Goal: Task Accomplishment & Management: Manage account settings

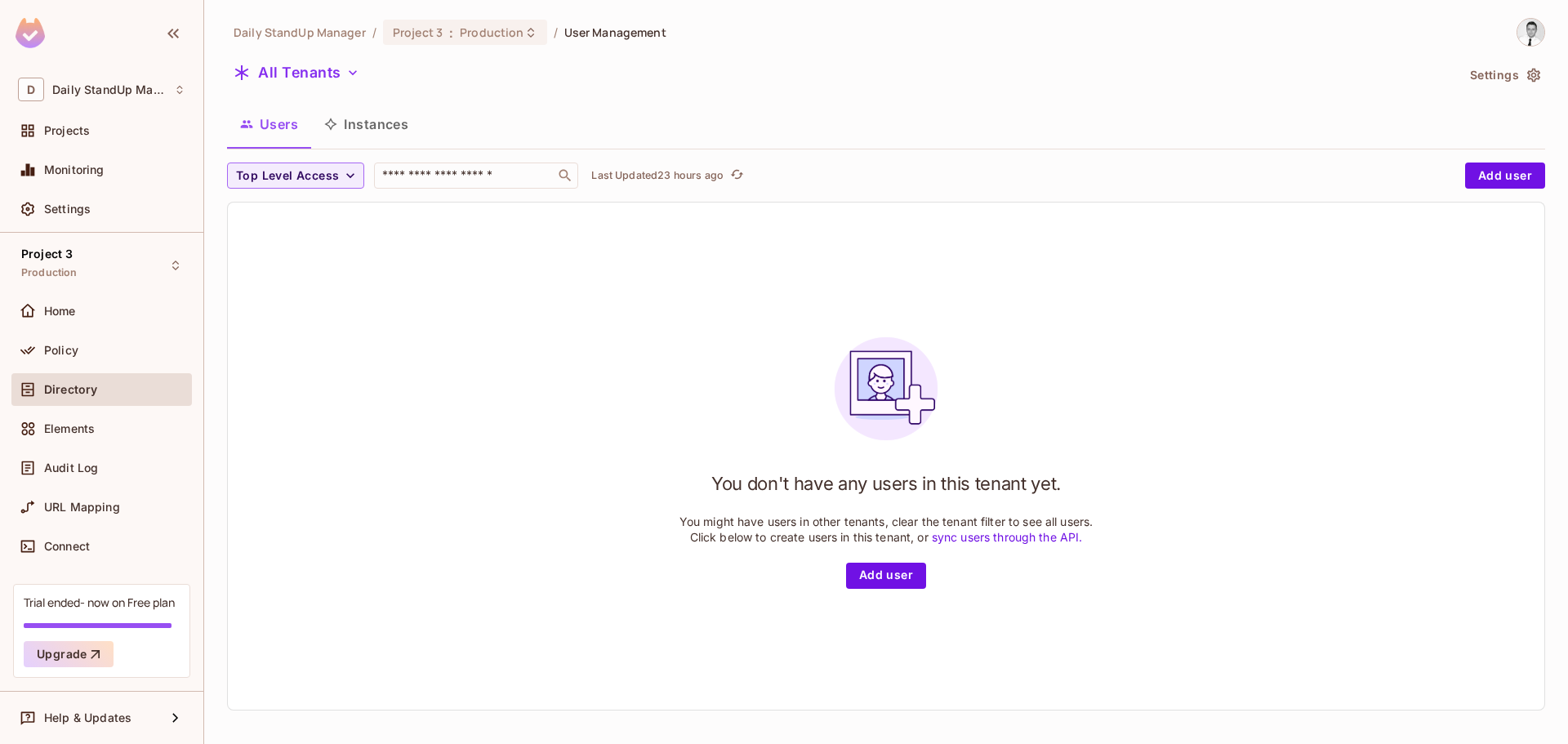
click at [1193, 150] on div "Users Instances" at bounding box center [887, 126] width 1319 height 46
click at [305, 180] on span "Top Level Access" at bounding box center [288, 176] width 103 height 21
click at [459, 175] on div at bounding box center [784, 372] width 1568 height 744
click at [459, 175] on input "text" at bounding box center [465, 176] width 172 height 16
click at [687, 113] on div "Users Instances" at bounding box center [887, 123] width 1319 height 41
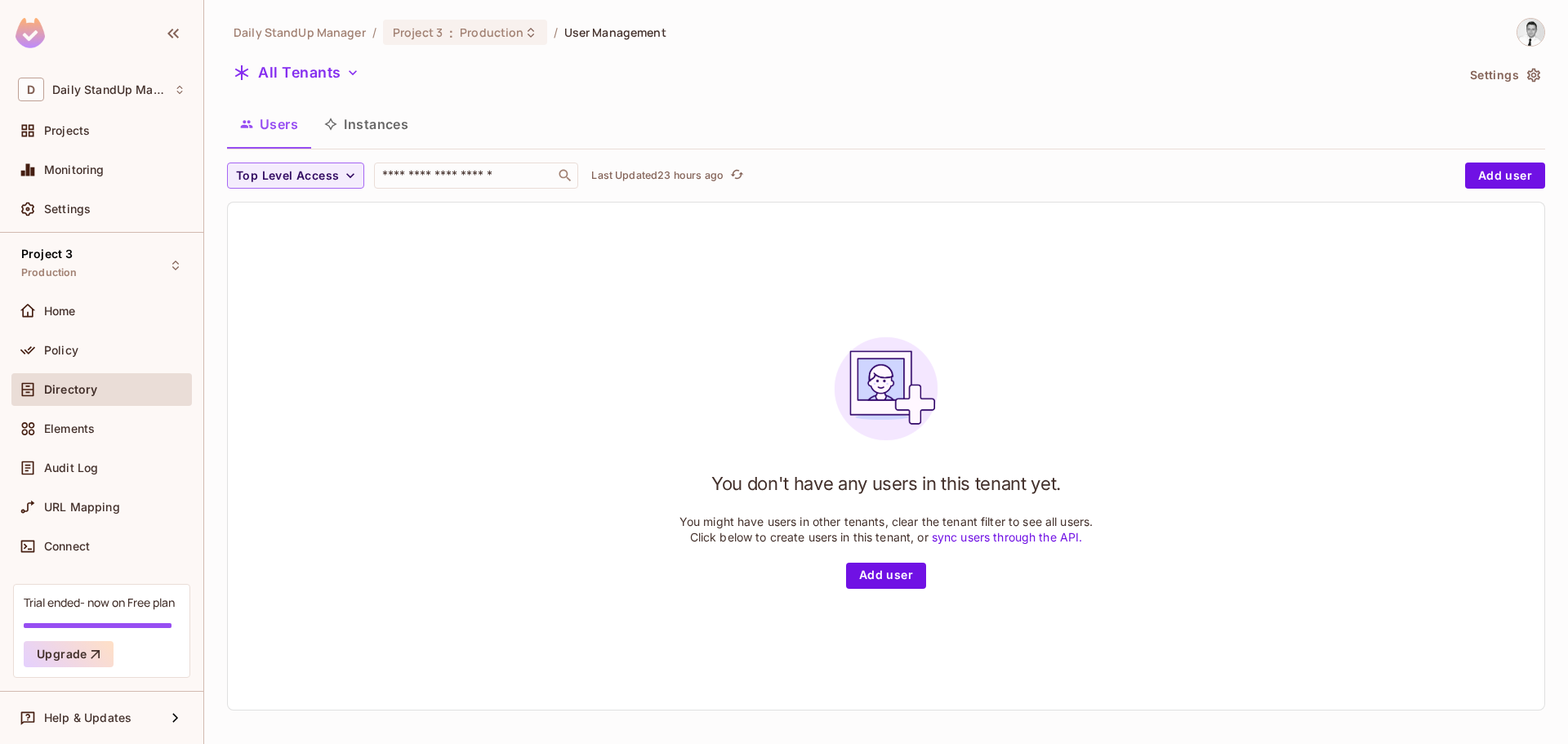
click at [433, 346] on div "You don't have any users in this tenant yet. You might have users in other tena…" at bounding box center [887, 456] width 1317 height 508
click at [974, 223] on div "You don't have any users in this tenant yet. You might have users in other tena…" at bounding box center [887, 456] width 1317 height 508
click at [317, 64] on button "All Tenants" at bounding box center [297, 73] width 139 height 26
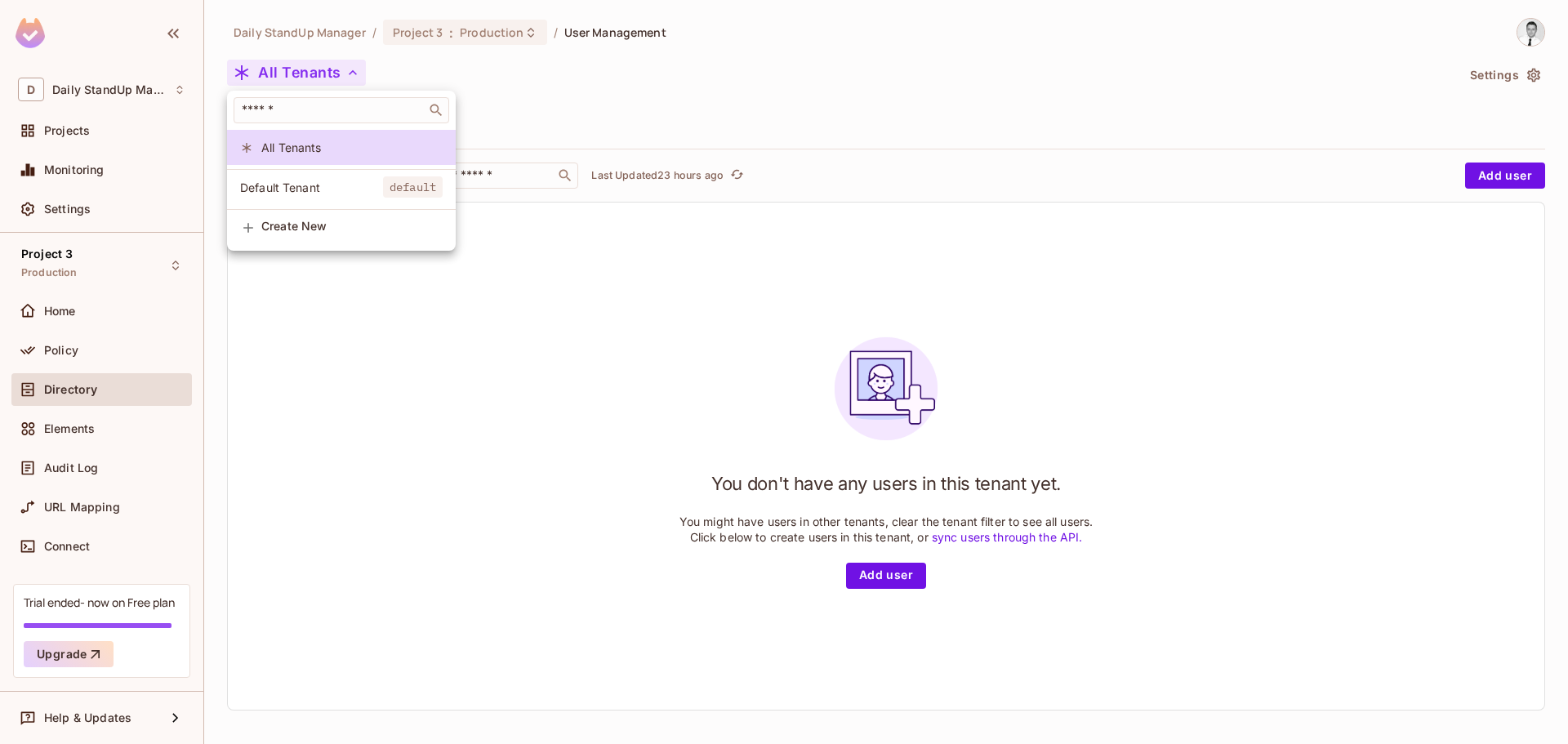
click at [958, 95] on div at bounding box center [784, 372] width 1568 height 744
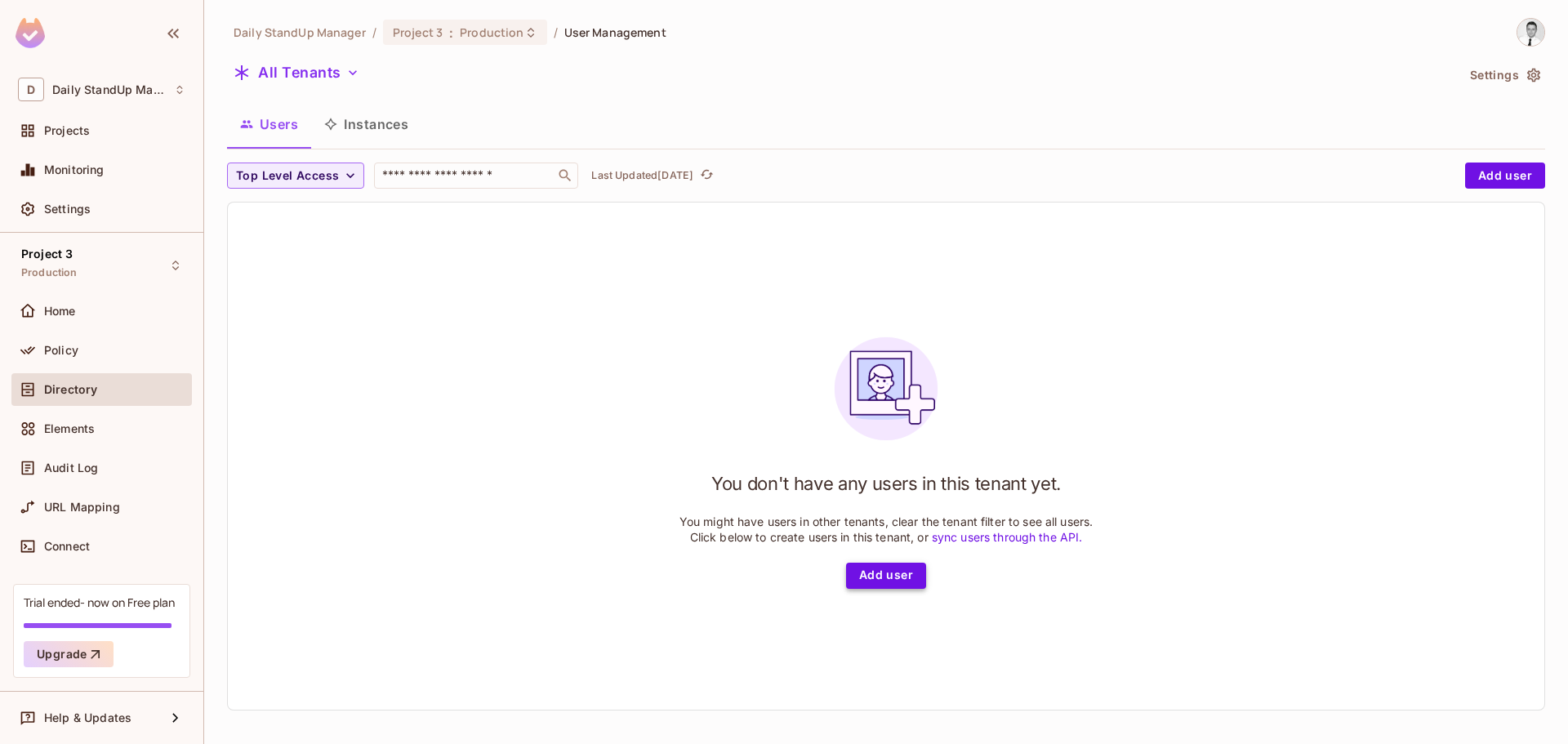
click at [862, 580] on button "Add user" at bounding box center [886, 576] width 80 height 26
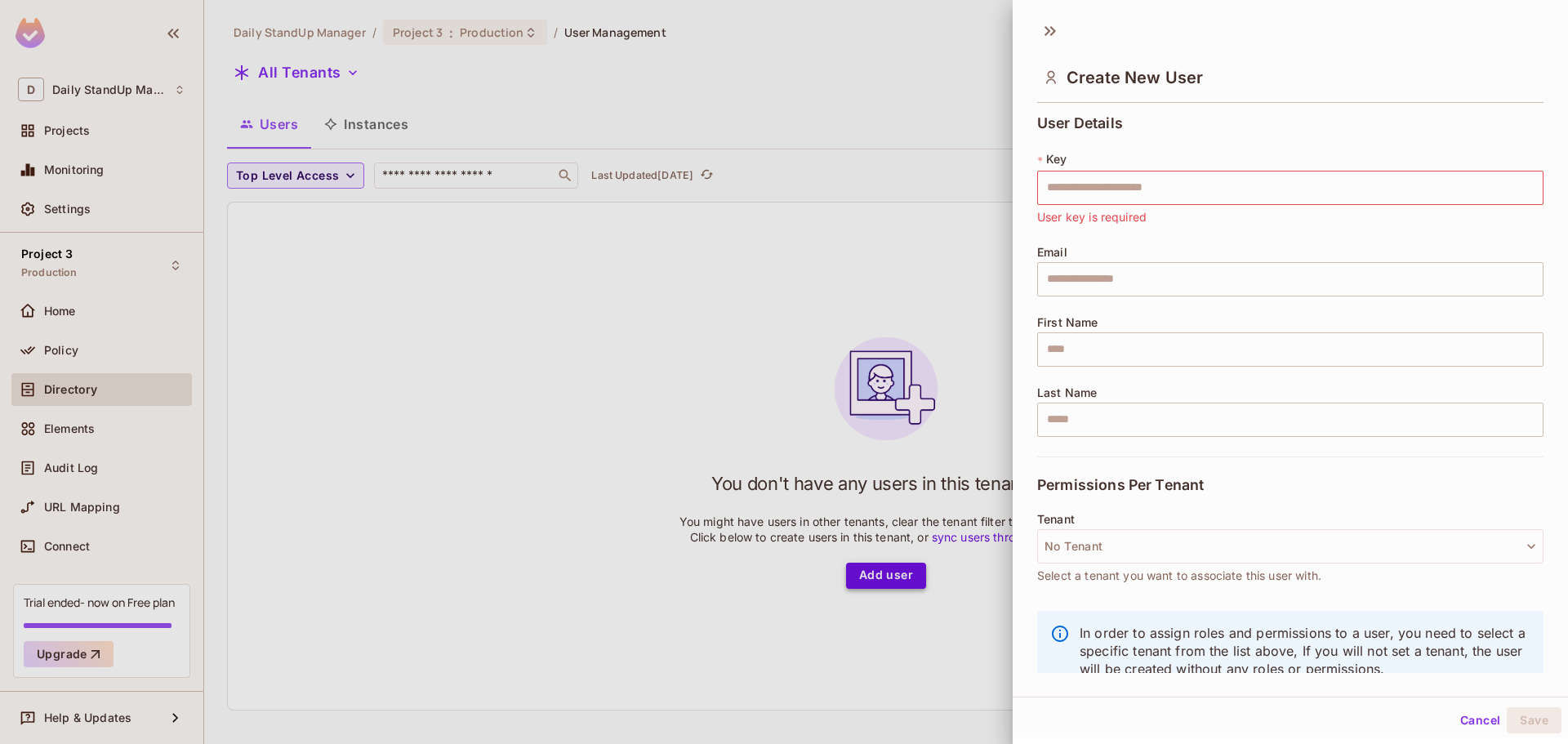
click at [887, 579] on div at bounding box center [784, 372] width 1568 height 744
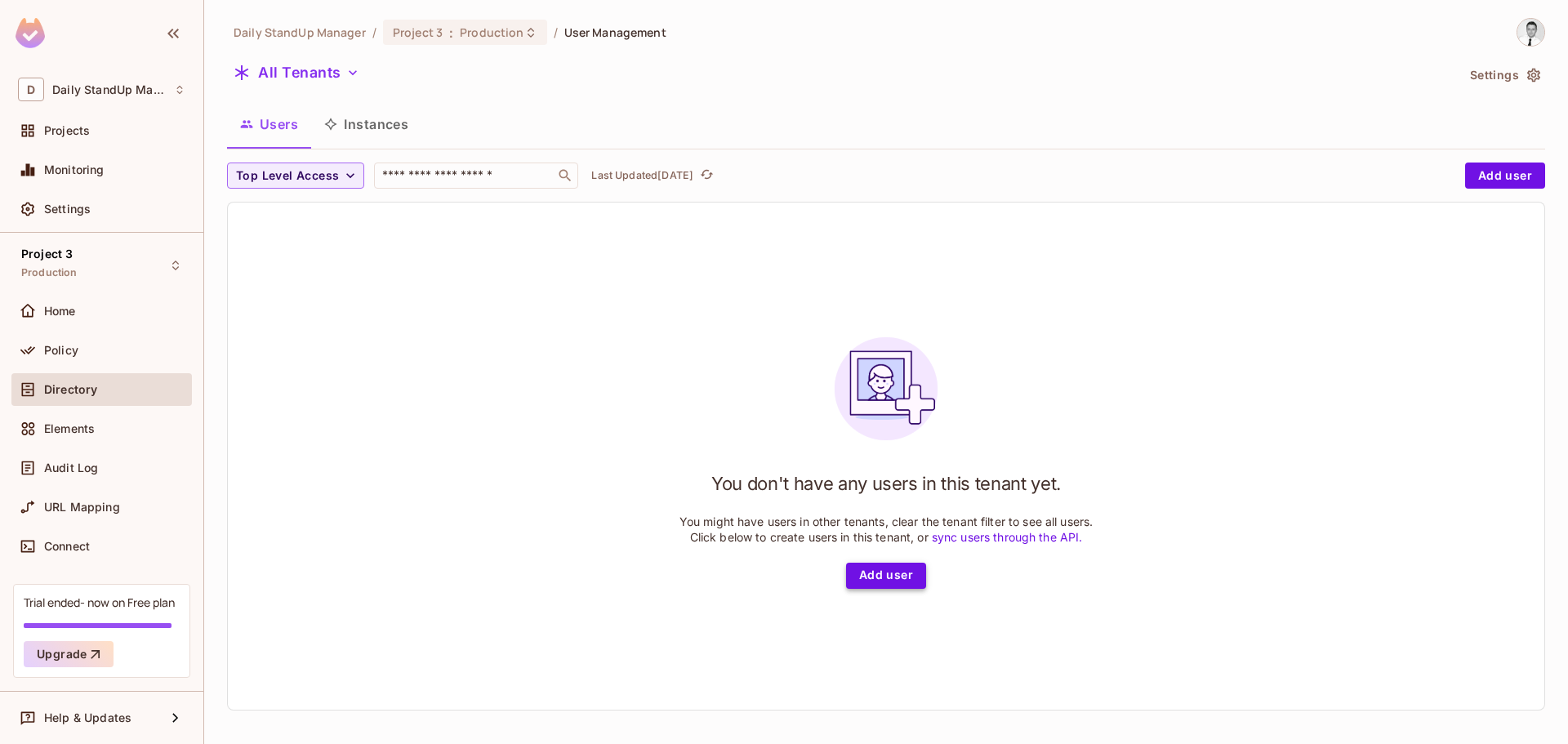
click at [887, 579] on button "Add user" at bounding box center [886, 576] width 80 height 26
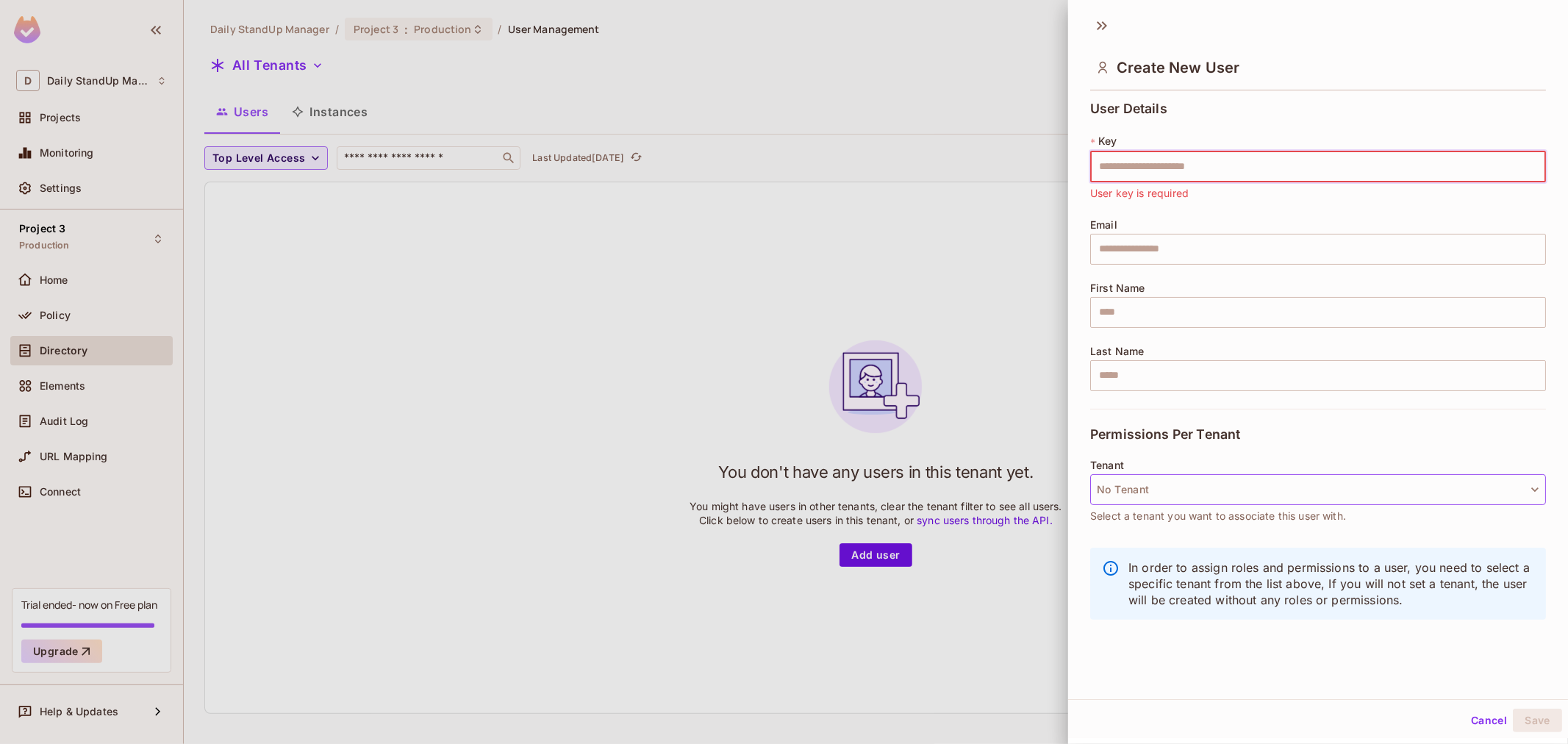
click at [1129, 487] on button "No Tenant" at bounding box center [1318, 489] width 456 height 31
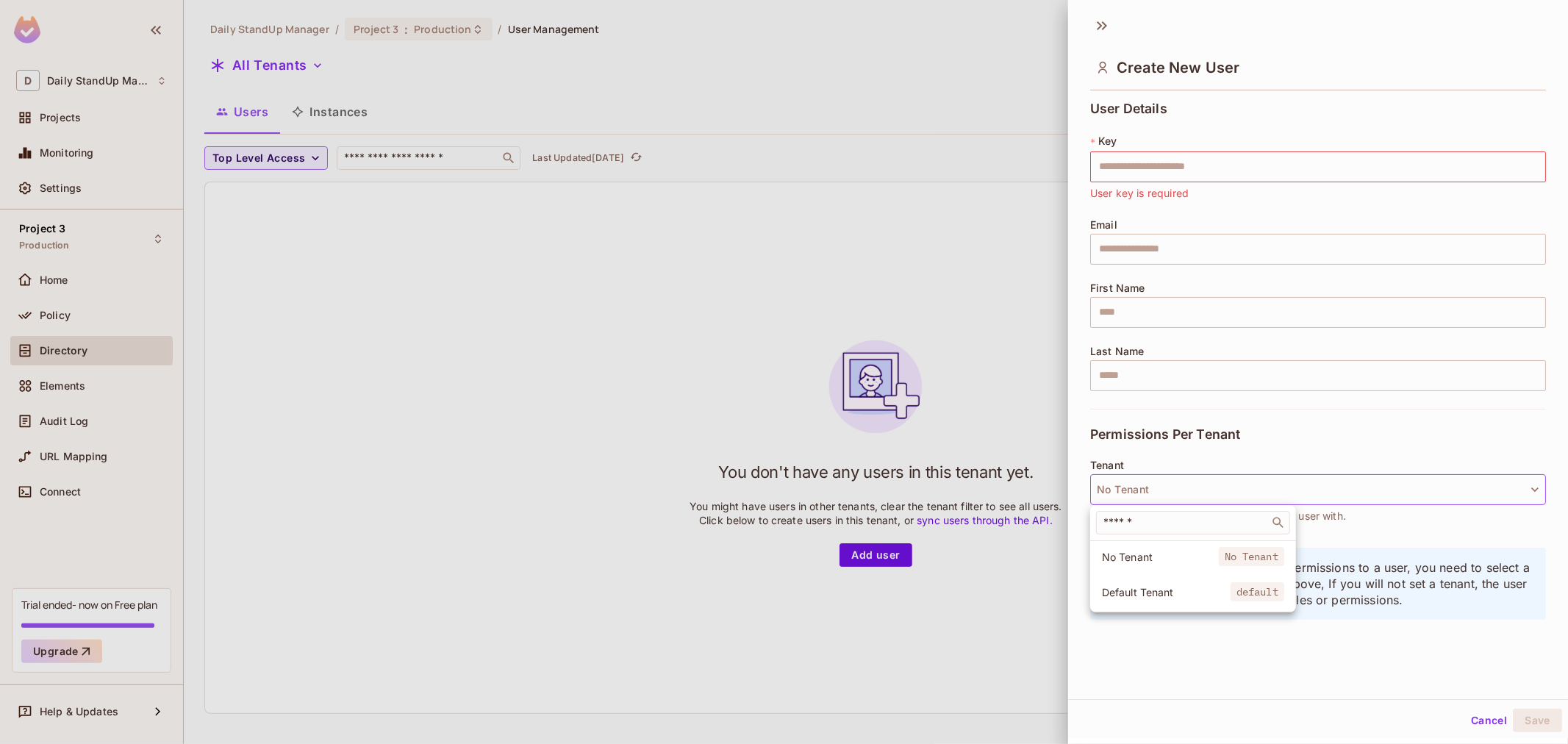
click at [1136, 589] on span "Default Tenant" at bounding box center [1166, 592] width 129 height 14
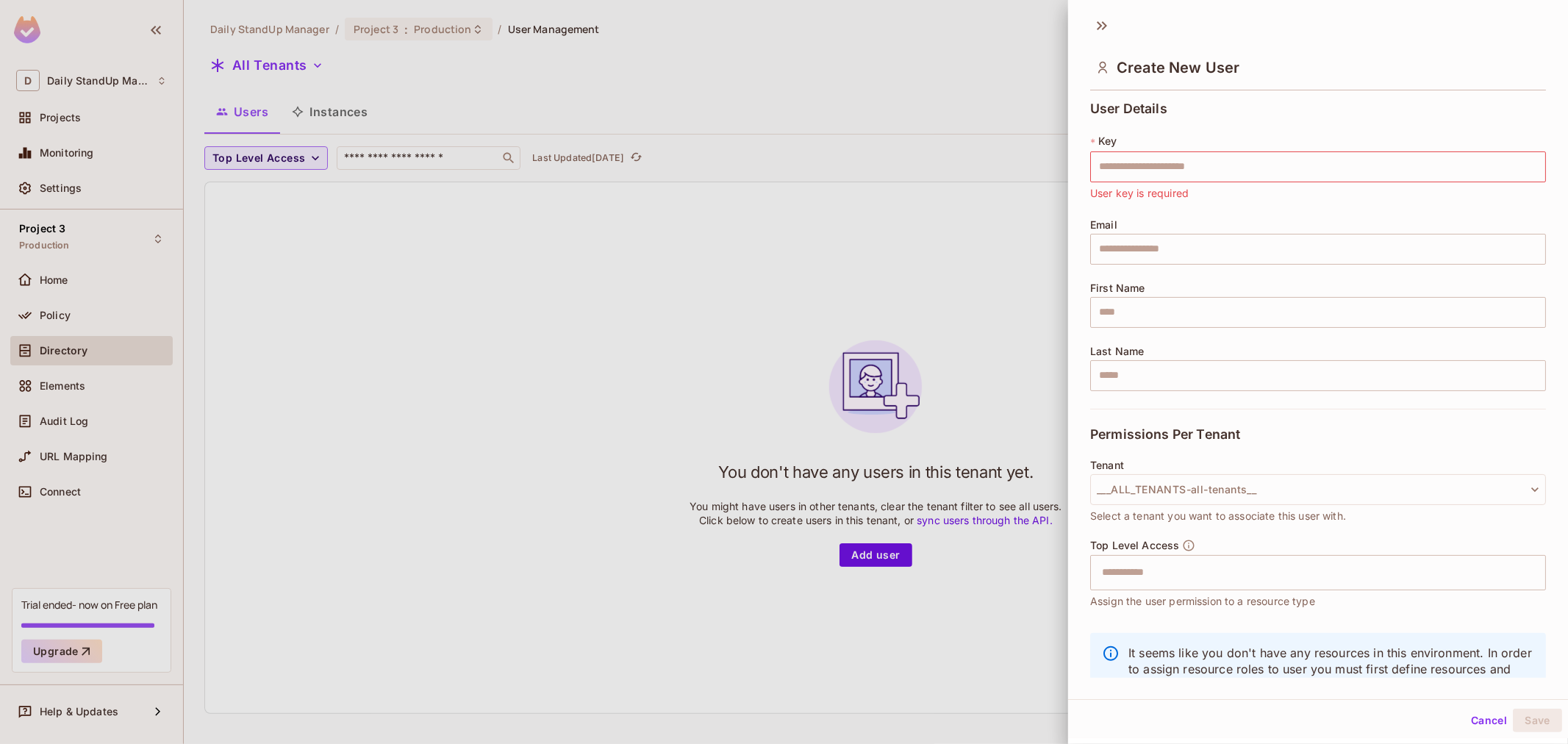
scroll to position [50, 0]
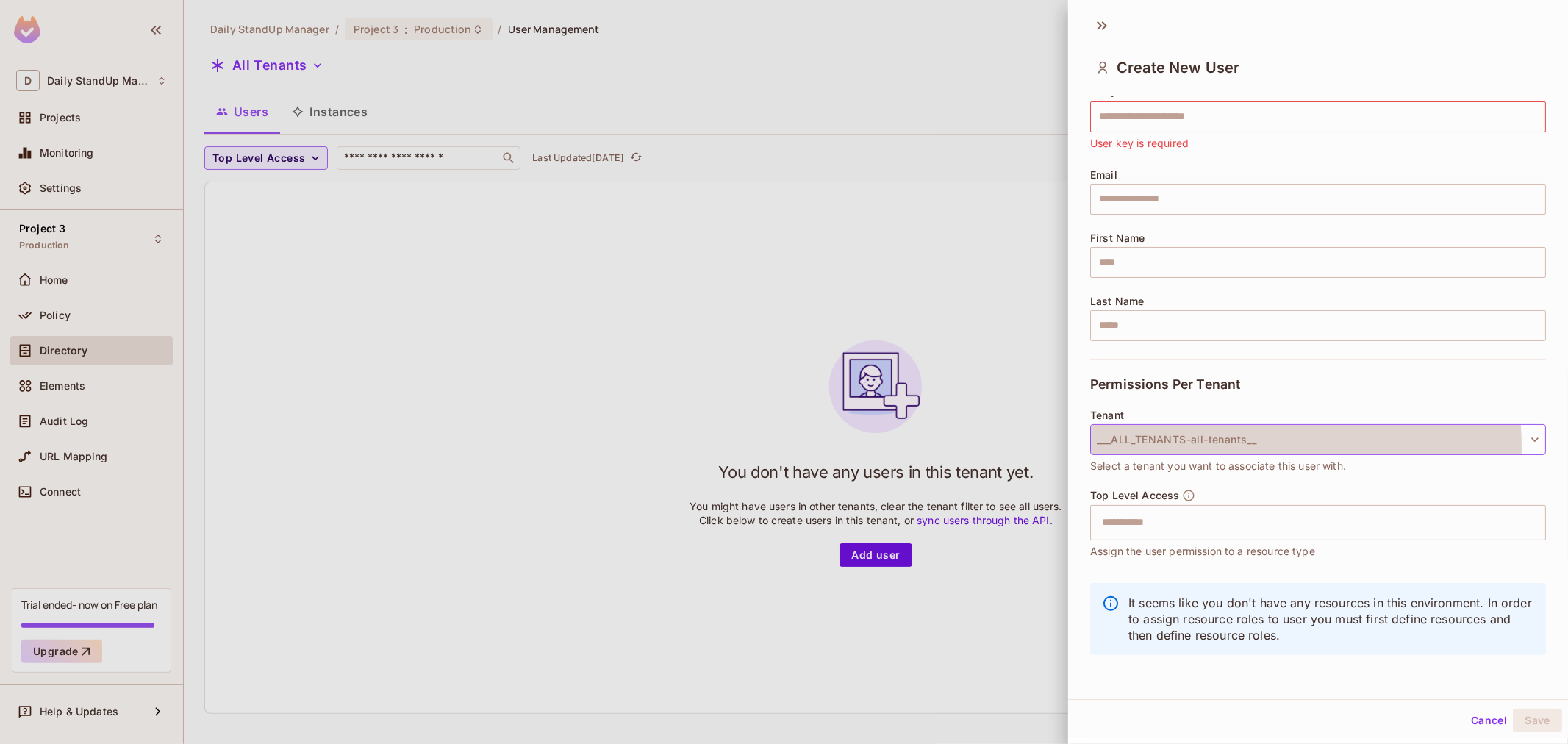
click at [1219, 446] on button "___ALL_TENANTS-all-tenants__" at bounding box center [1318, 439] width 456 height 31
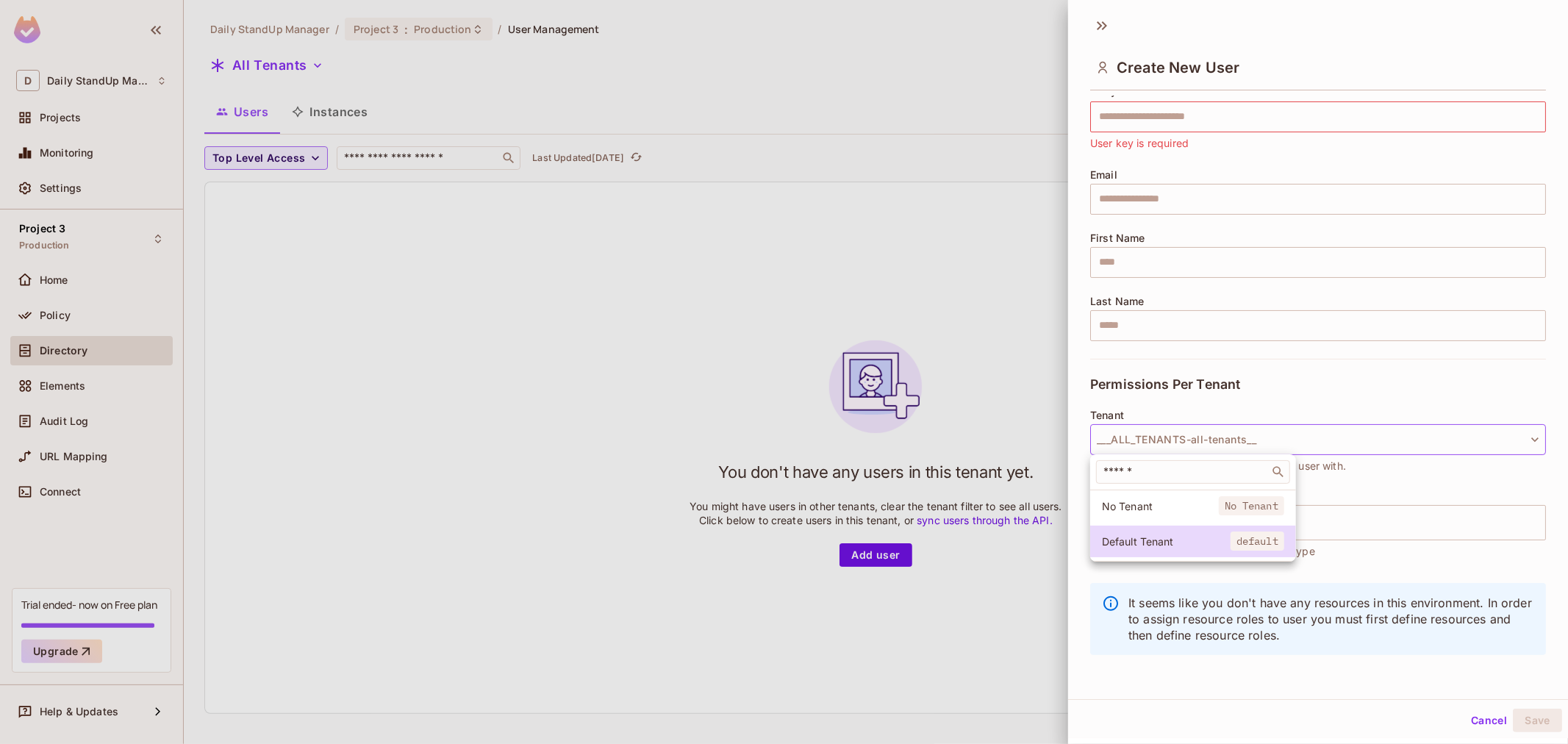
click at [1156, 512] on span "No Tenant" at bounding box center [1160, 506] width 117 height 14
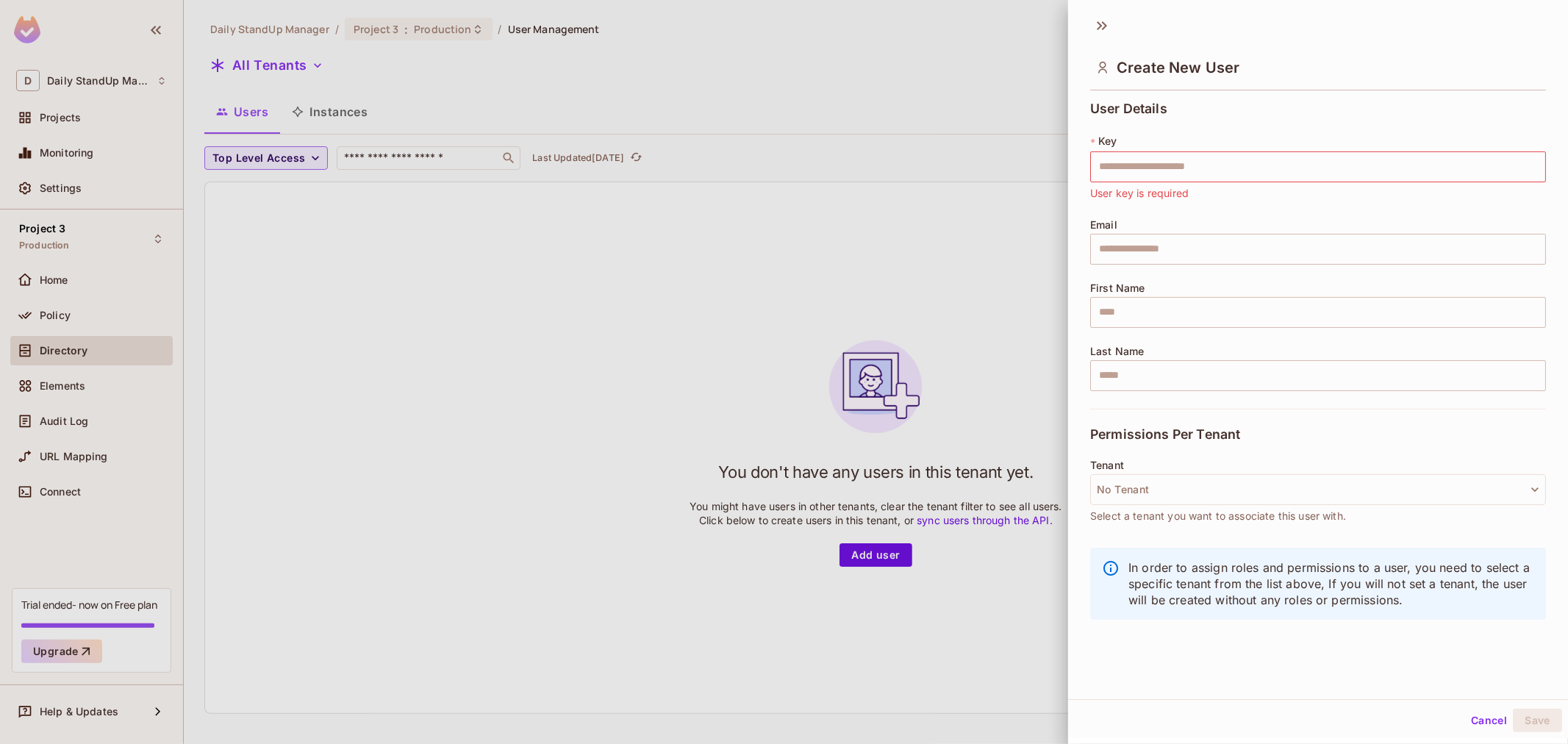
scroll to position [0, 0]
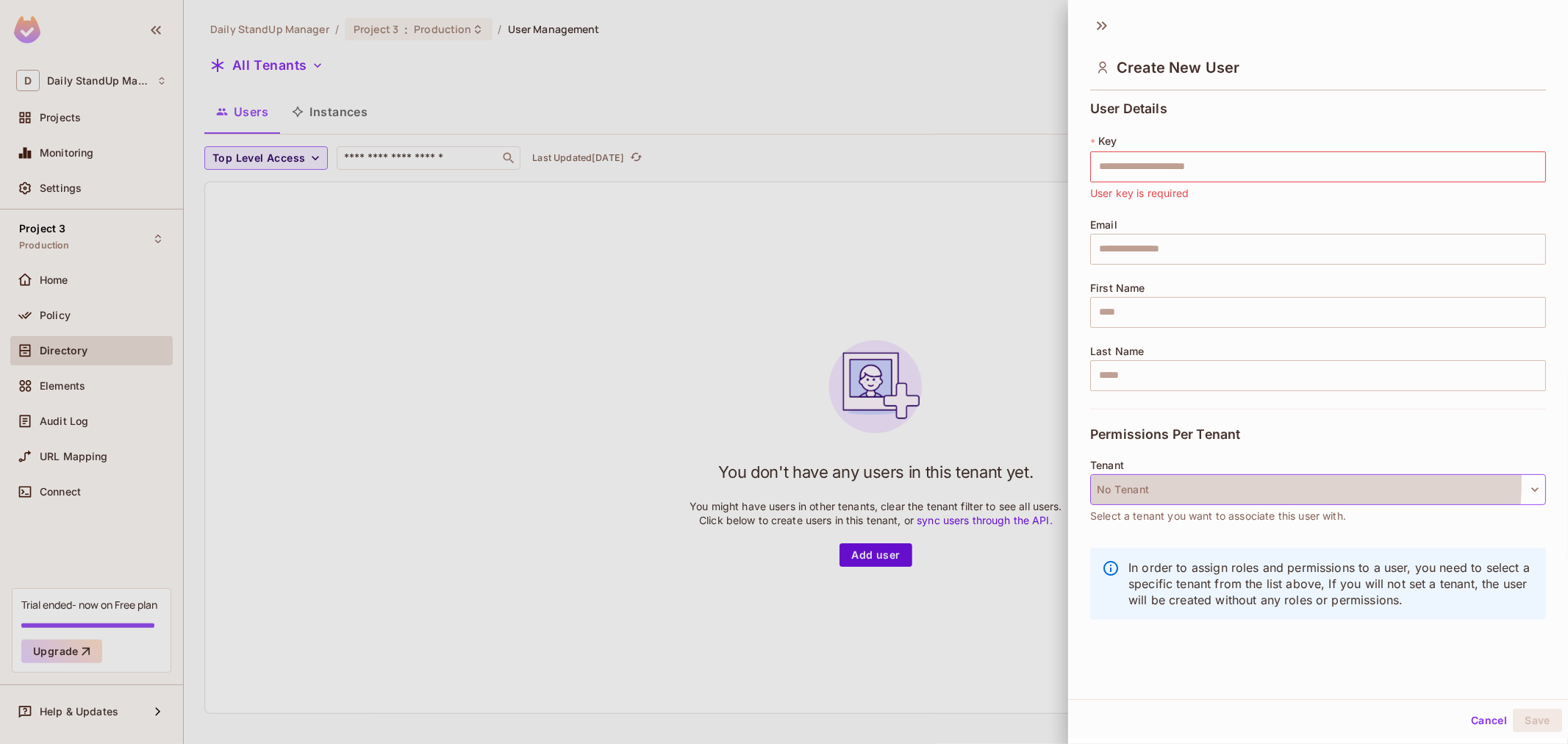
click at [1166, 479] on button "No Tenant" at bounding box center [1318, 489] width 456 height 31
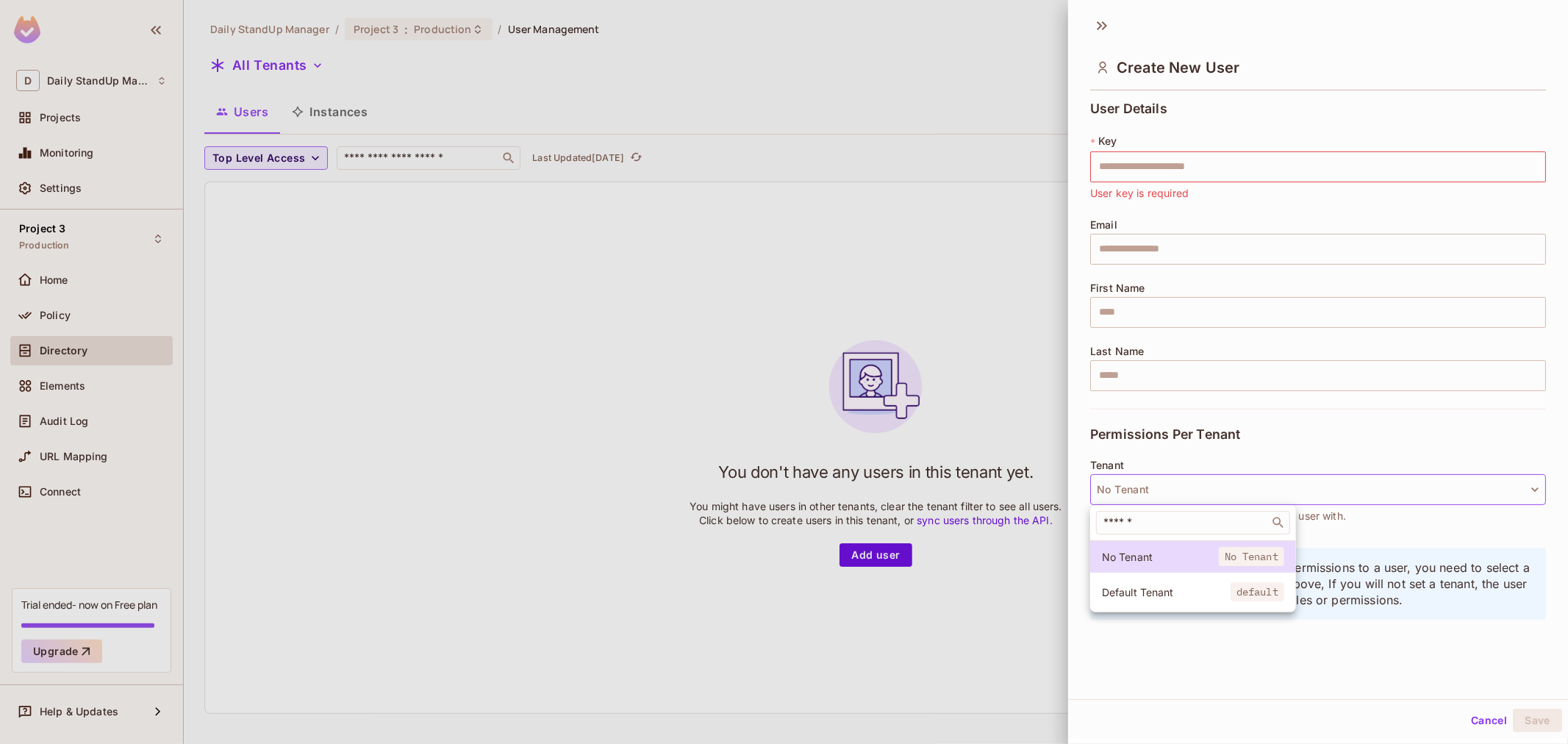
click at [1155, 597] on span "Default Tenant" at bounding box center [1166, 592] width 129 height 14
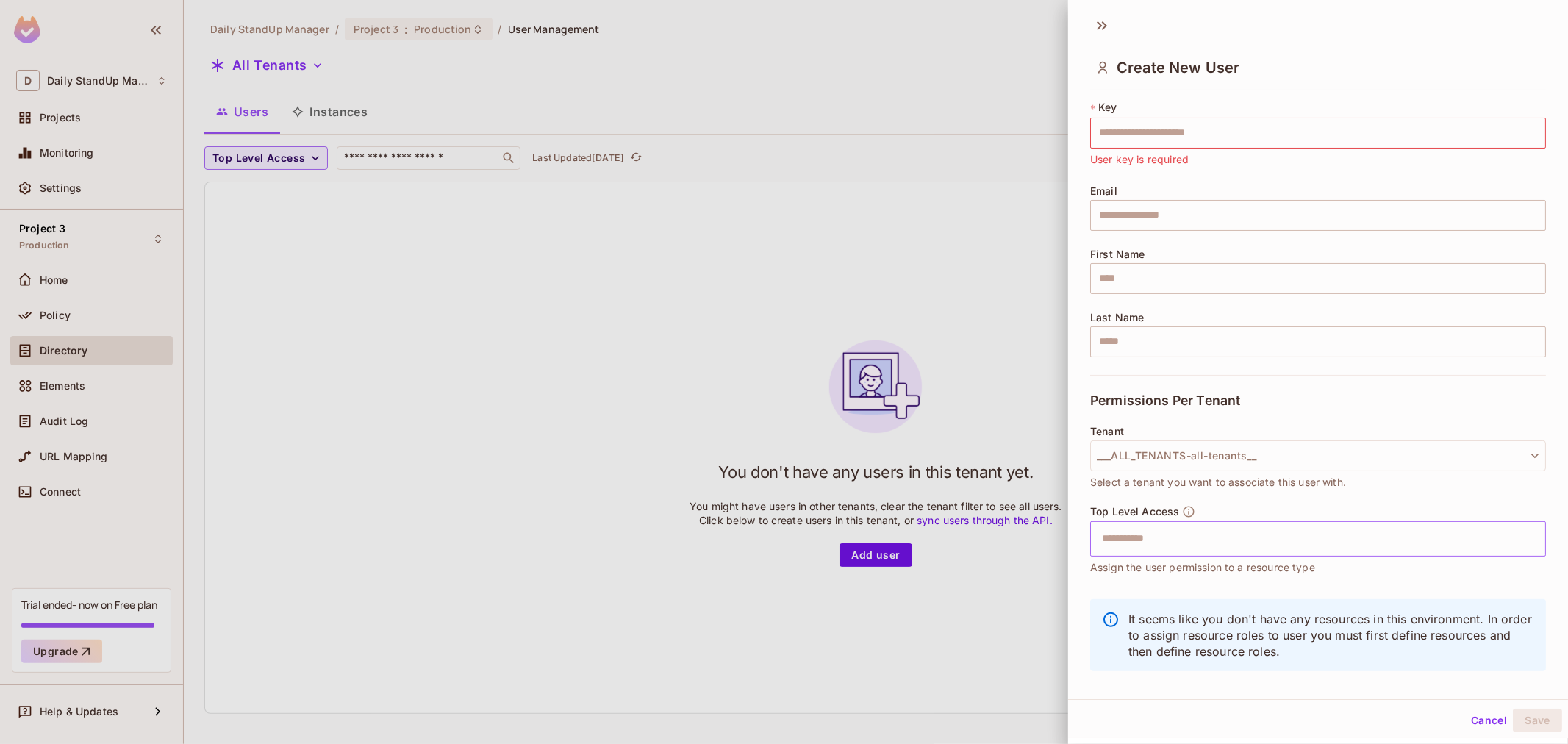
scroll to position [50, 0]
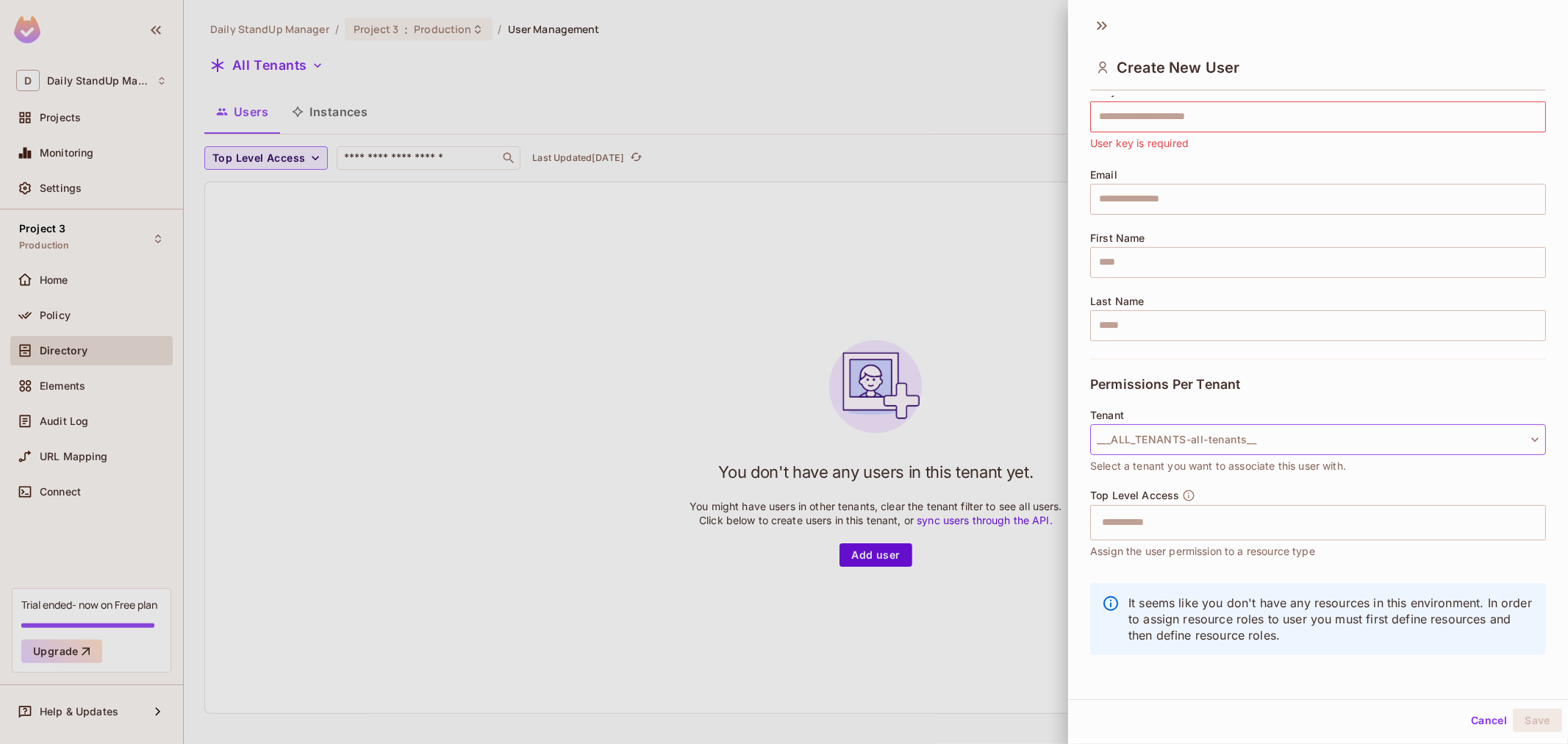
click at [1403, 450] on button "___ALL_TENANTS-all-tenants__" at bounding box center [1318, 439] width 456 height 31
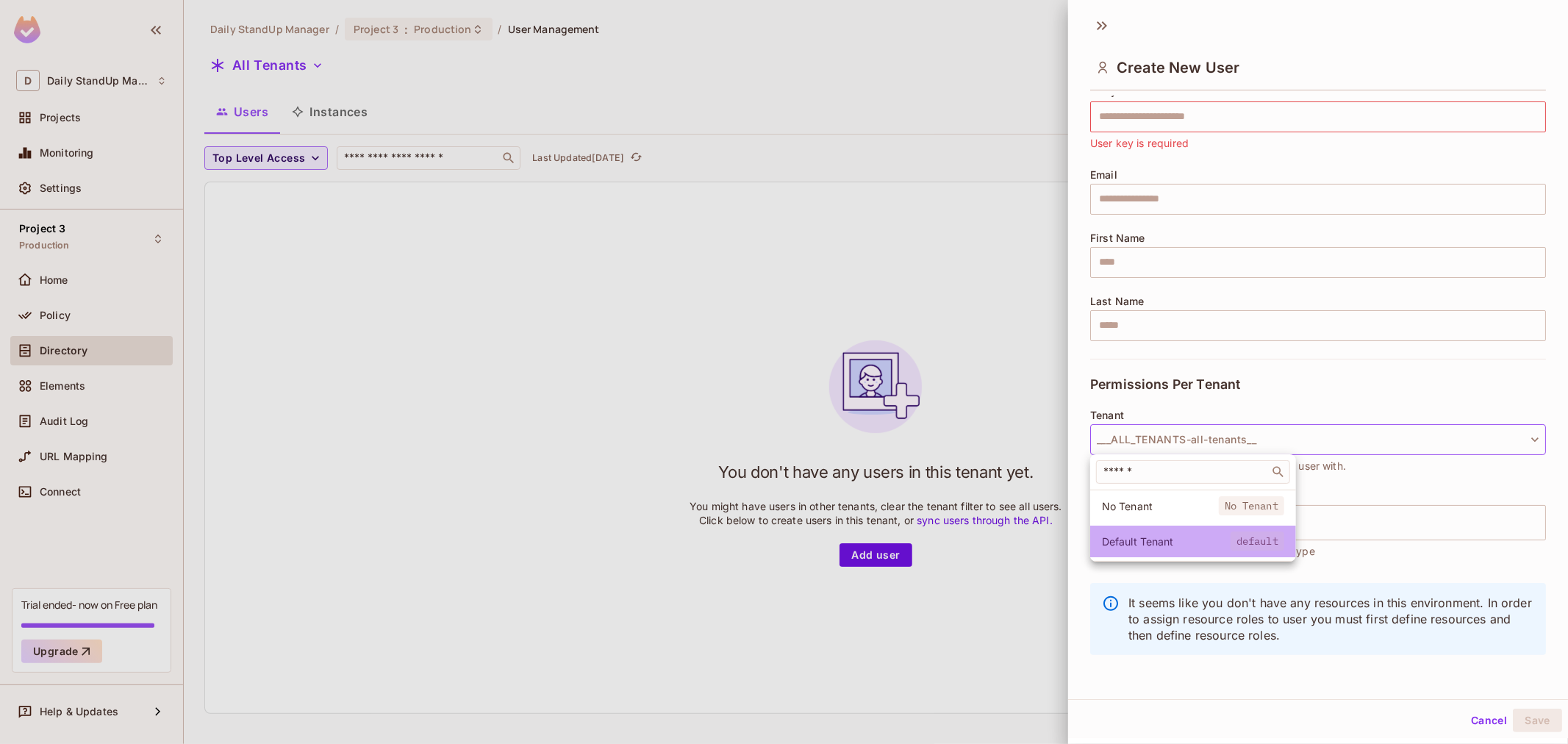
click at [1210, 540] on span "Default Tenant" at bounding box center [1166, 541] width 129 height 14
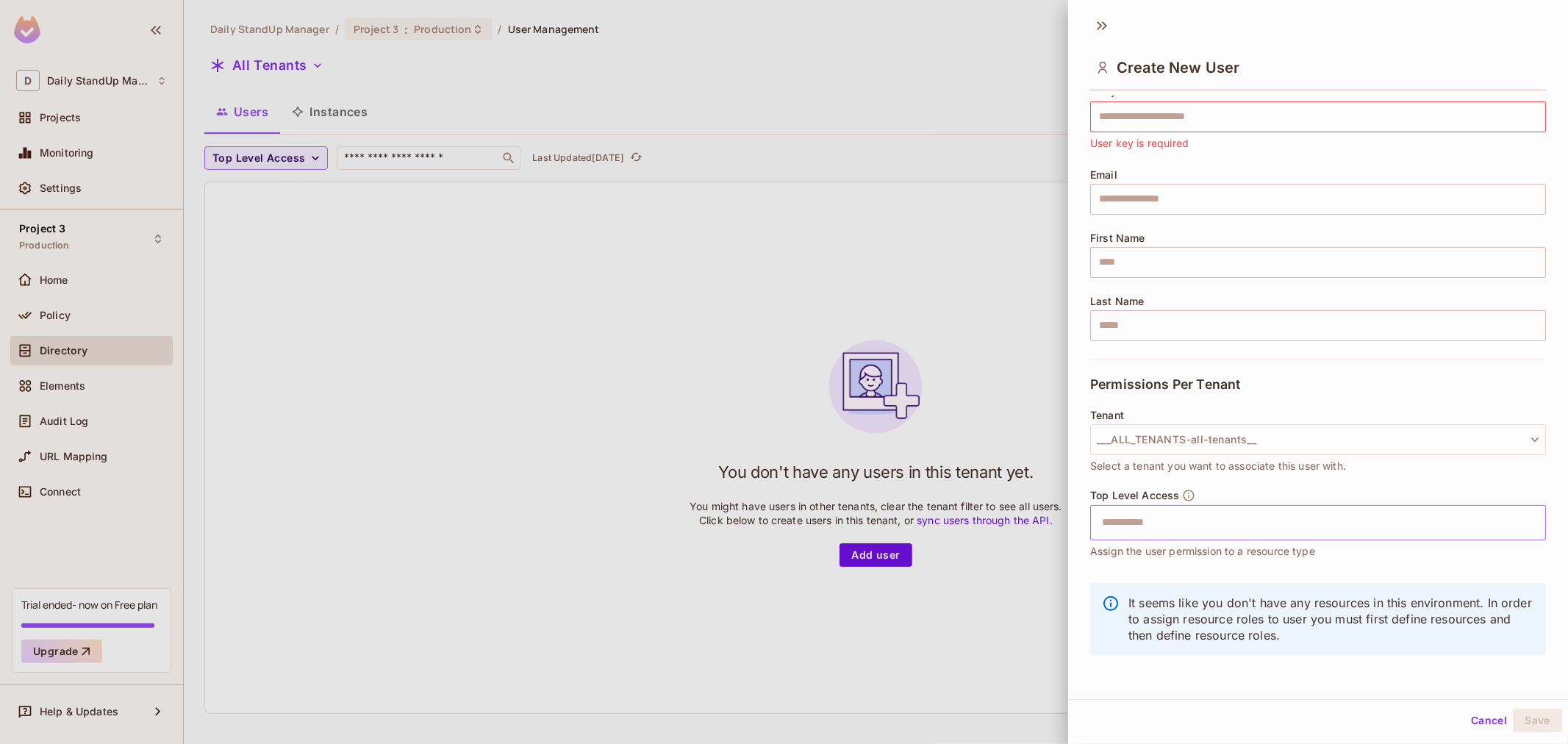
click at [1163, 510] on input "text" at bounding box center [1304, 522] width 424 height 29
click at [876, 456] on div at bounding box center [784, 372] width 1568 height 744
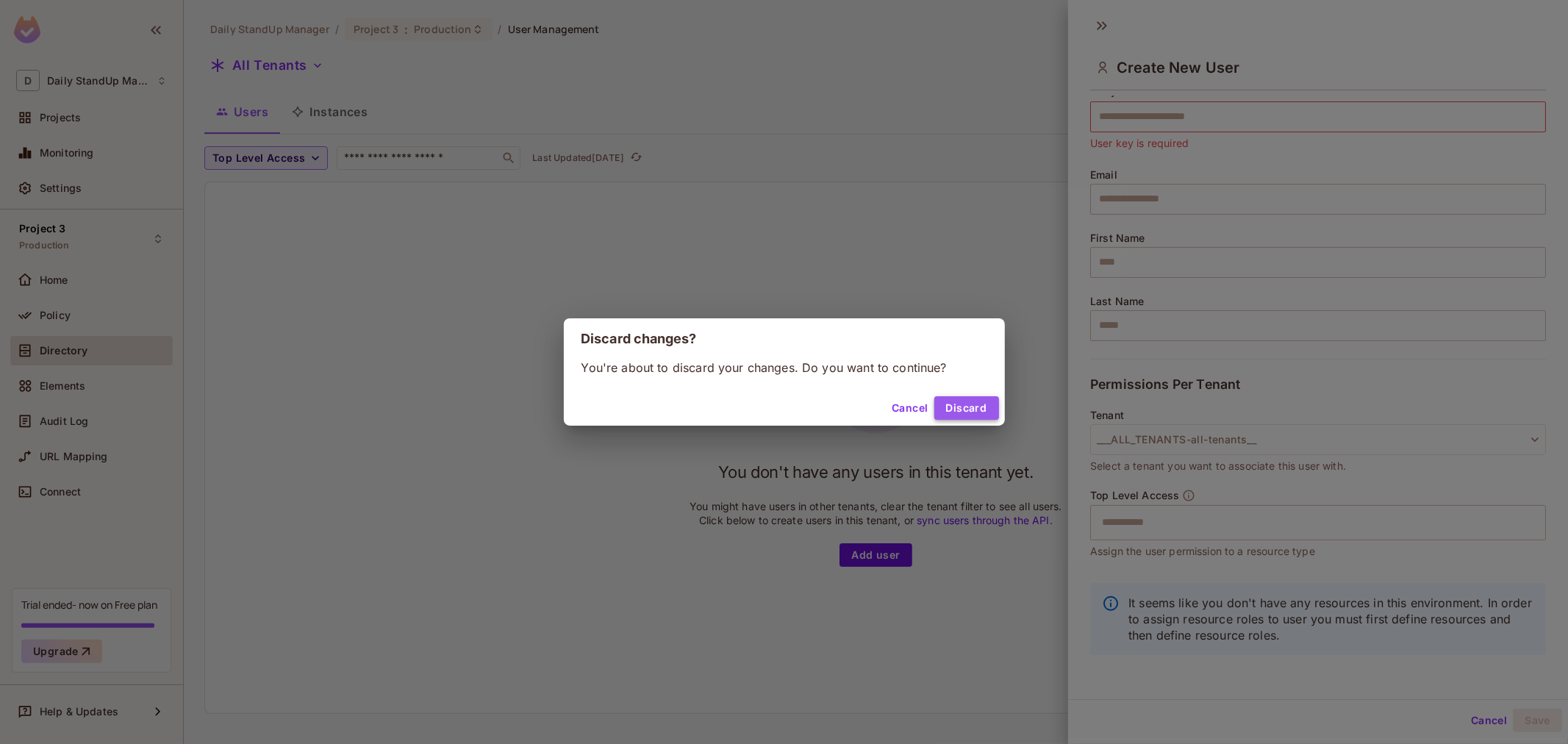
click at [960, 408] on button "Discard" at bounding box center [967, 407] width 64 height 23
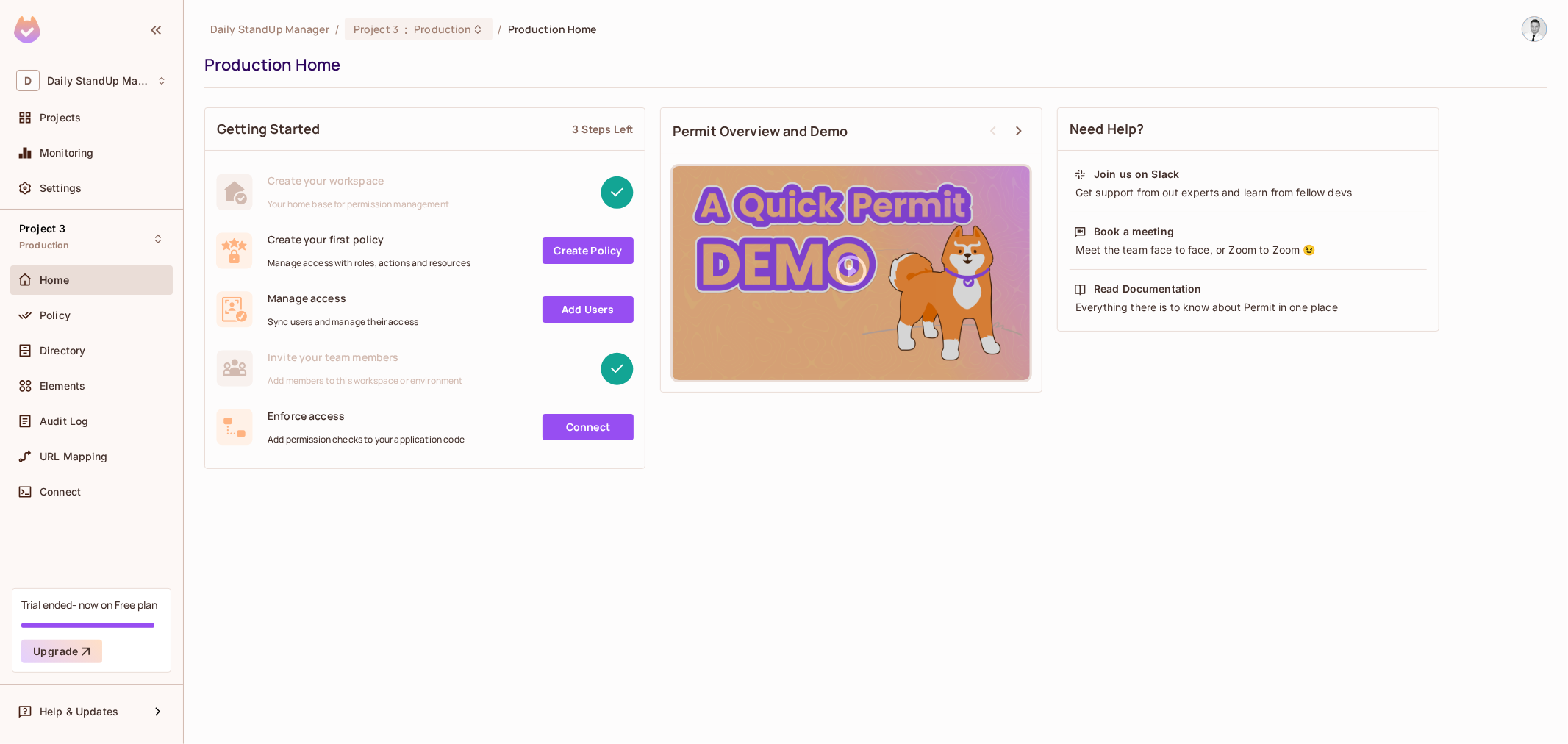
click at [77, 353] on span "Directory" at bounding box center [62, 350] width 46 height 12
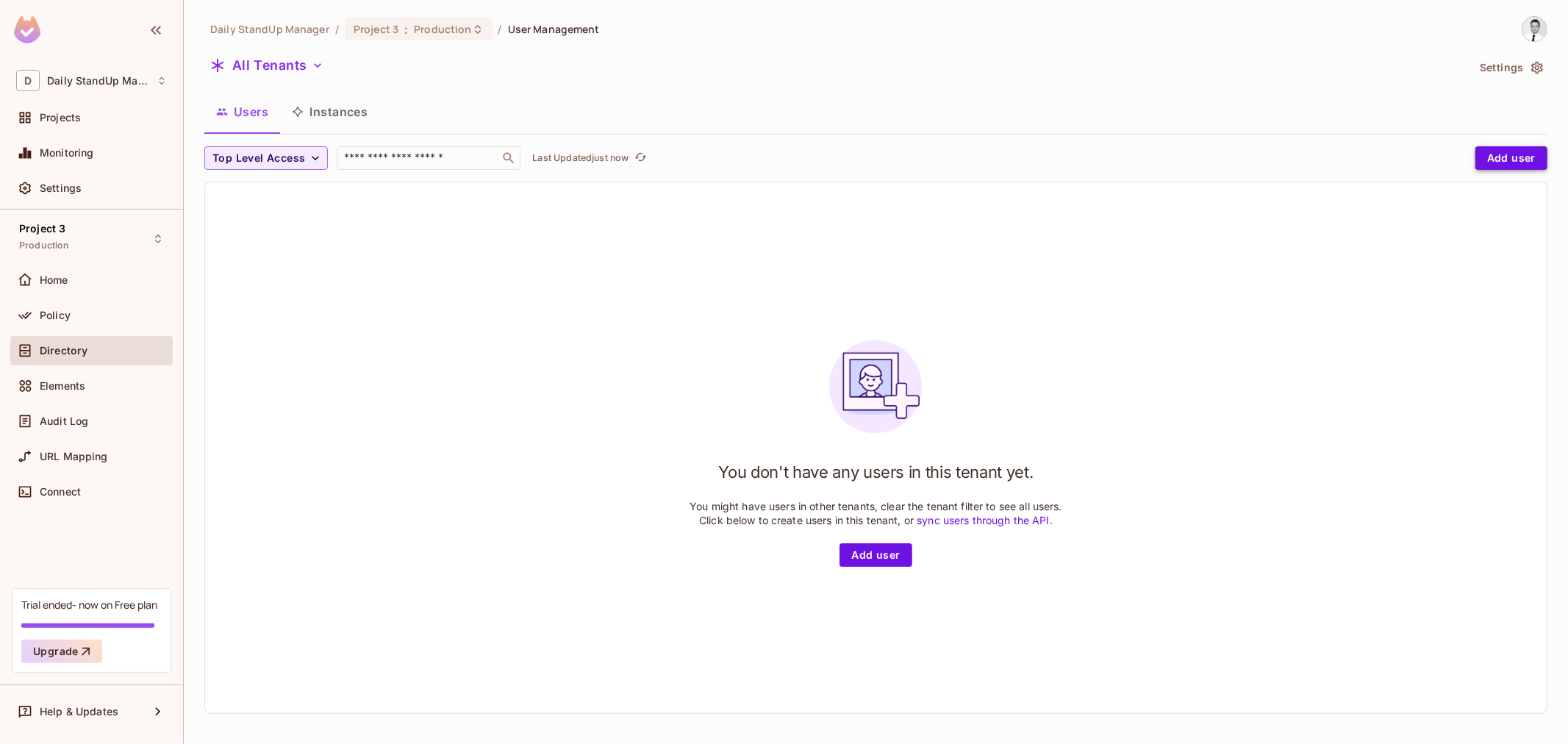
click at [1499, 155] on button "Add user" at bounding box center [1511, 158] width 72 height 23
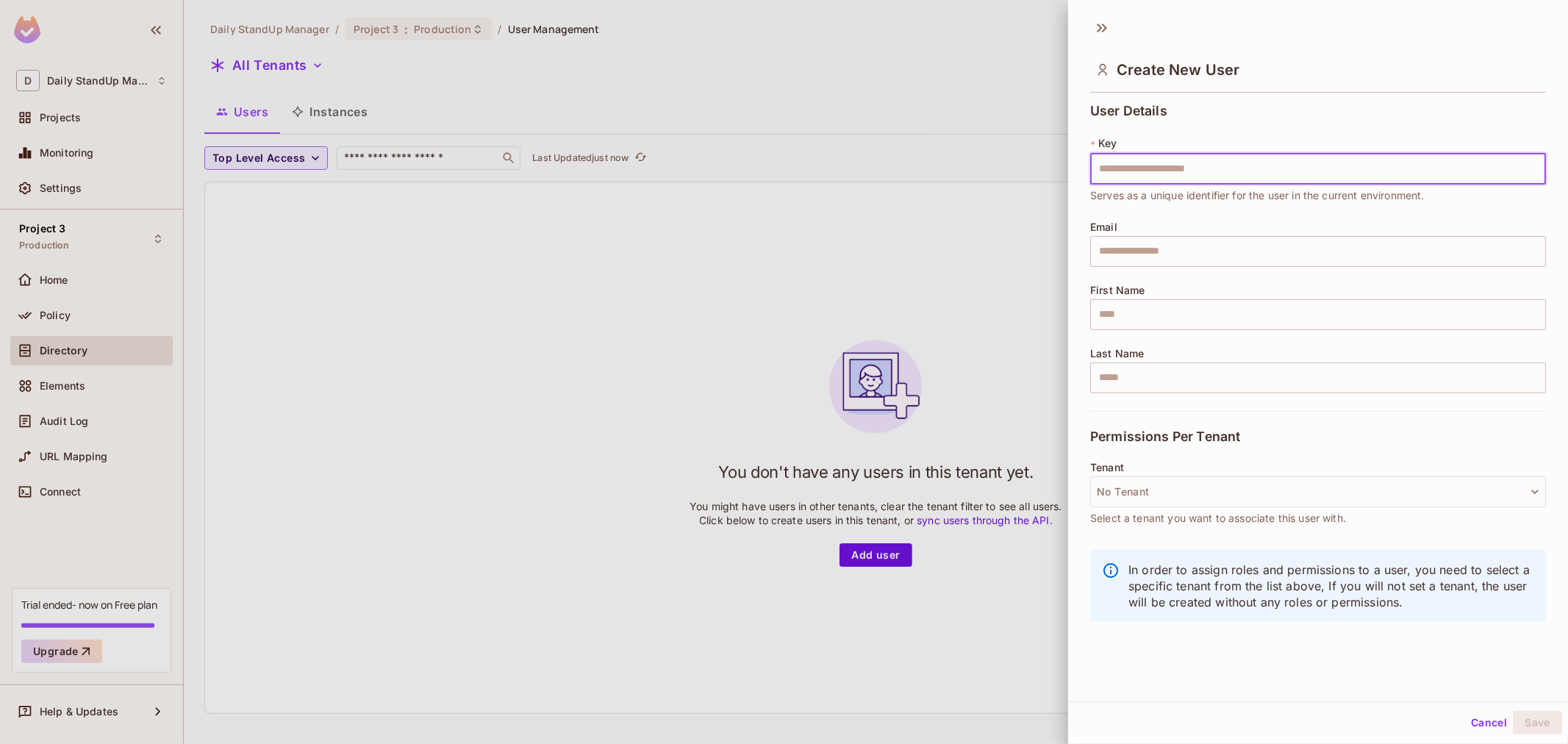
scroll to position [2, 0]
click at [1185, 494] on button "No Tenant" at bounding box center [1318, 489] width 456 height 31
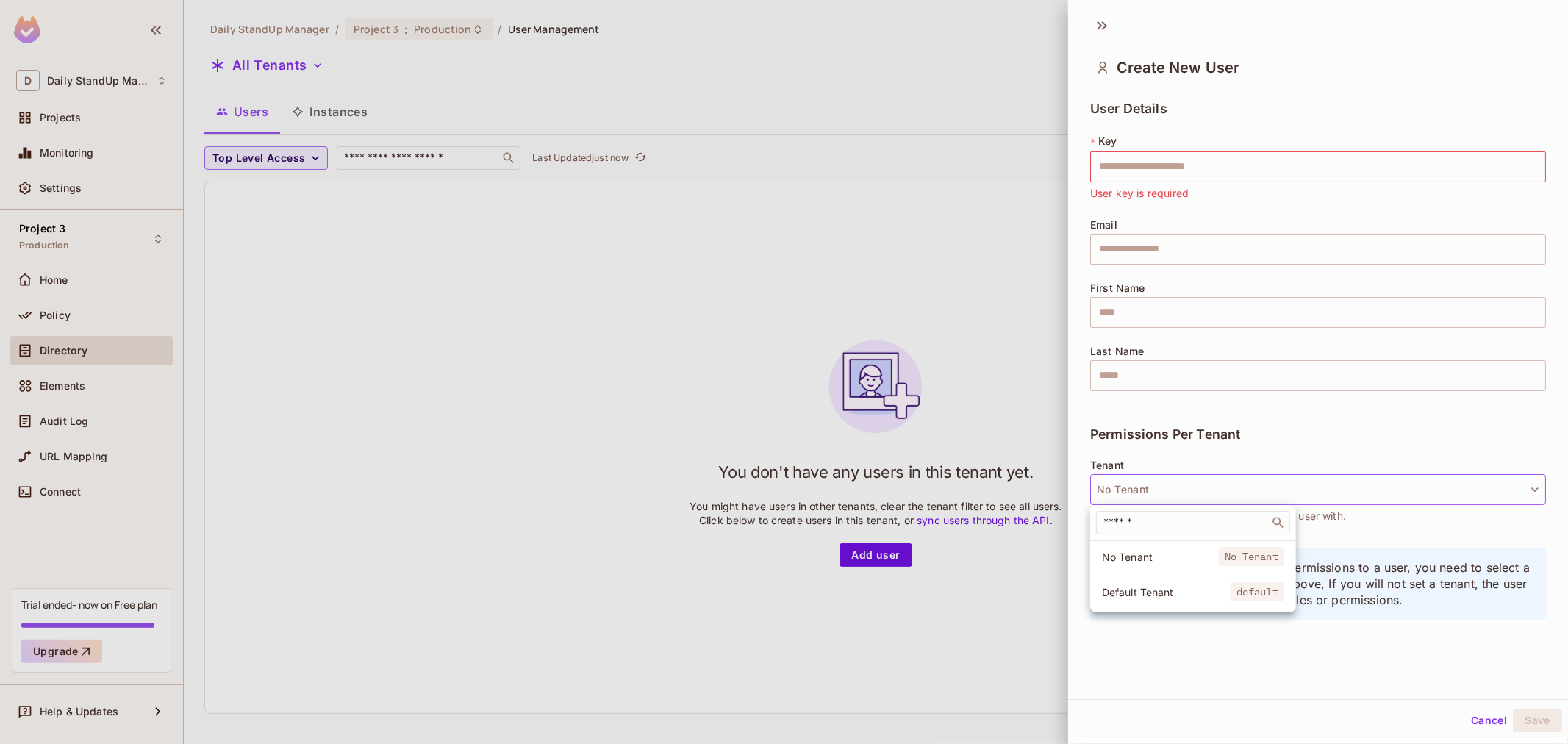
click at [1154, 577] on li "Default Tenant default" at bounding box center [1193, 591] width 205 height 31
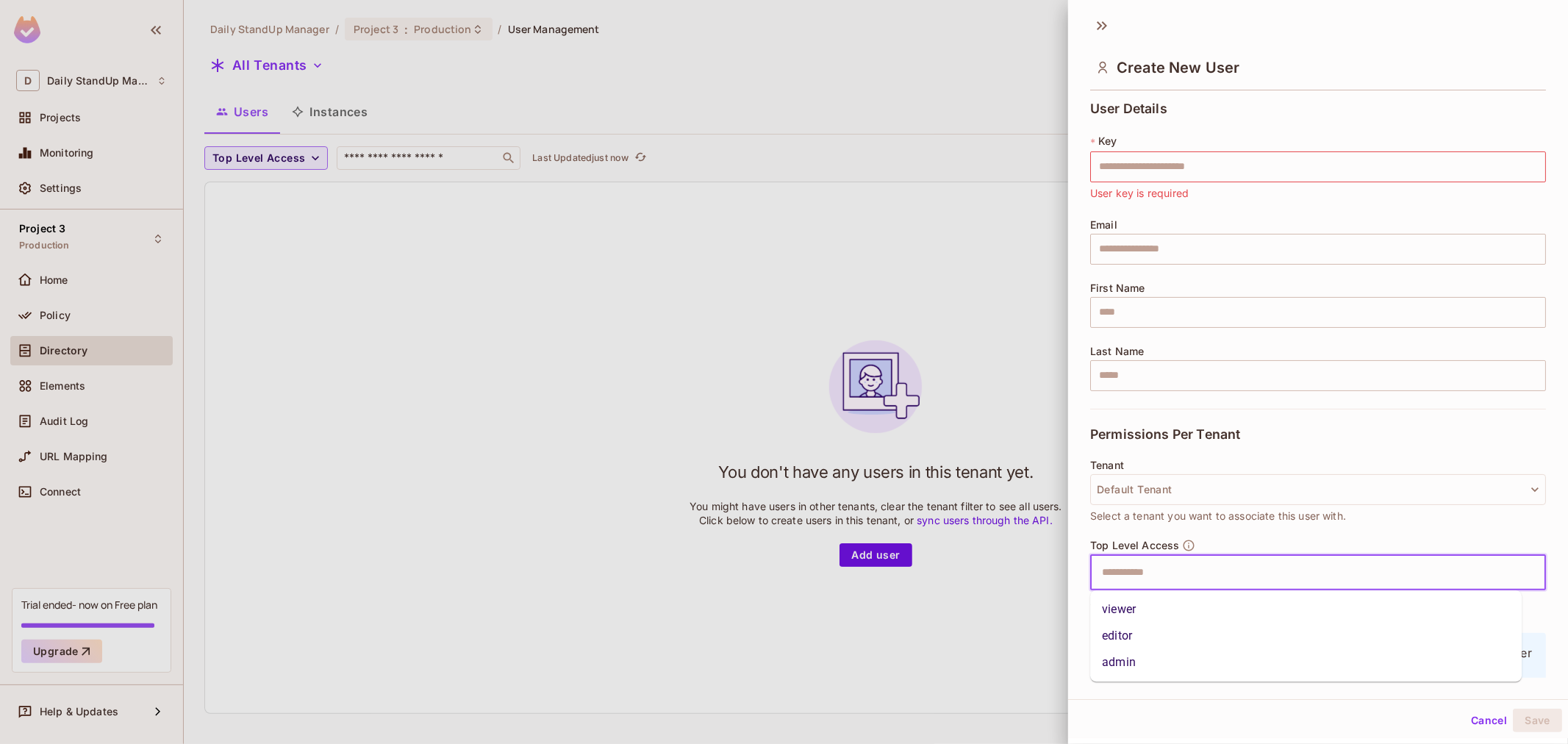
click at [1182, 581] on input "text" at bounding box center [1304, 572] width 424 height 29
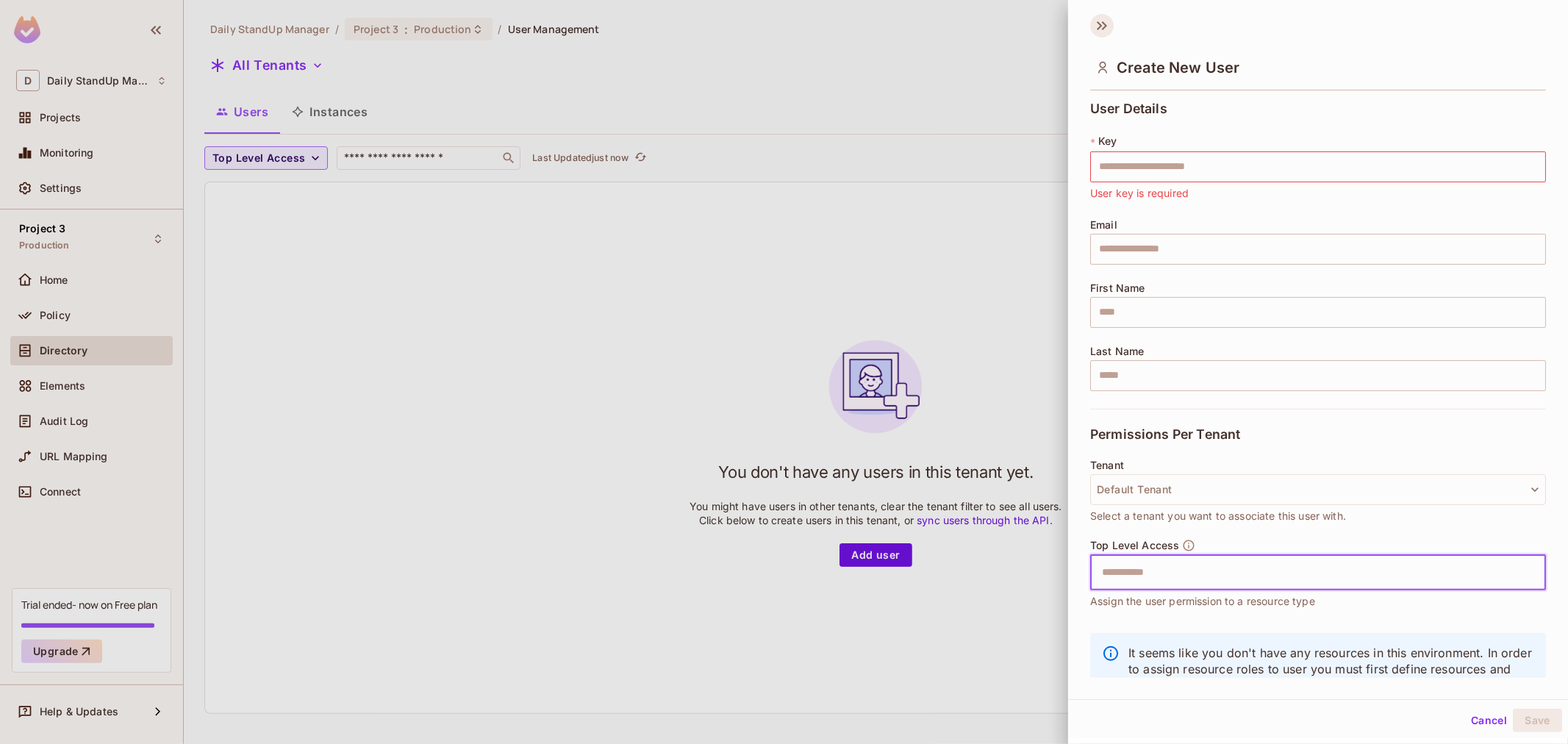
click at [1109, 21] on icon at bounding box center [1102, 26] width 23 height 23
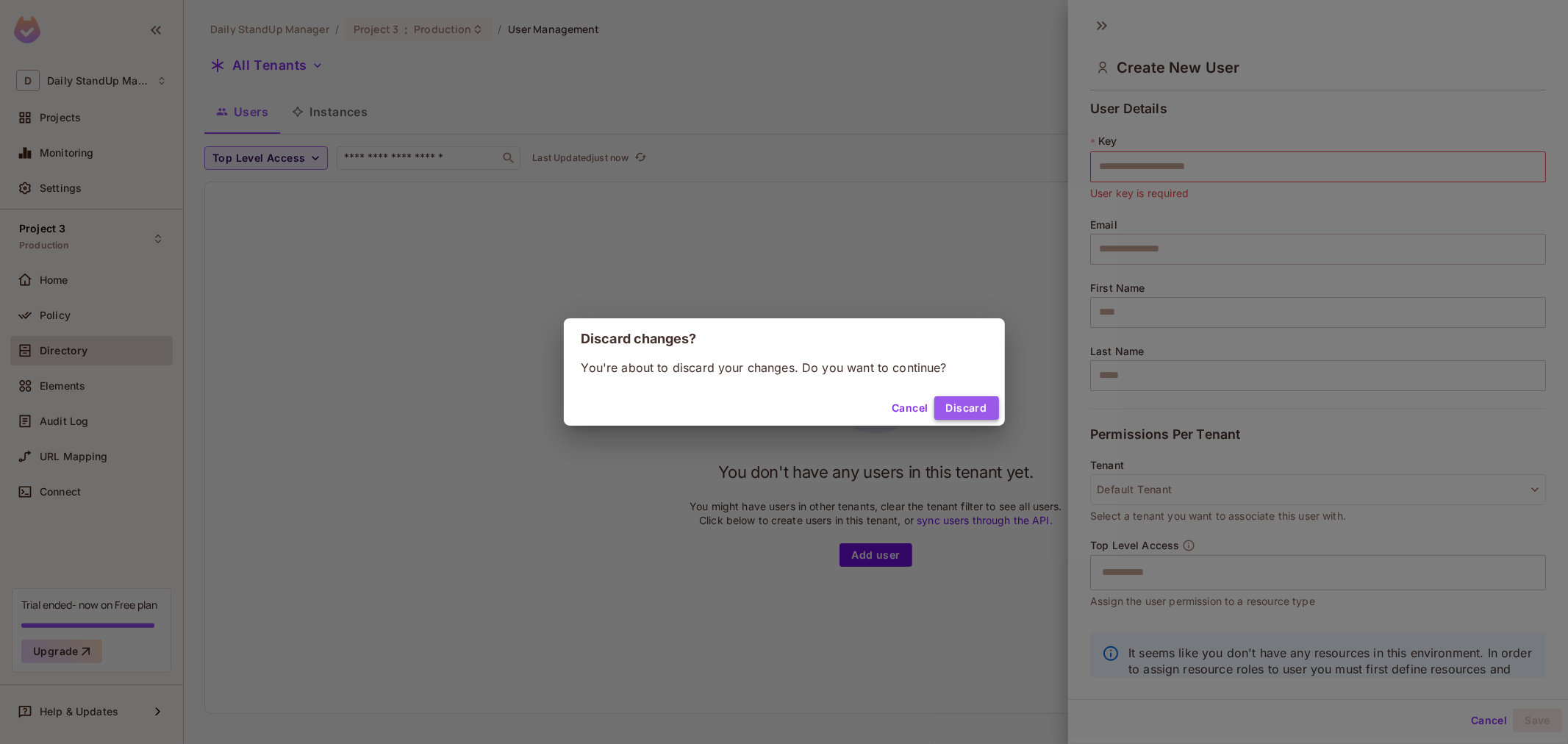
click at [968, 406] on button "Discard" at bounding box center [967, 407] width 64 height 23
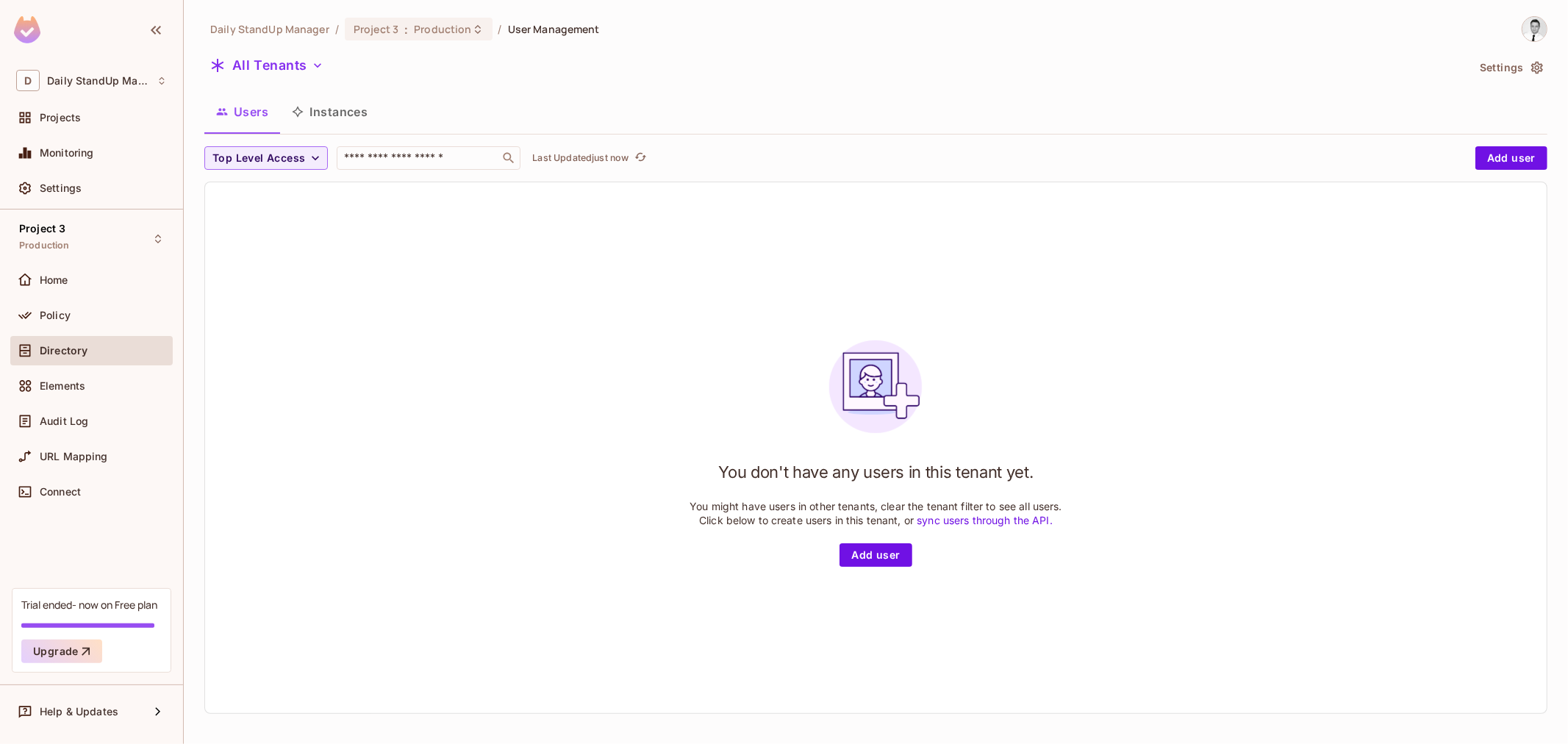
click at [1510, 41] on div at bounding box center [1528, 29] width 39 height 26
click at [1522, 37] on img at bounding box center [1534, 29] width 24 height 24
click at [1262, 79] on div at bounding box center [784, 372] width 1568 height 744
click at [72, 392] on div "Elements" at bounding box center [91, 386] width 151 height 18
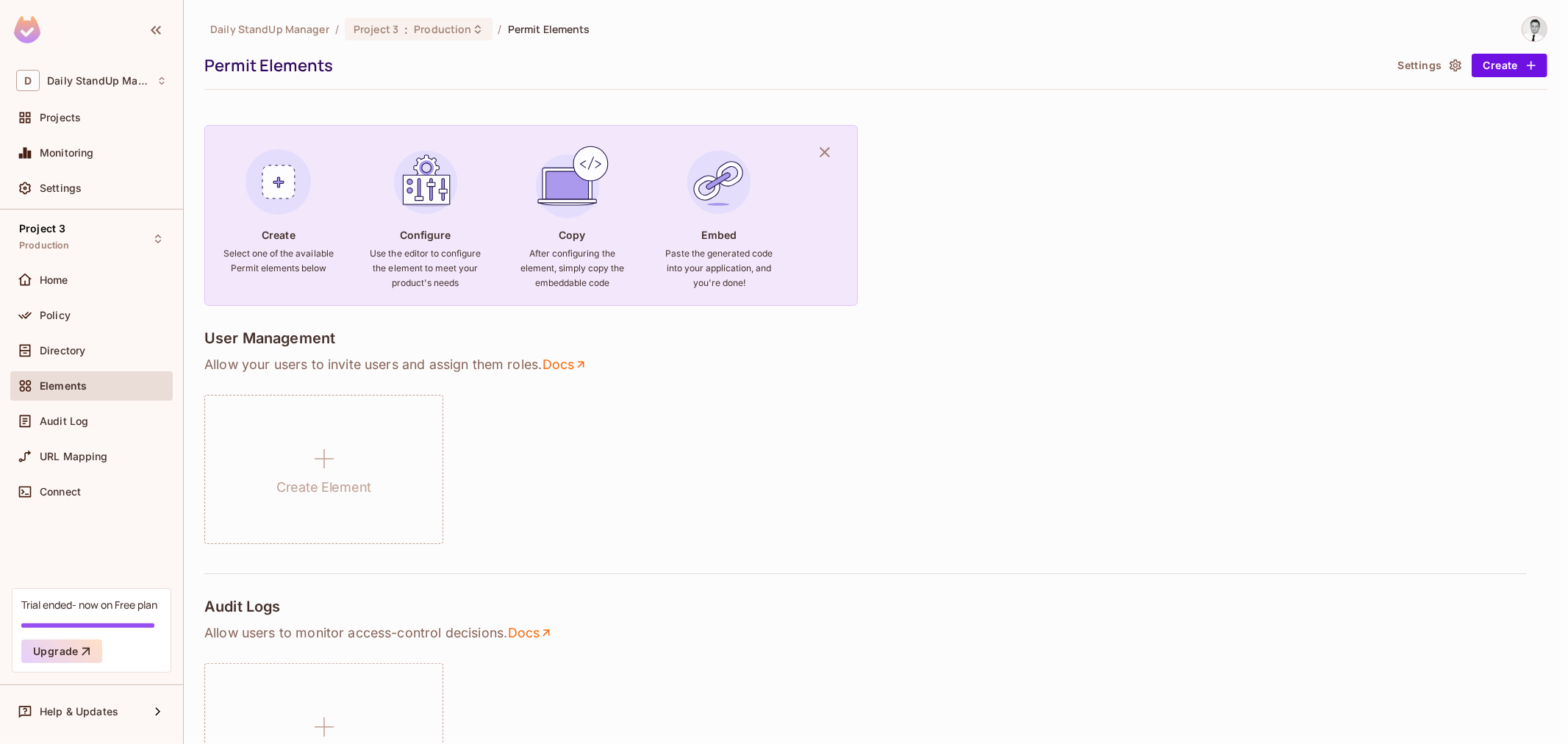
click at [1404, 66] on button "Settings" at bounding box center [1428, 65] width 73 height 23
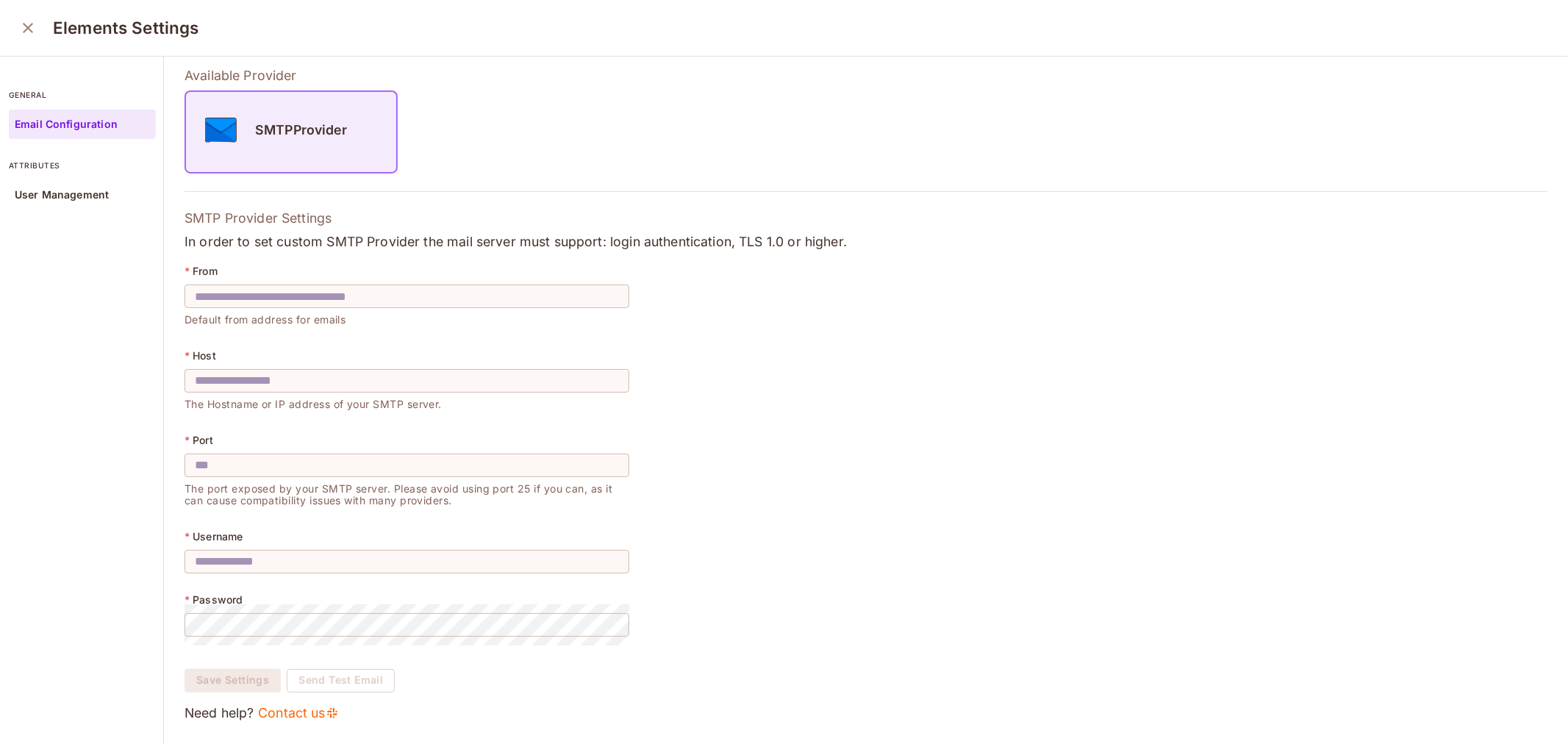
scroll to position [4, 0]
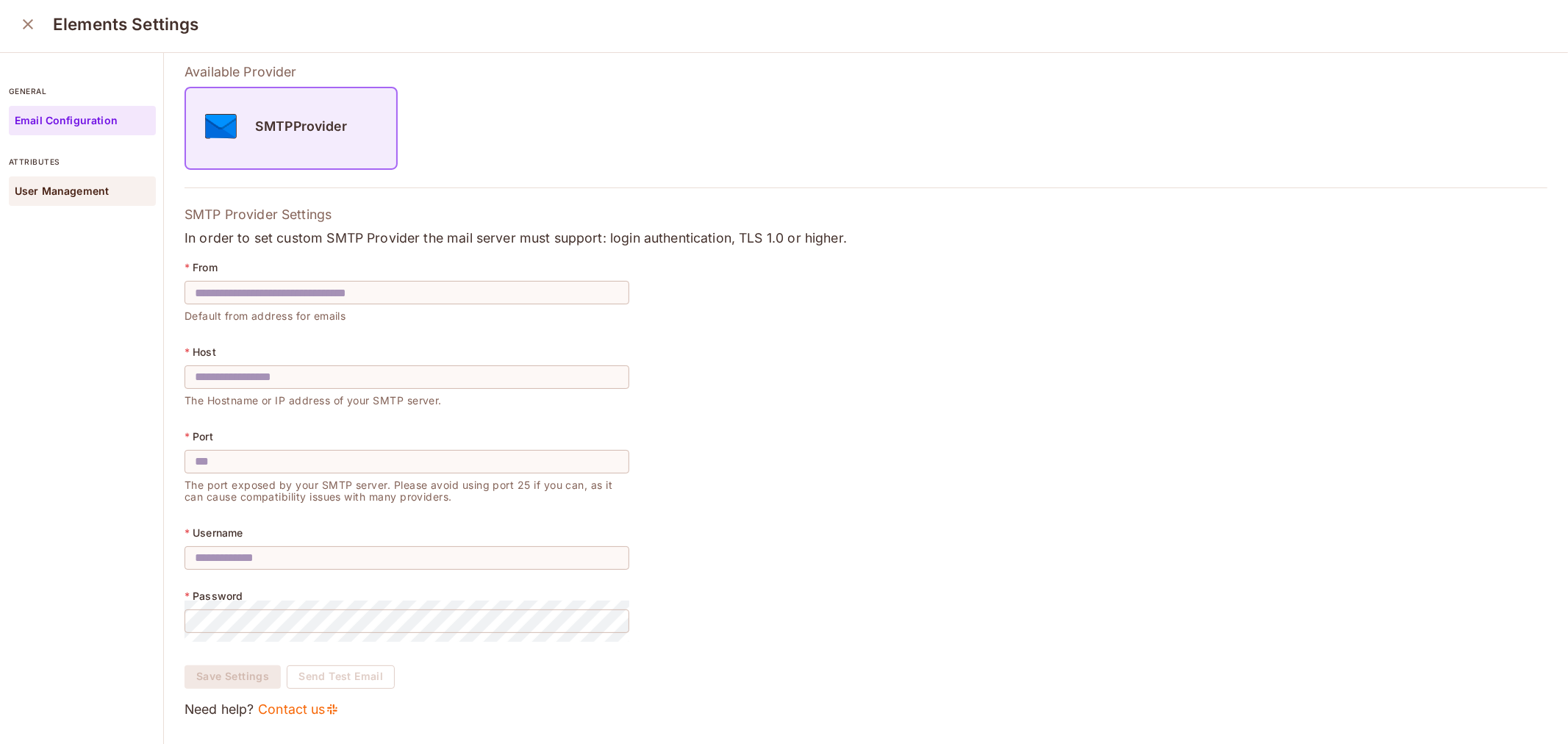
click at [77, 199] on div "User Management" at bounding box center [82, 190] width 147 height 29
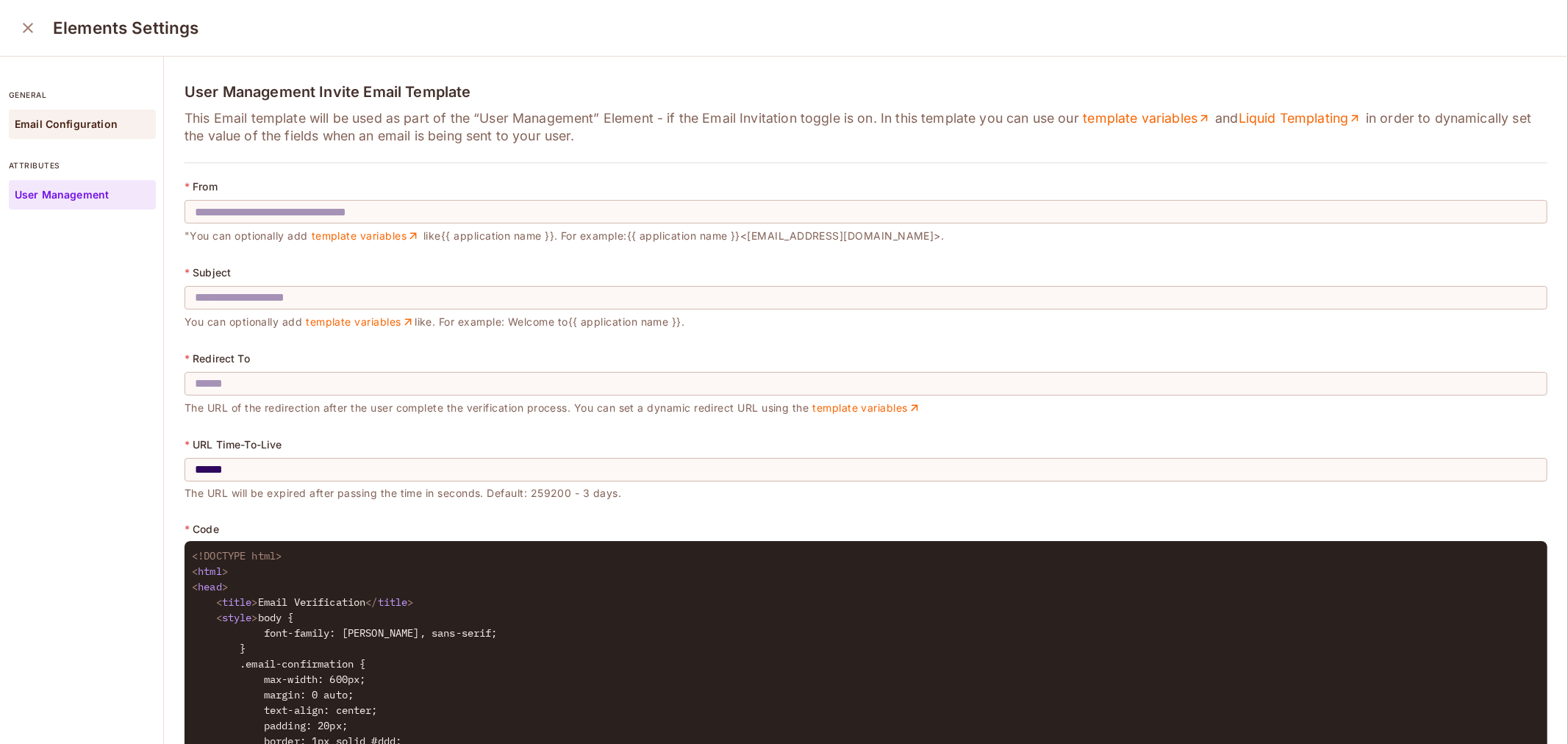
click at [52, 133] on div "Email Configuration" at bounding box center [82, 124] width 147 height 29
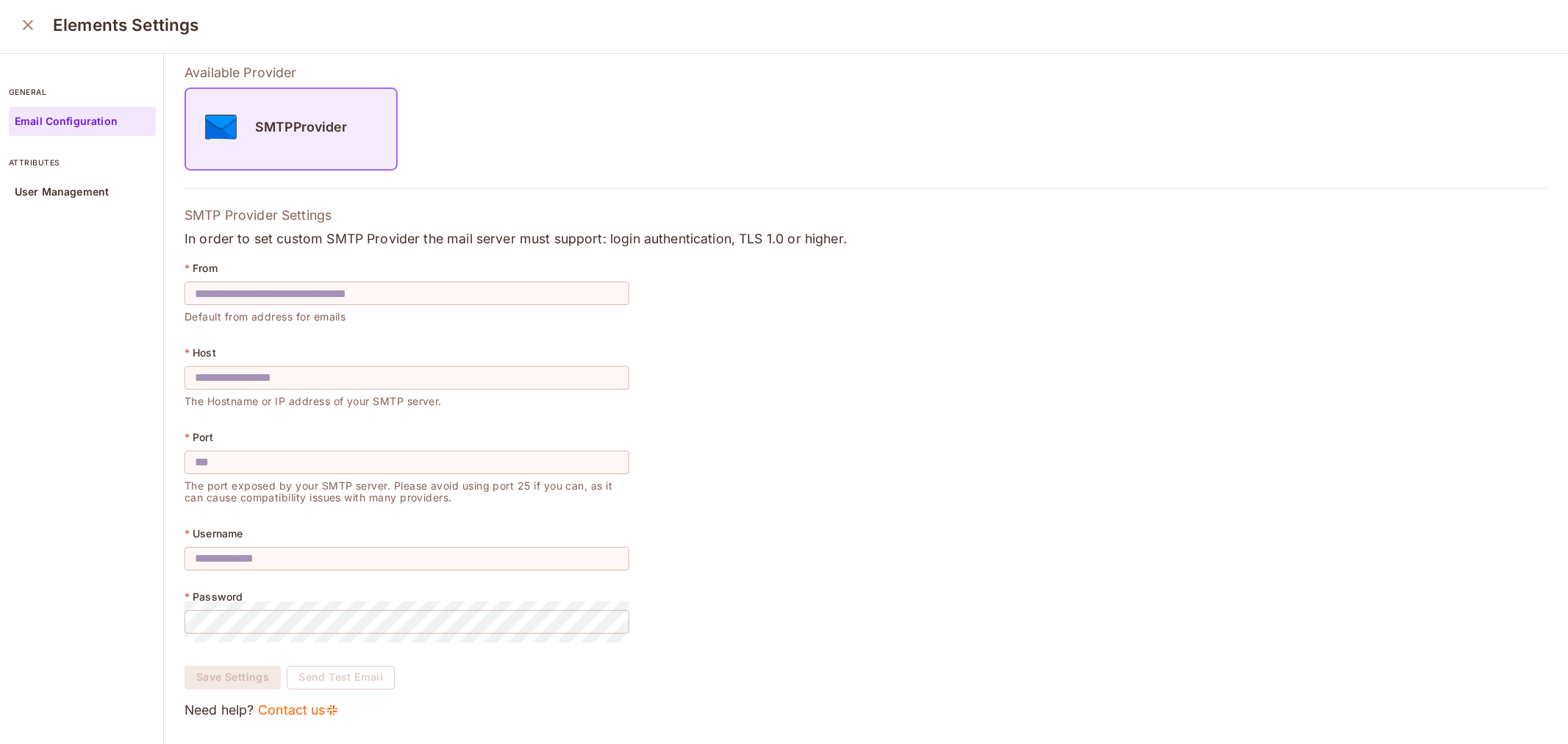
scroll to position [4, 0]
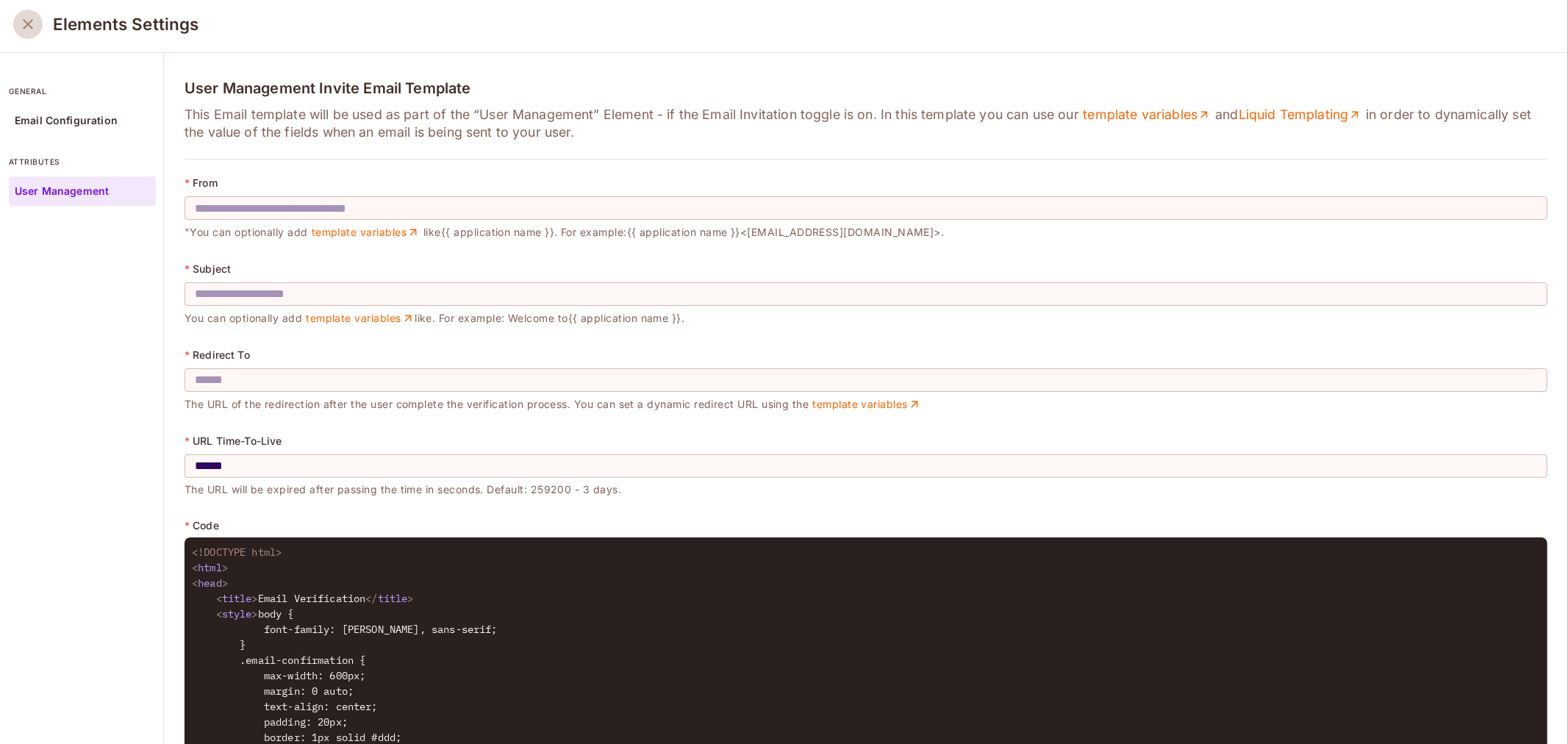
click at [31, 28] on icon "close" at bounding box center [28, 24] width 18 height 18
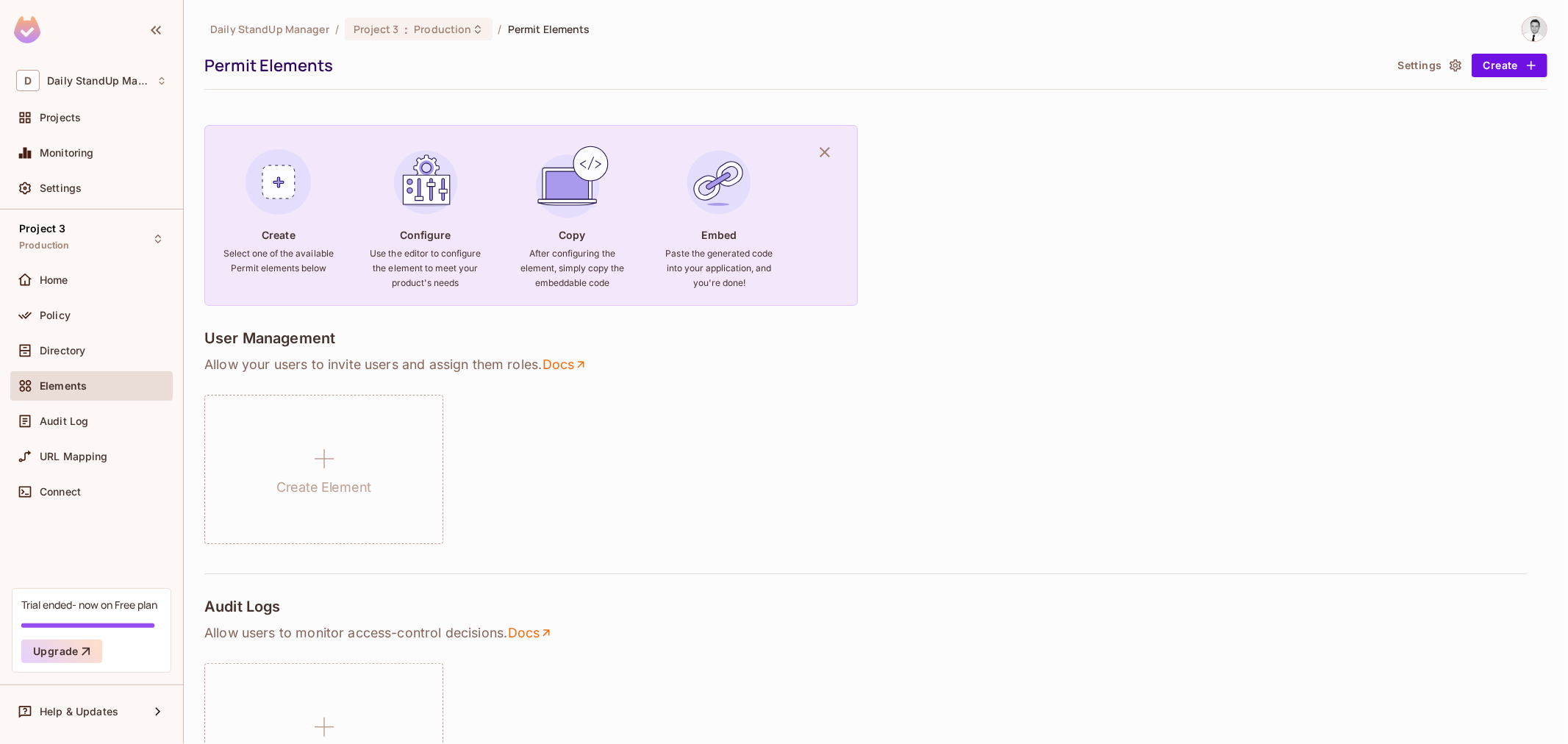
scroll to position [489, 0]
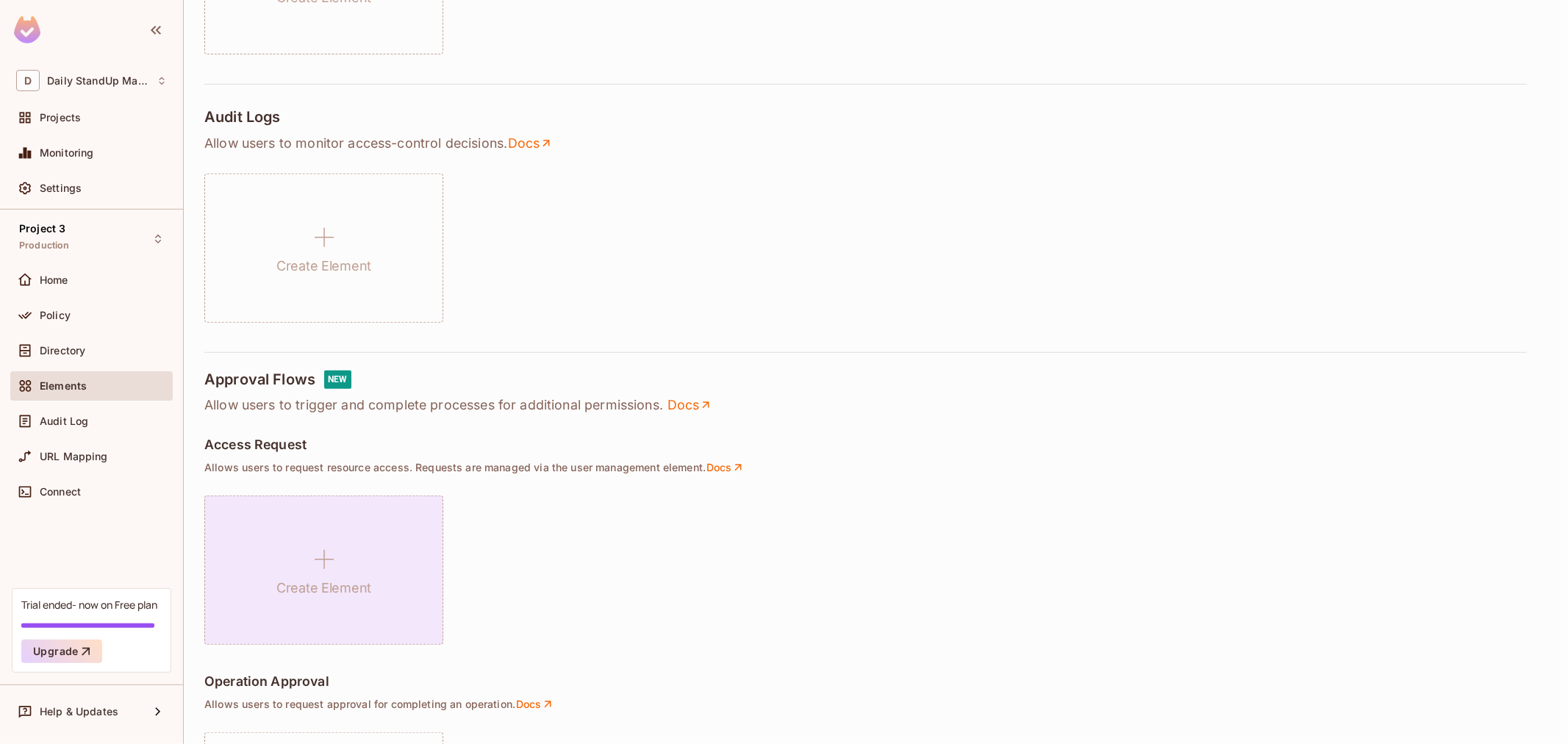
click at [317, 564] on icon at bounding box center [323, 558] width 35 height 35
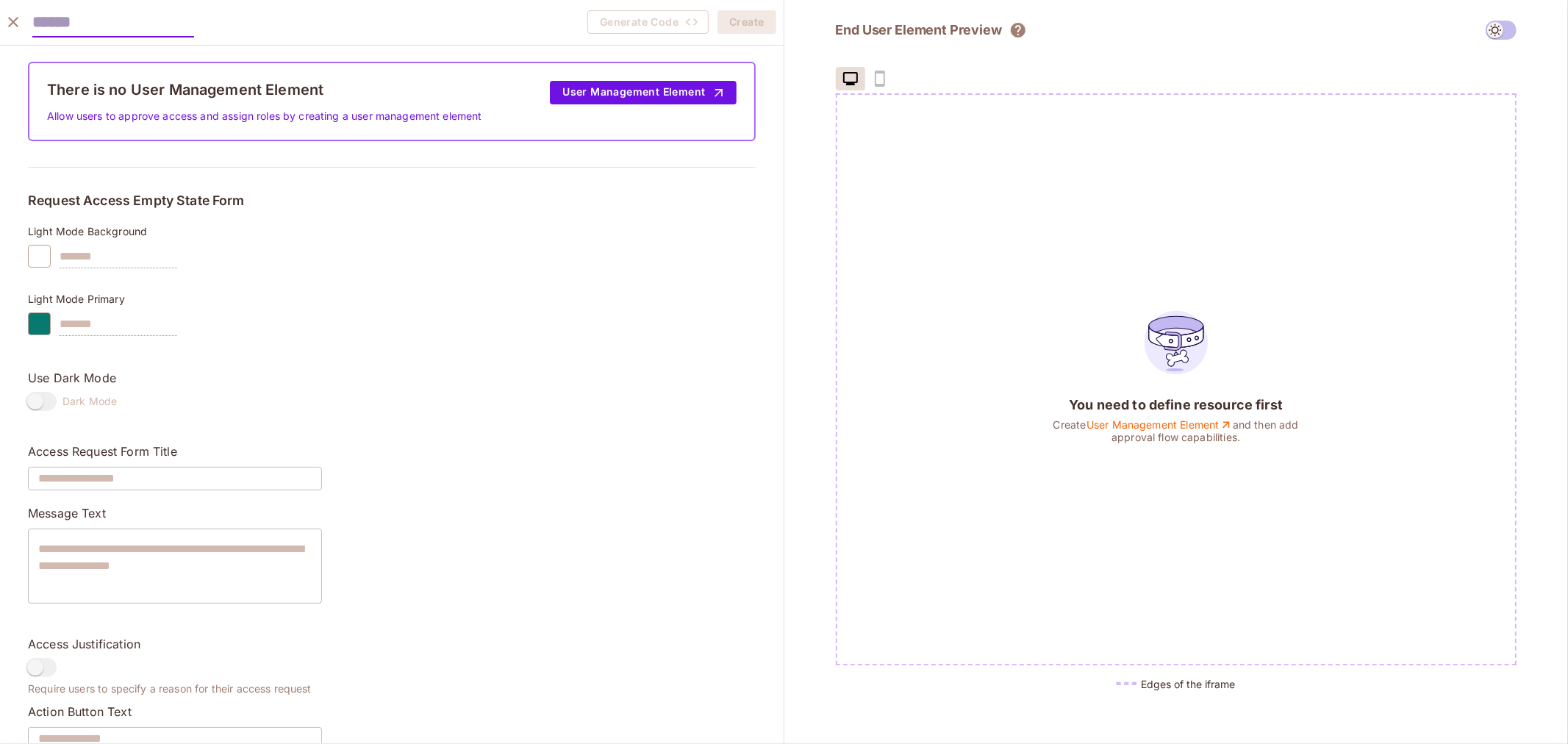
click at [11, 20] on icon "close" at bounding box center [13, 22] width 11 height 11
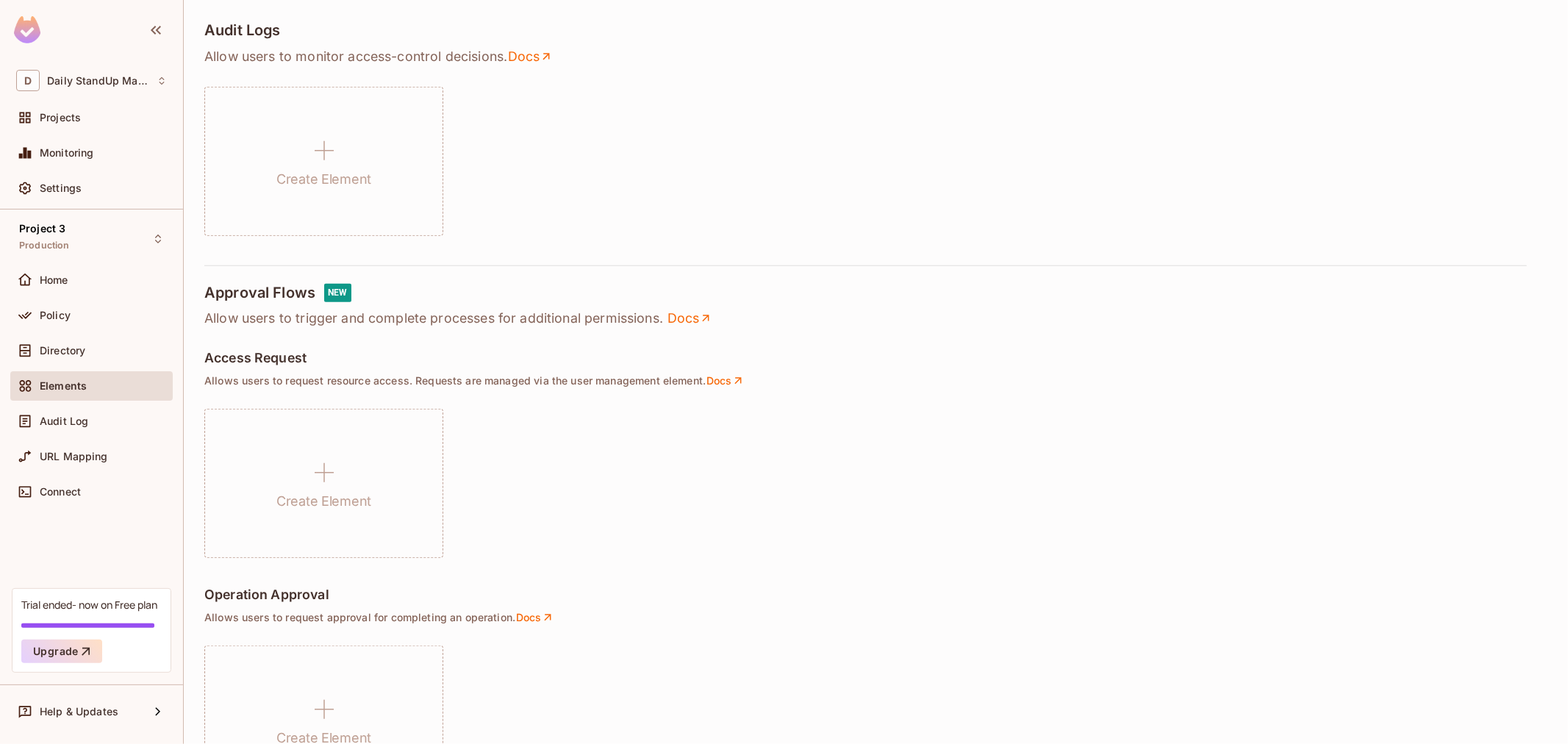
scroll to position [892, 0]
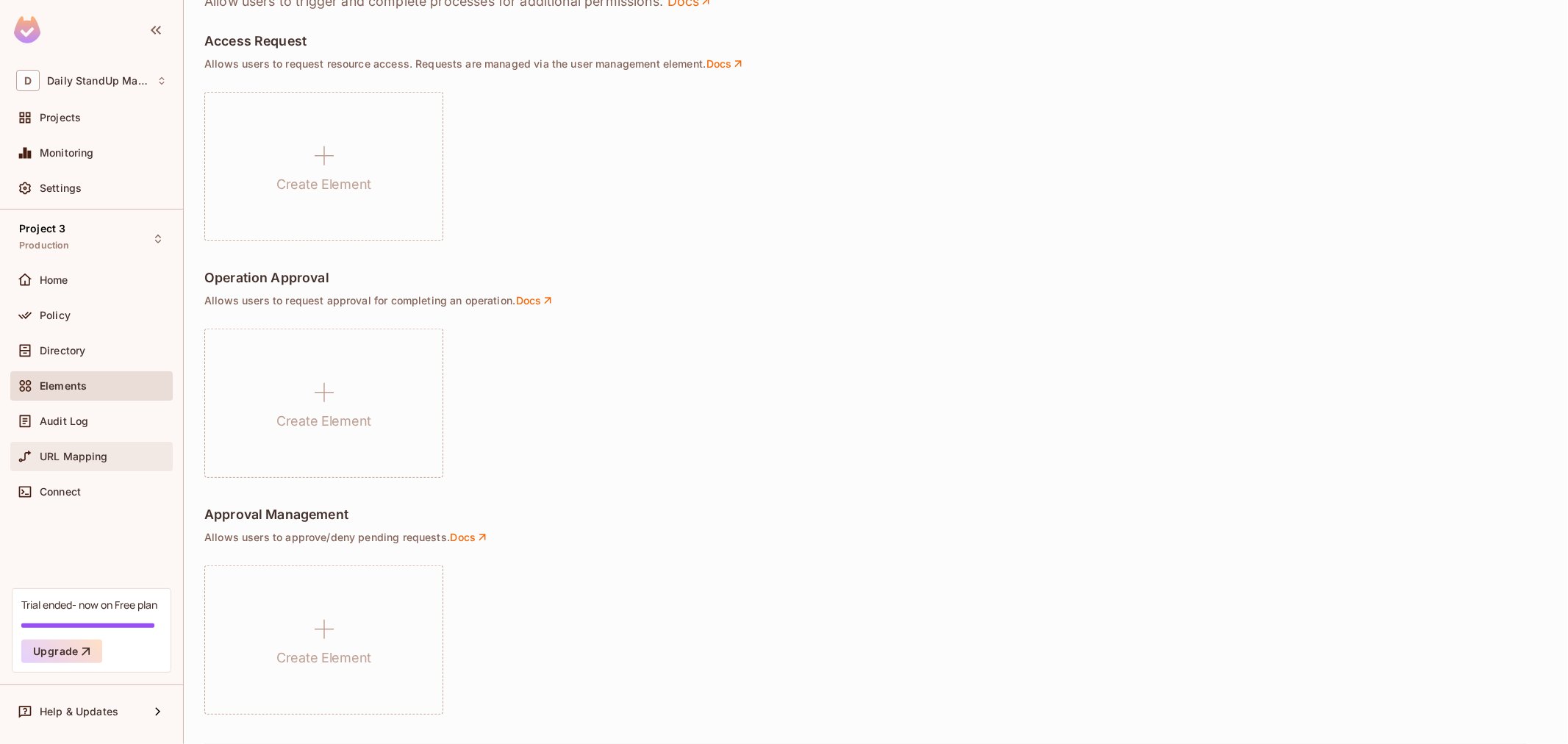
click at [94, 463] on div "URL Mapping" at bounding box center [91, 456] width 151 height 18
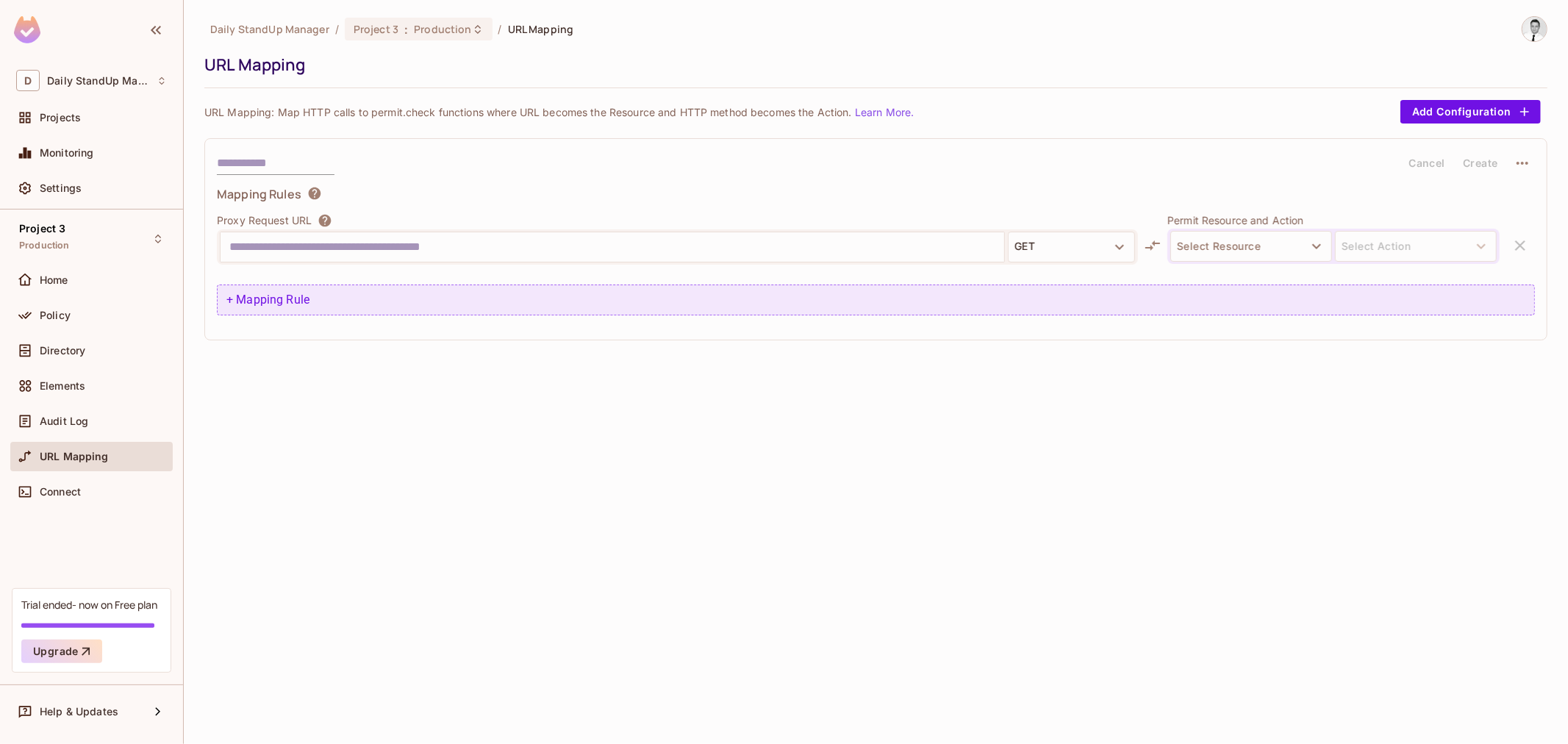
click at [267, 296] on div "+ Mapping Rule" at bounding box center [876, 299] width 1318 height 31
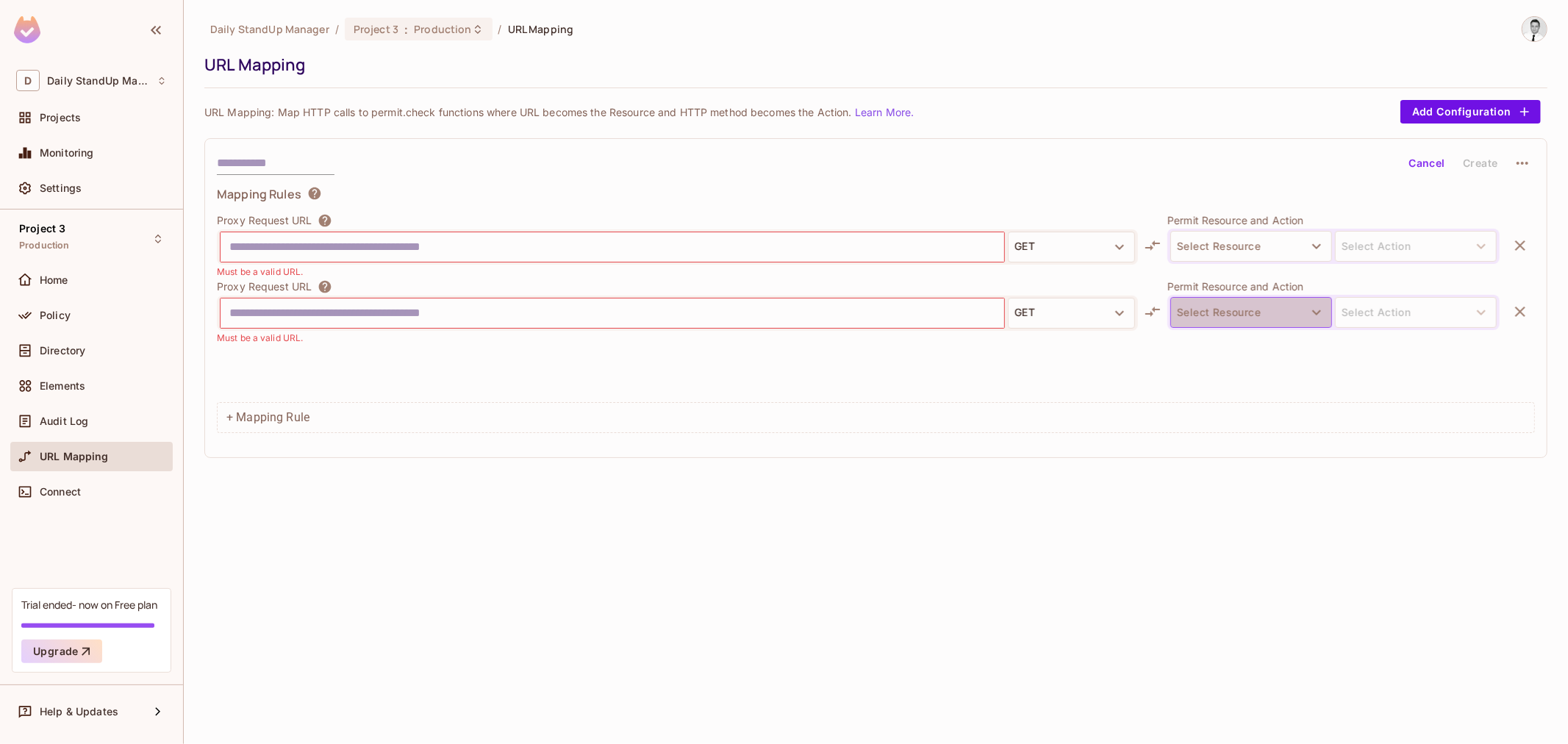
click at [1250, 316] on button "Select Resource" at bounding box center [1251, 312] width 162 height 31
click at [1466, 311] on div at bounding box center [784, 372] width 1568 height 744
click at [1456, 118] on button "Add Configuration" at bounding box center [1470, 112] width 140 height 23
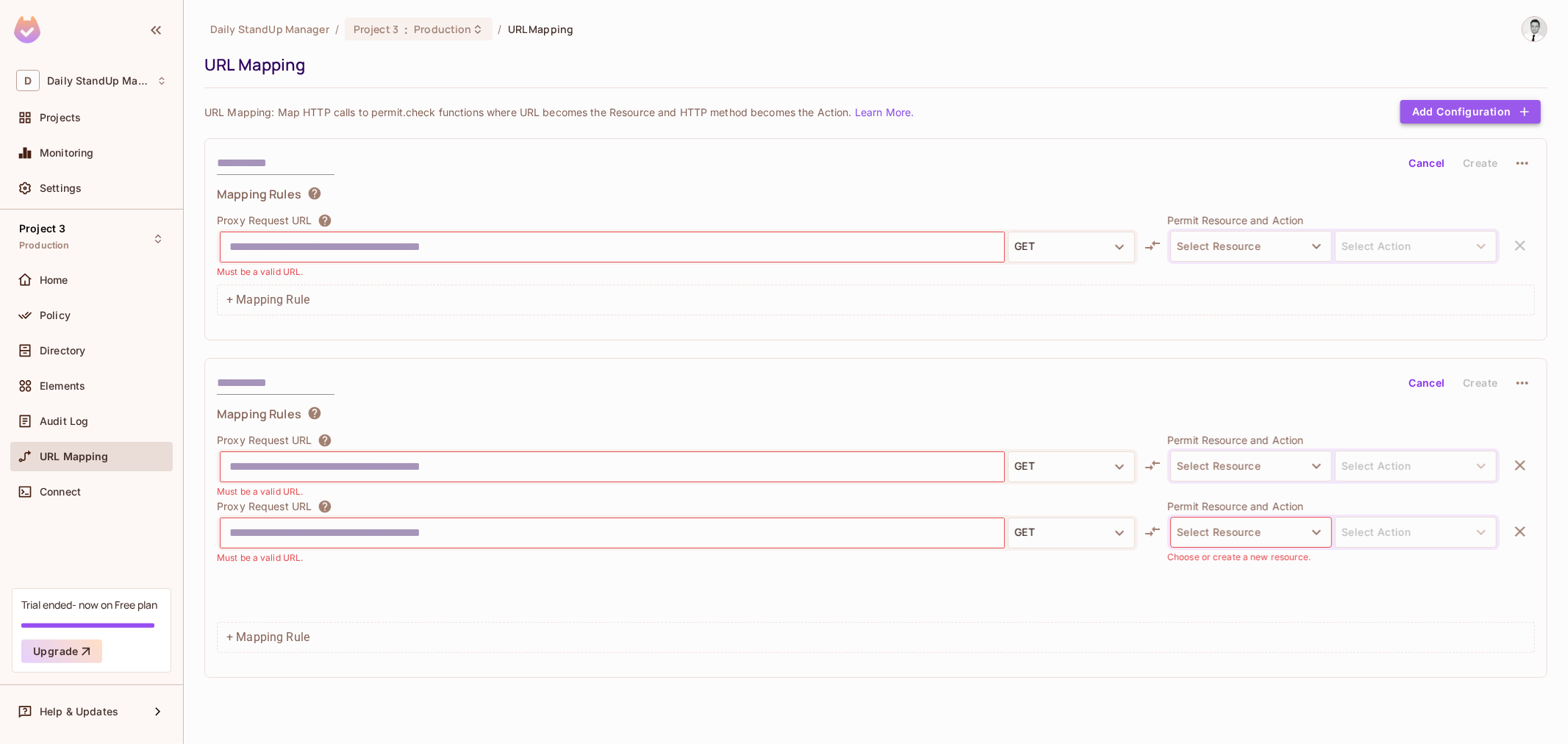
click at [1509, 106] on button "Add Configuration" at bounding box center [1470, 112] width 140 height 23
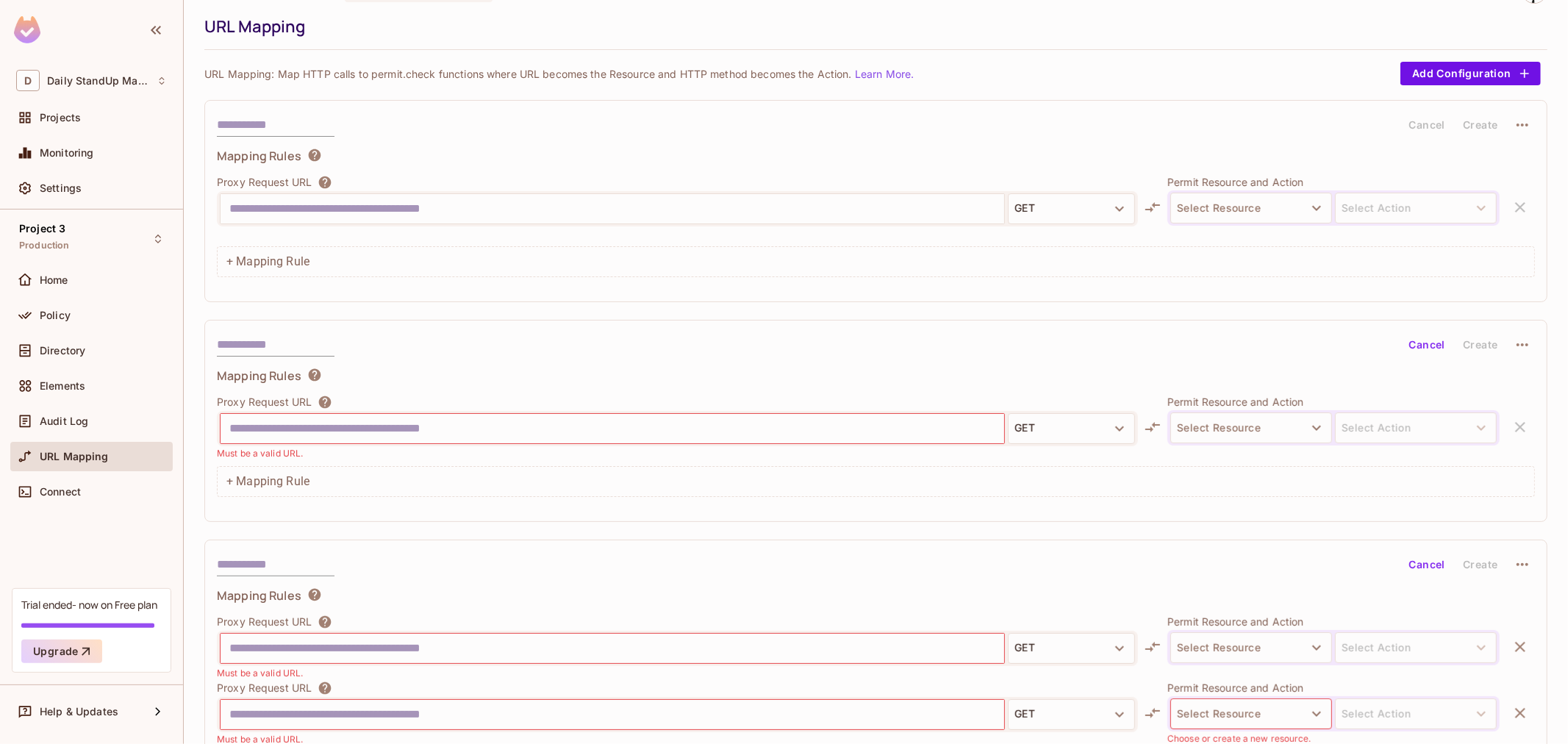
scroll to position [160, 0]
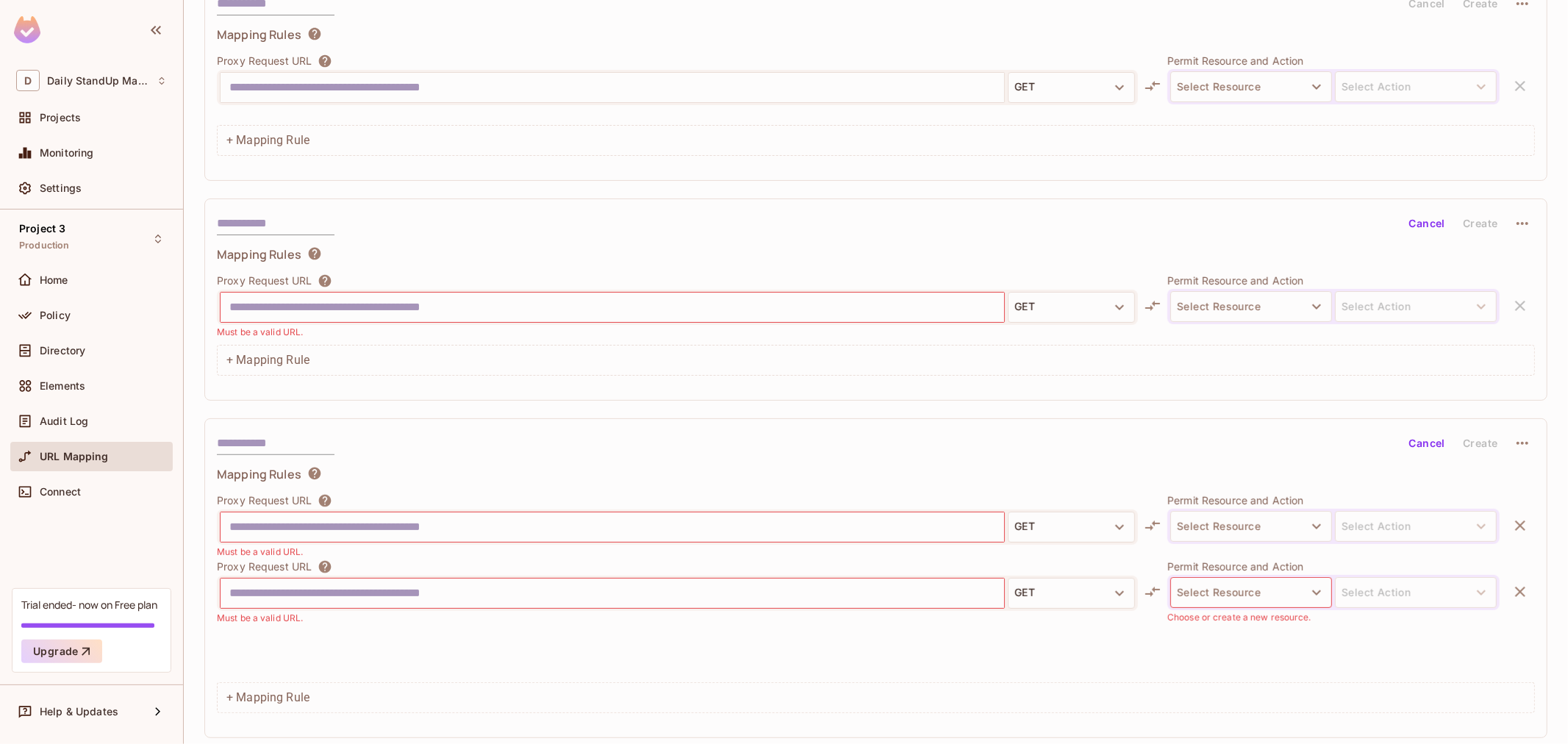
click at [289, 219] on input "text" at bounding box center [276, 223] width 118 height 23
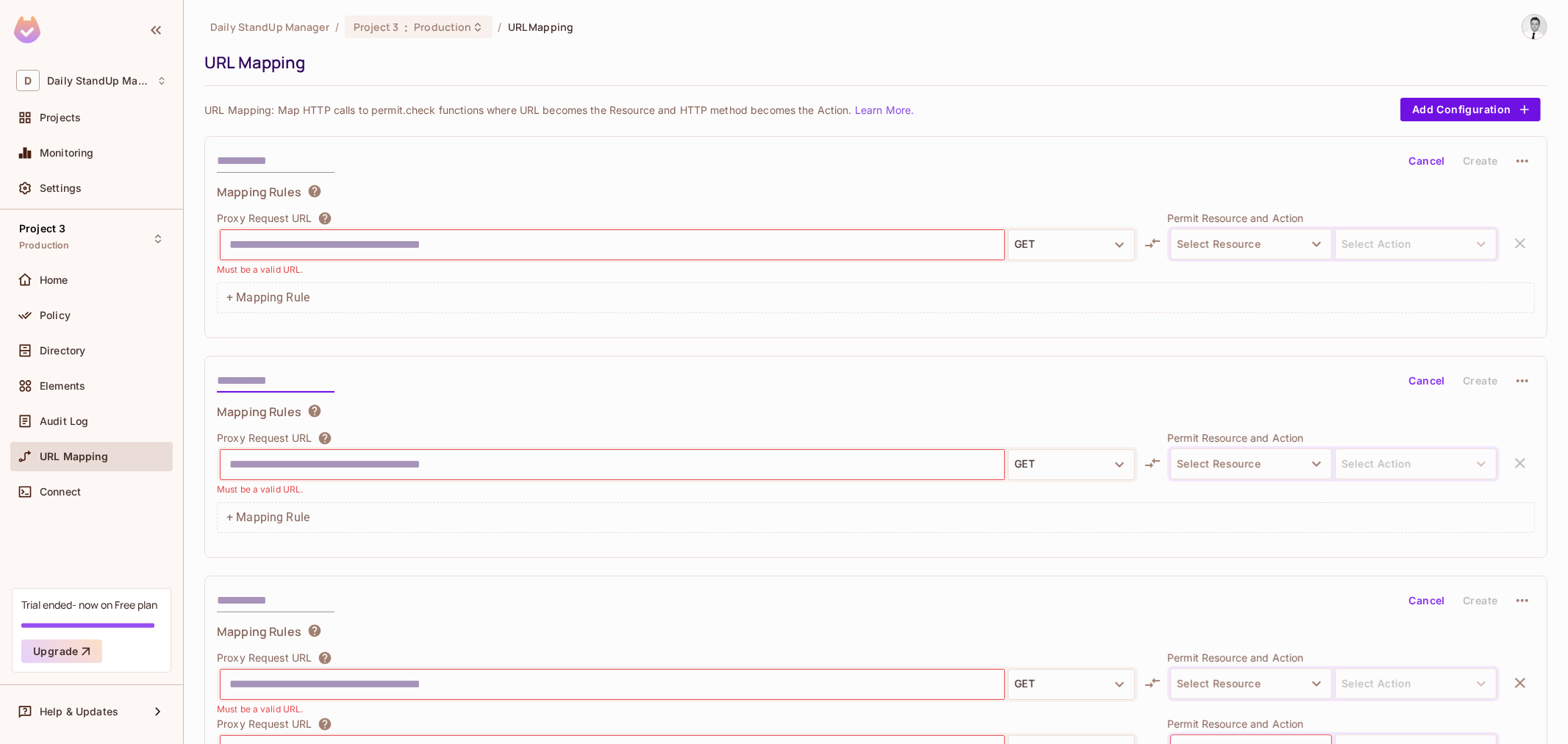
scroll to position [0, 0]
click at [672, 182] on div "Cancel Create Mapping Rules Proxy Request URL GET Must be a valid URL. Permit R…" at bounding box center [876, 239] width 1343 height 202
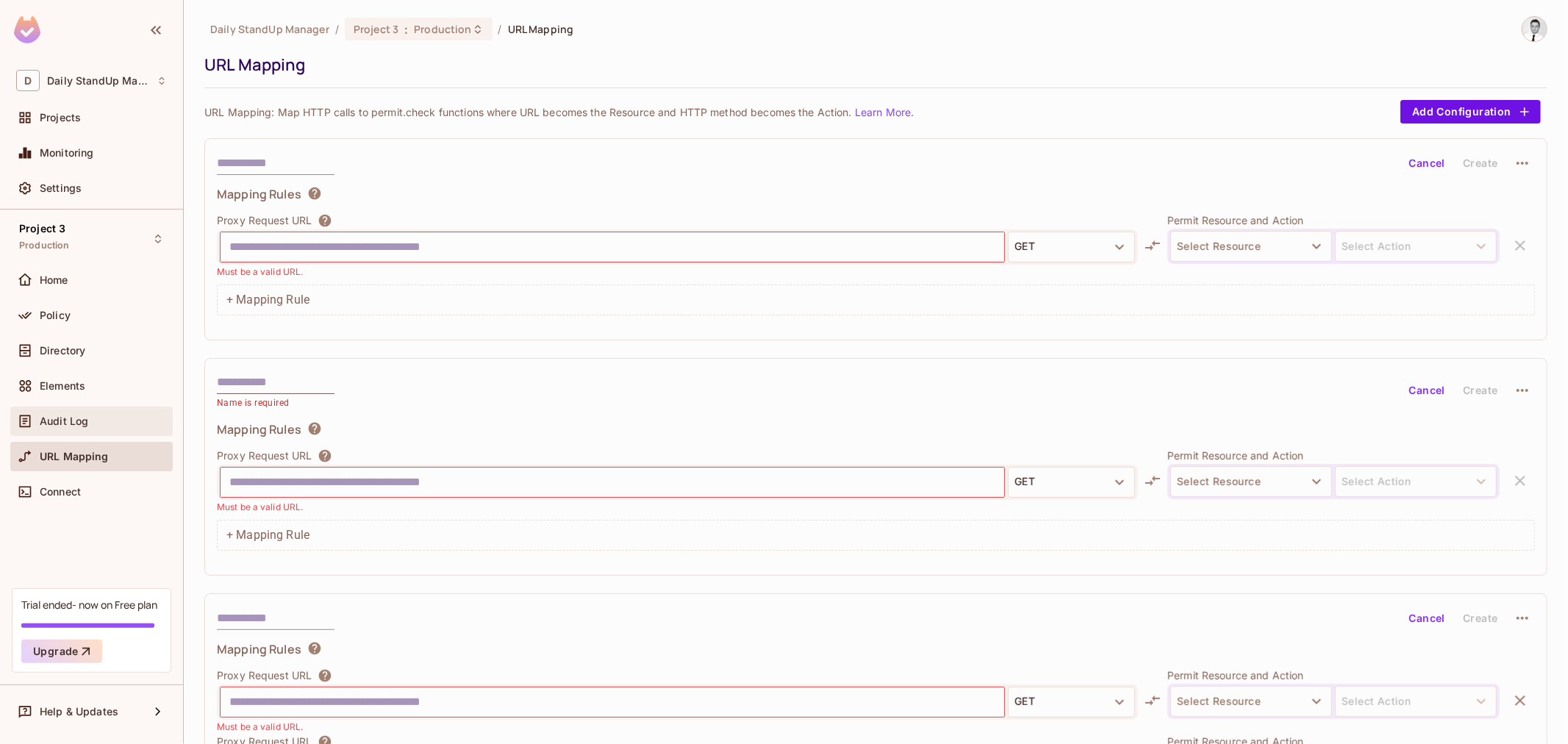
click at [60, 406] on div "Audit Log" at bounding box center [92, 421] width 163 height 29
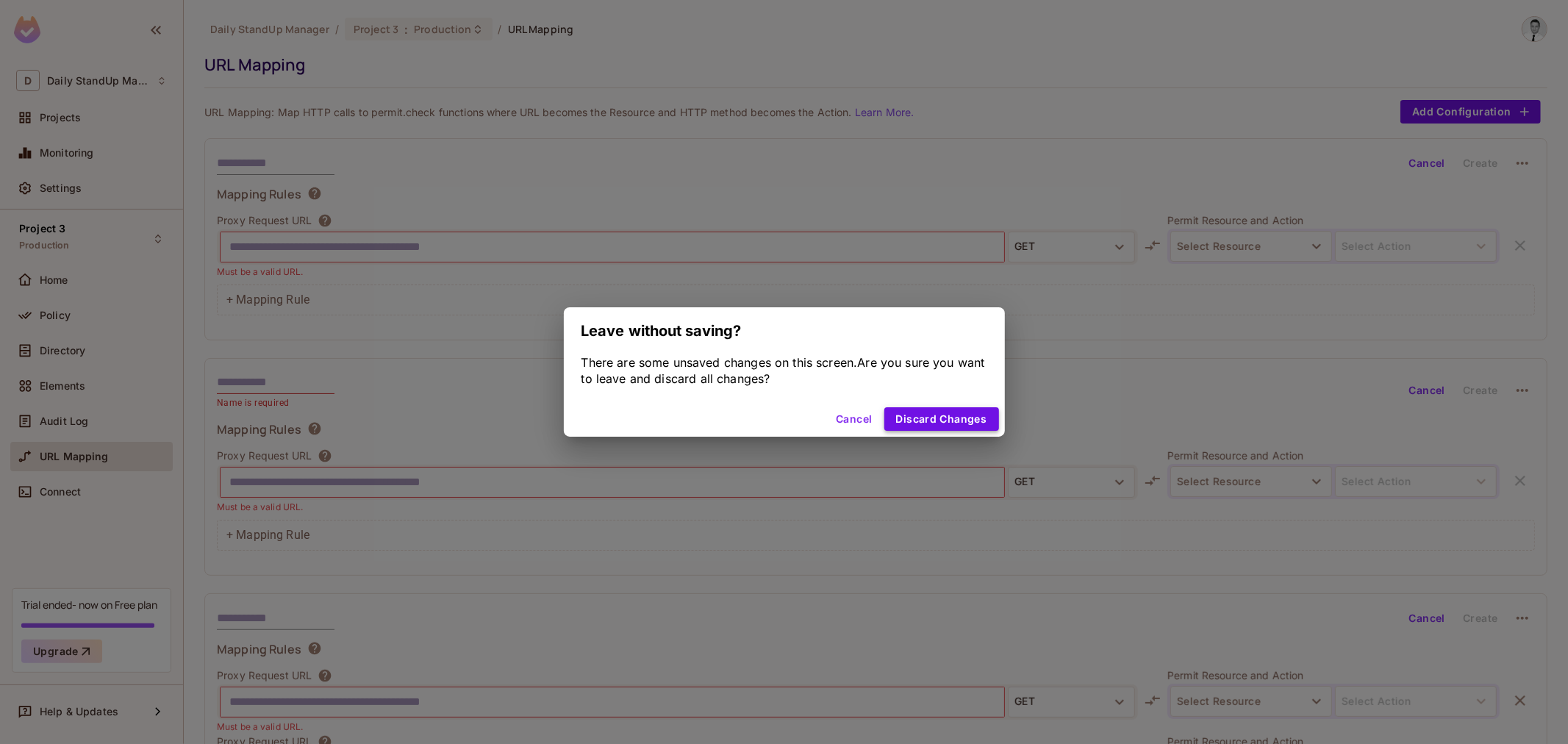
click at [946, 416] on button "Discard Changes" at bounding box center [942, 419] width 114 height 23
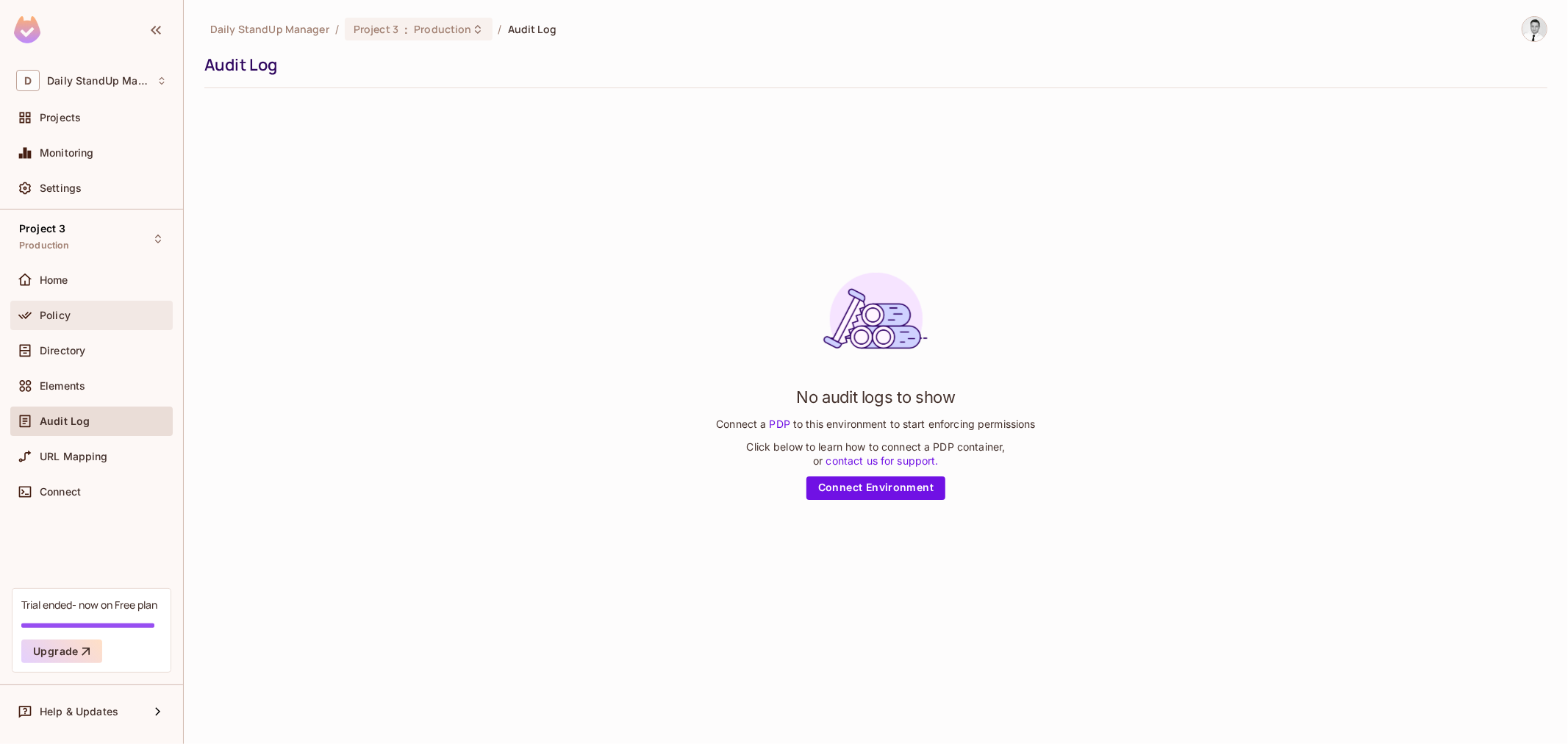
click at [48, 309] on span "Policy" at bounding box center [55, 314] width 31 height 12
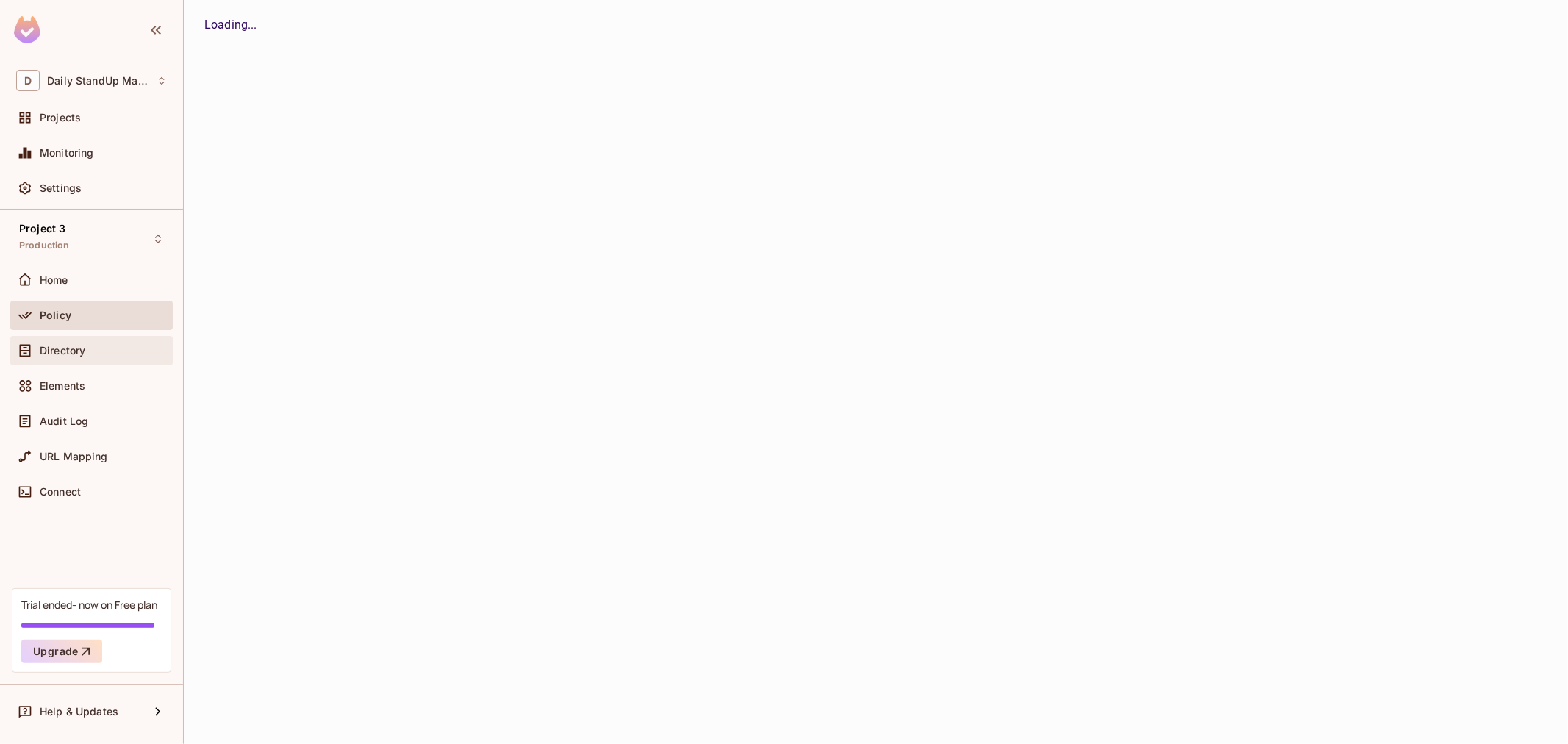
click at [56, 354] on span "Directory" at bounding box center [62, 350] width 46 height 12
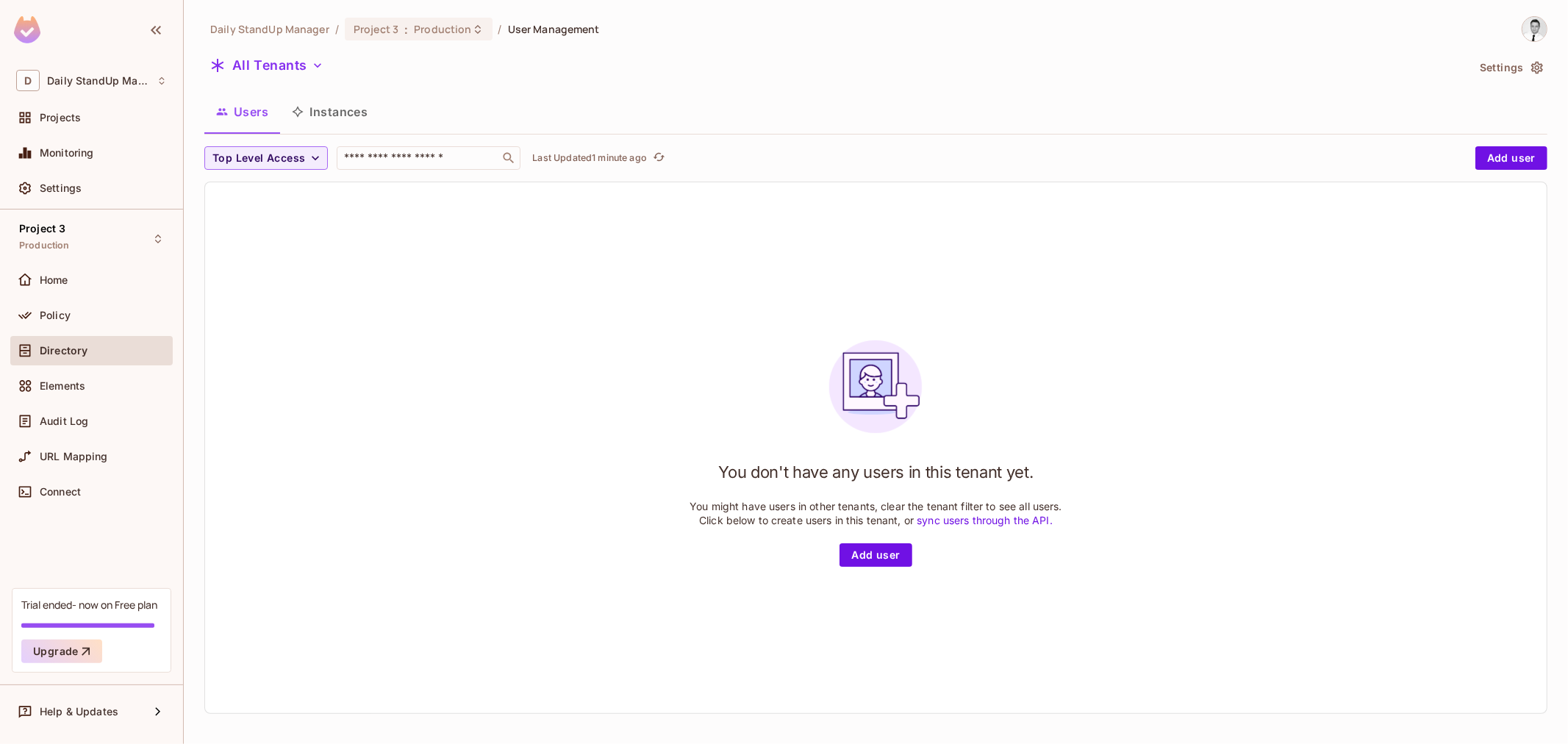
click at [322, 112] on button "Instances" at bounding box center [329, 111] width 99 height 37
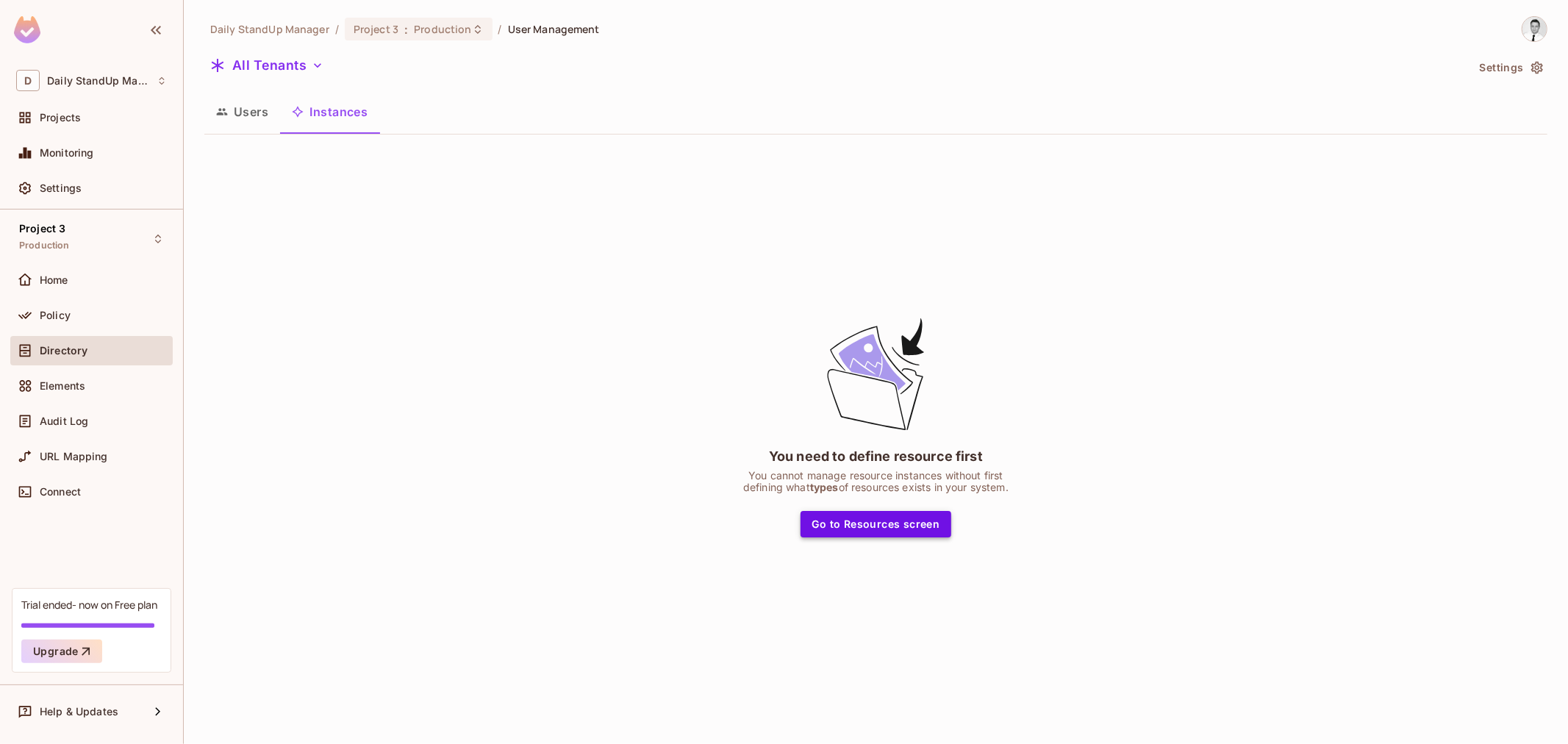
click at [881, 524] on button "Go to Resources screen" at bounding box center [876, 524] width 151 height 27
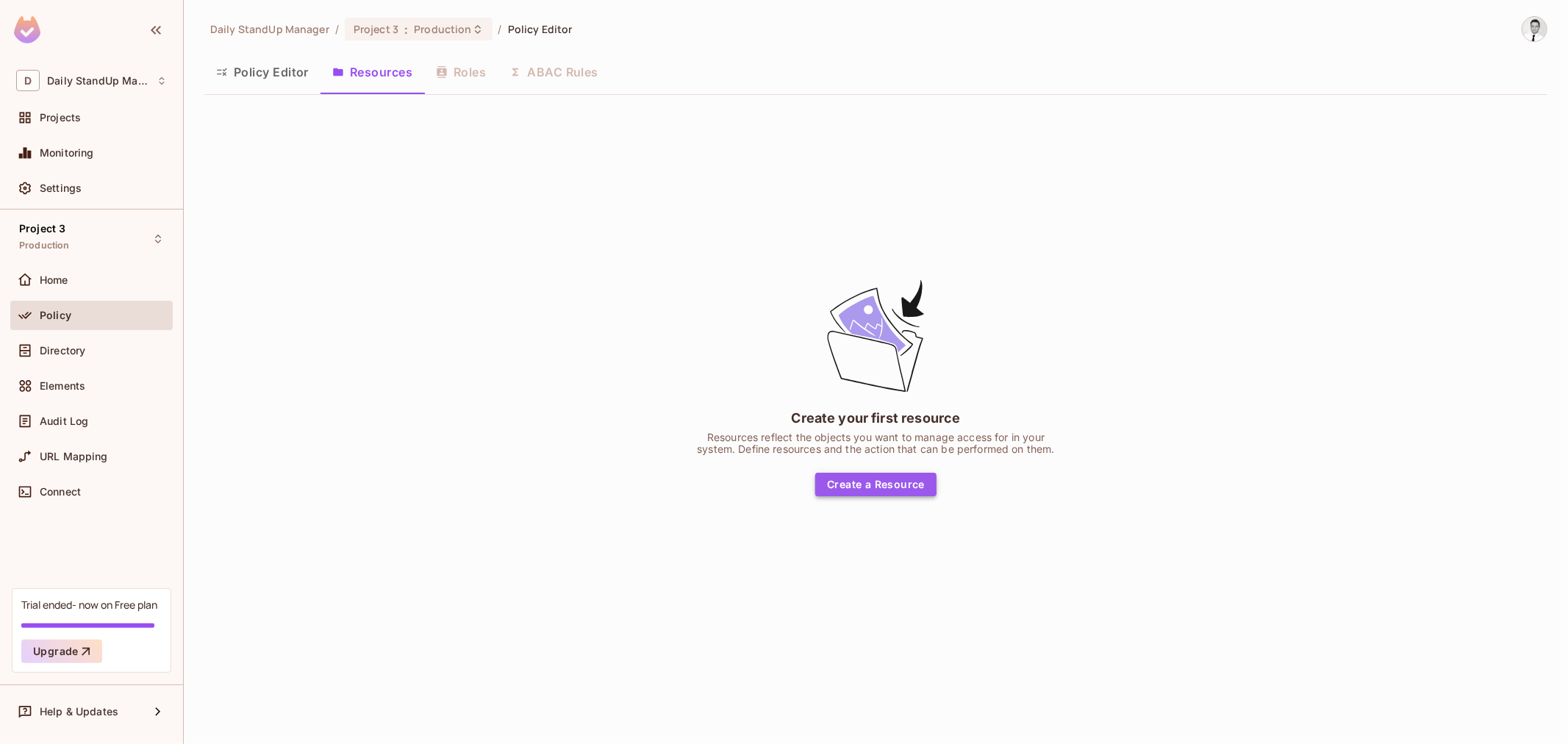
click at [873, 481] on button "Create a Resource" at bounding box center [876, 484] width 122 height 23
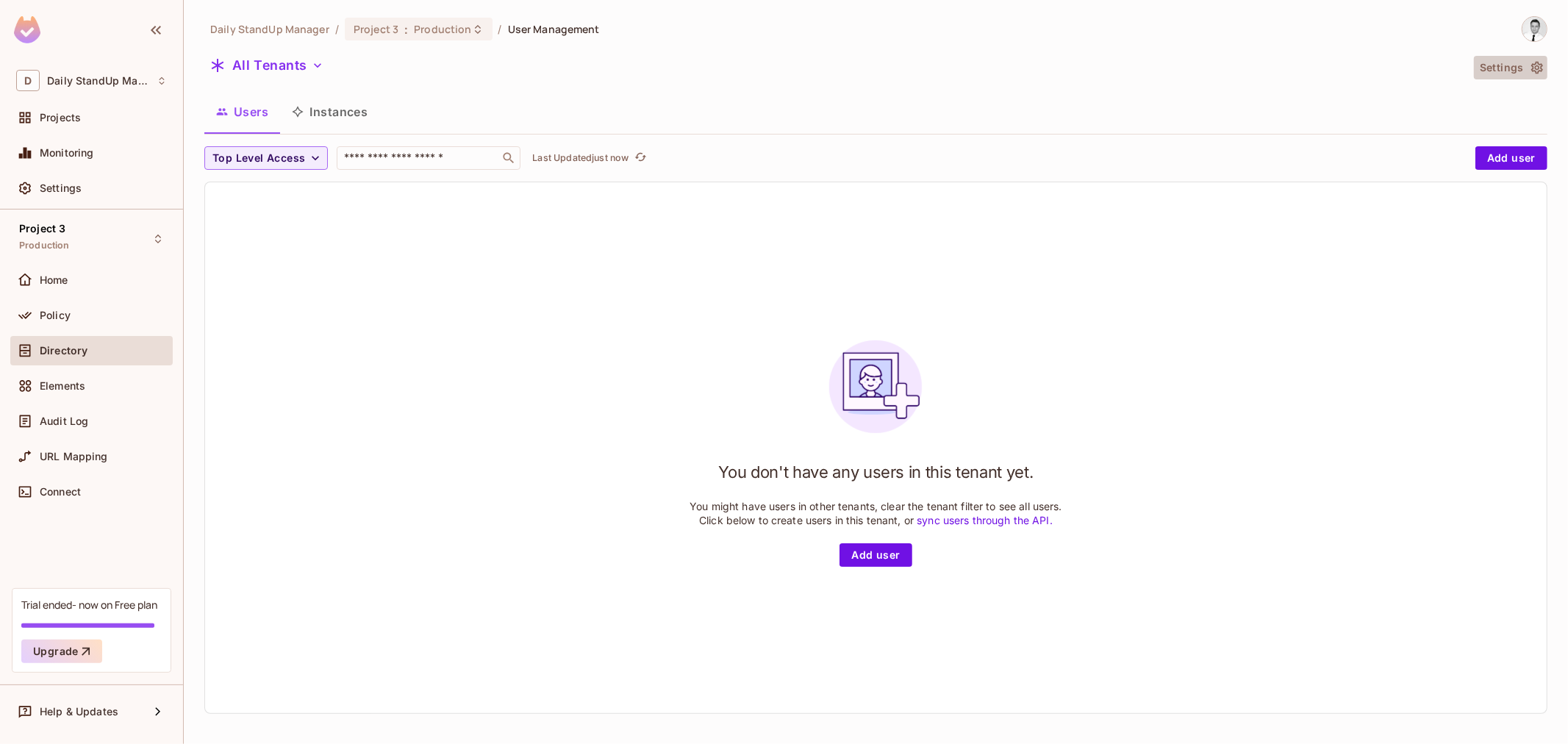
click at [1512, 57] on button "Settings" at bounding box center [1510, 68] width 73 height 23
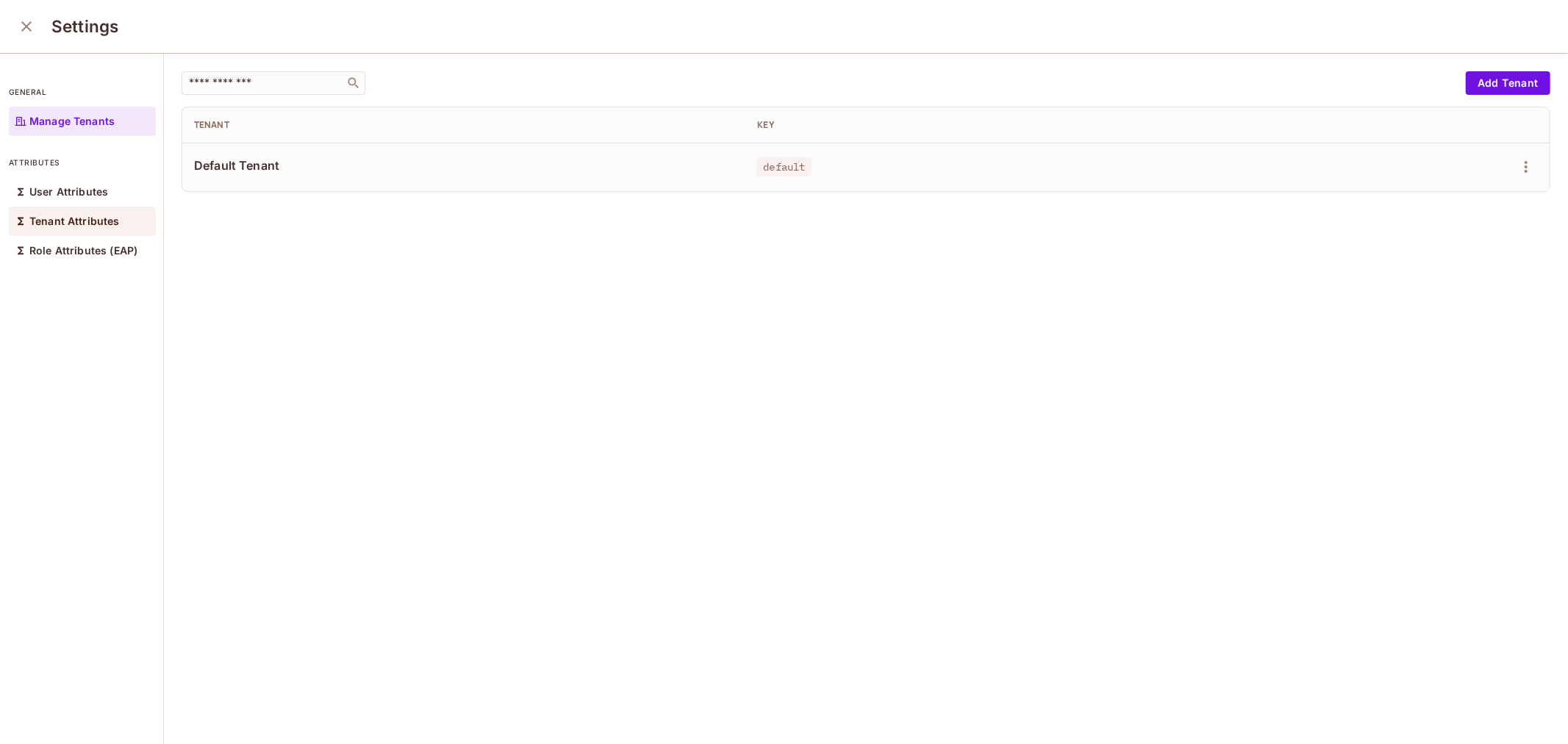
click at [74, 217] on p "Tenant Attributes" at bounding box center [74, 221] width 90 height 12
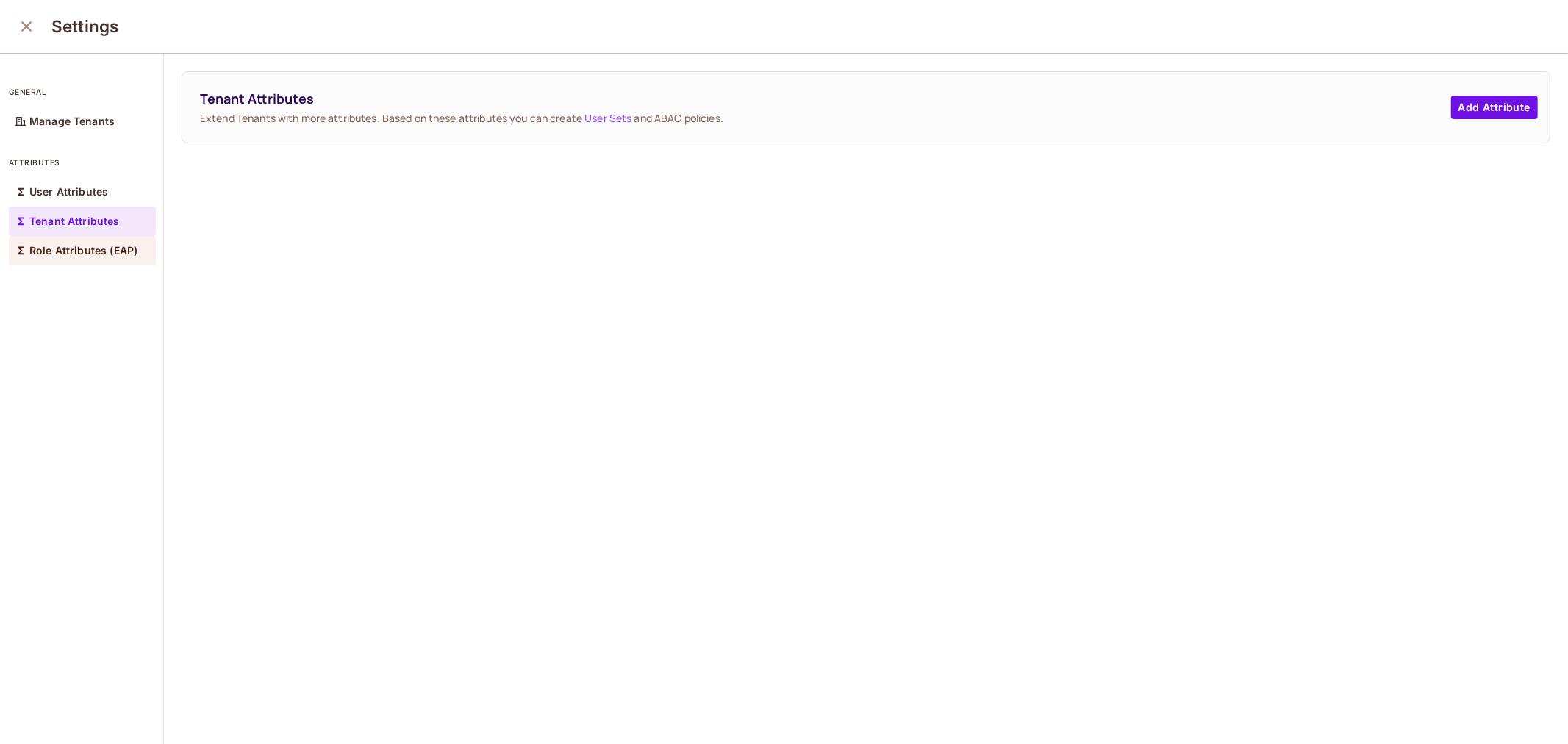
click at [68, 255] on p "Role Attributes (EAP)" at bounding box center [83, 250] width 108 height 12
click at [85, 196] on p "User Attributes" at bounding box center [69, 191] width 79 height 12
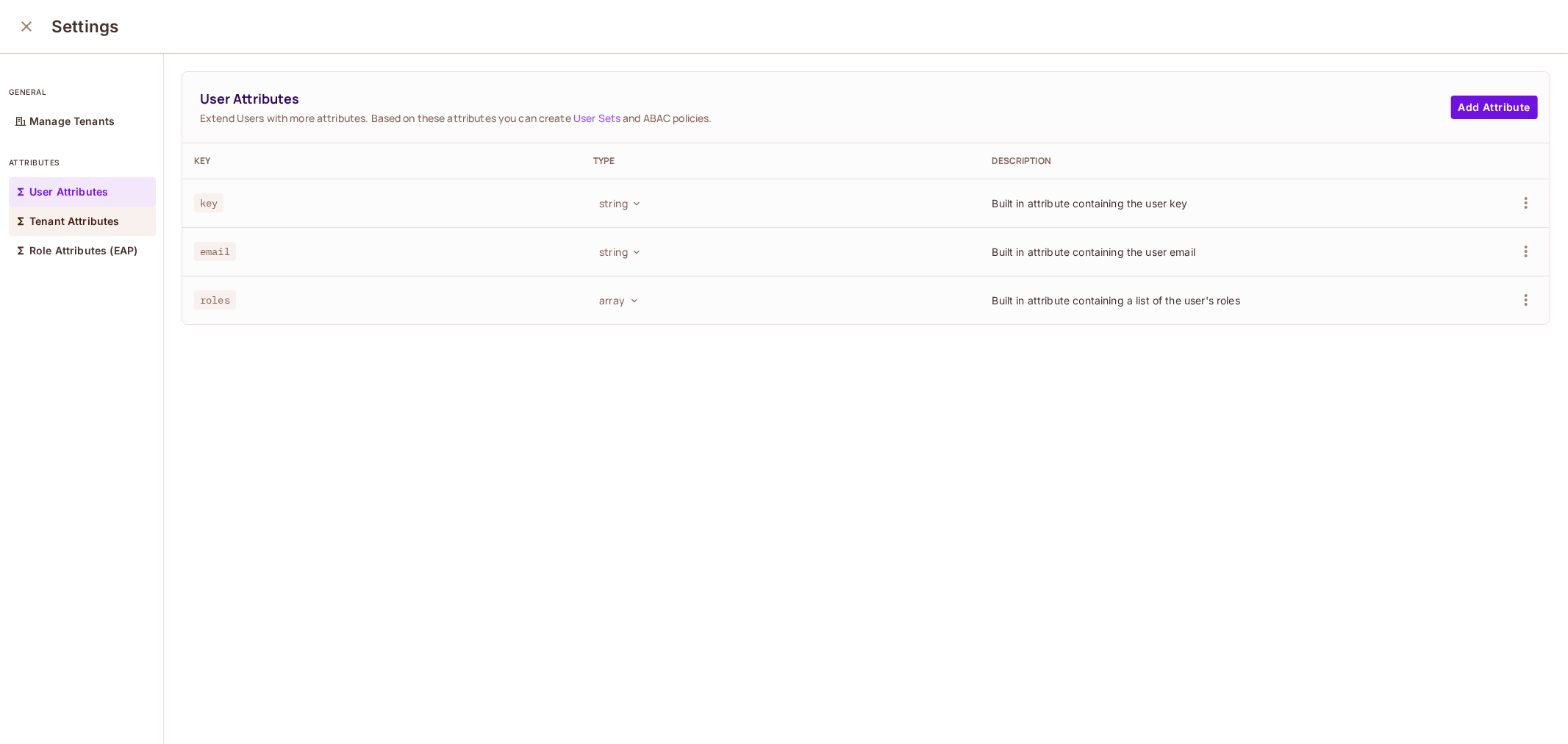
click at [85, 224] on p "Tenant Attributes" at bounding box center [74, 221] width 90 height 12
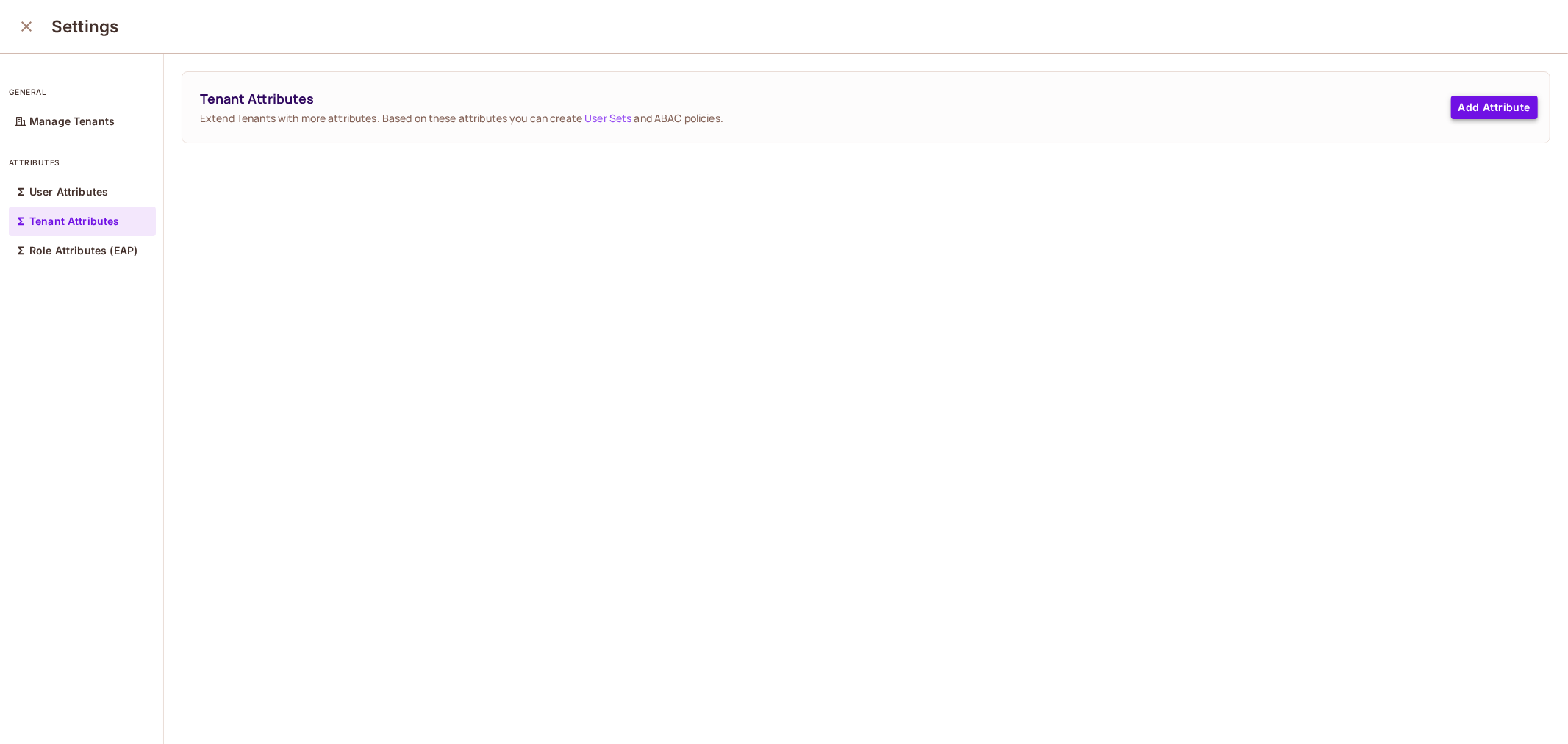
click at [1453, 111] on button "Add Attribute" at bounding box center [1494, 107] width 87 height 23
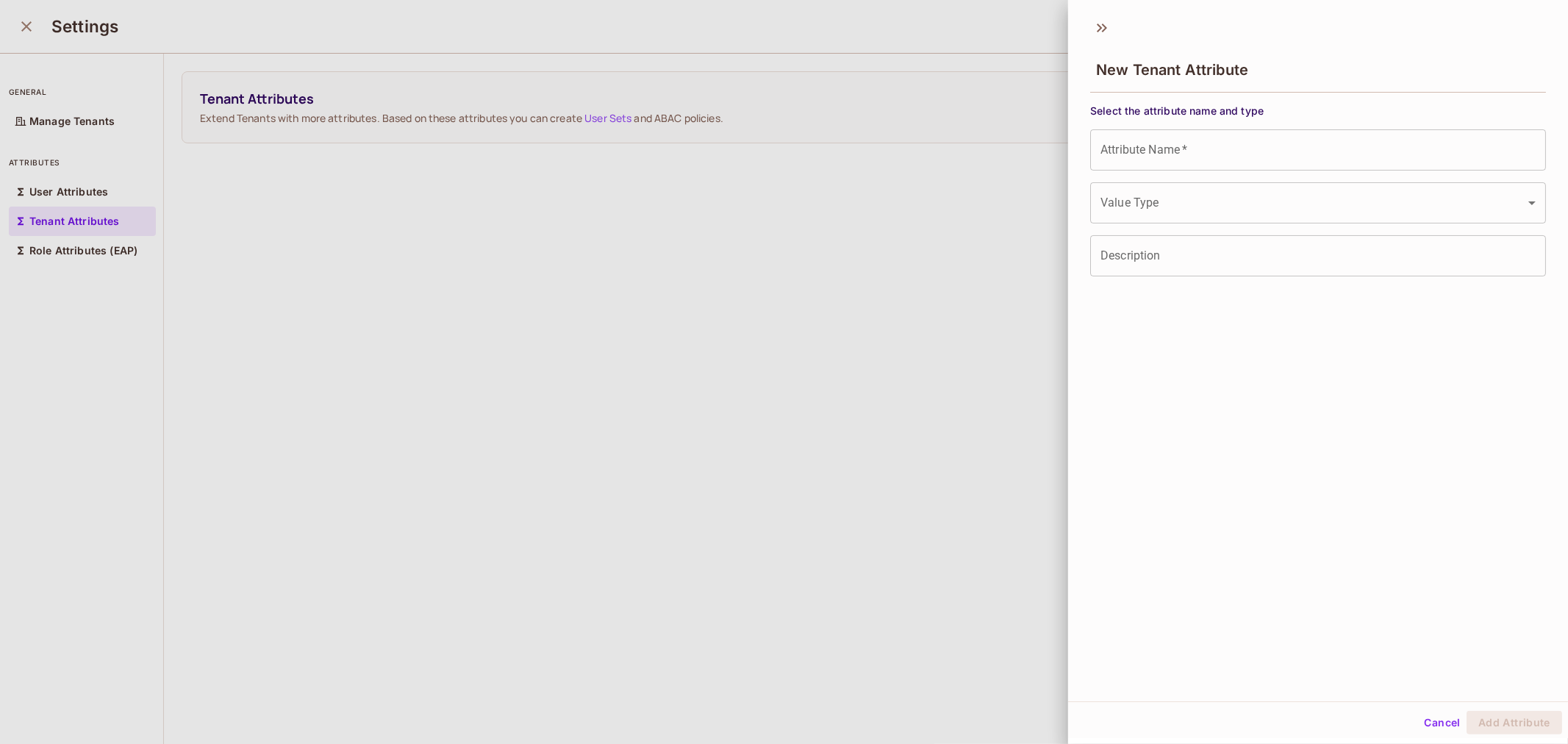
click at [1266, 155] on input "Attribute Name   *" at bounding box center [1318, 150] width 456 height 41
click at [1500, 52] on div "New Tenant Attribute" at bounding box center [1318, 68] width 456 height 47
click at [1113, 16] on div "New Tenant Attribute" at bounding box center [1317, 56] width 499 height 81
click at [1104, 20] on icon at bounding box center [1102, 28] width 23 height 23
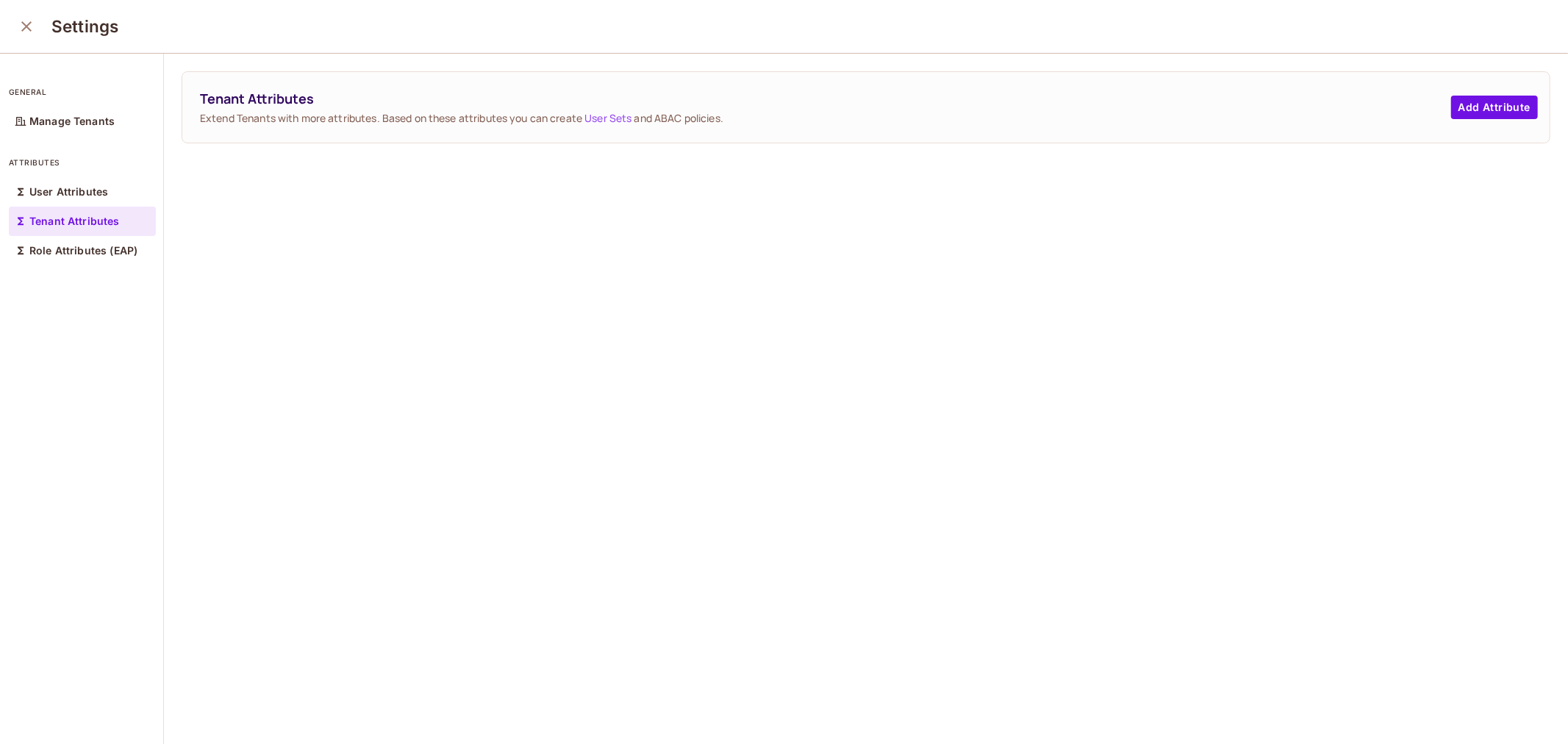
click at [19, 28] on icon "close" at bounding box center [27, 27] width 18 height 18
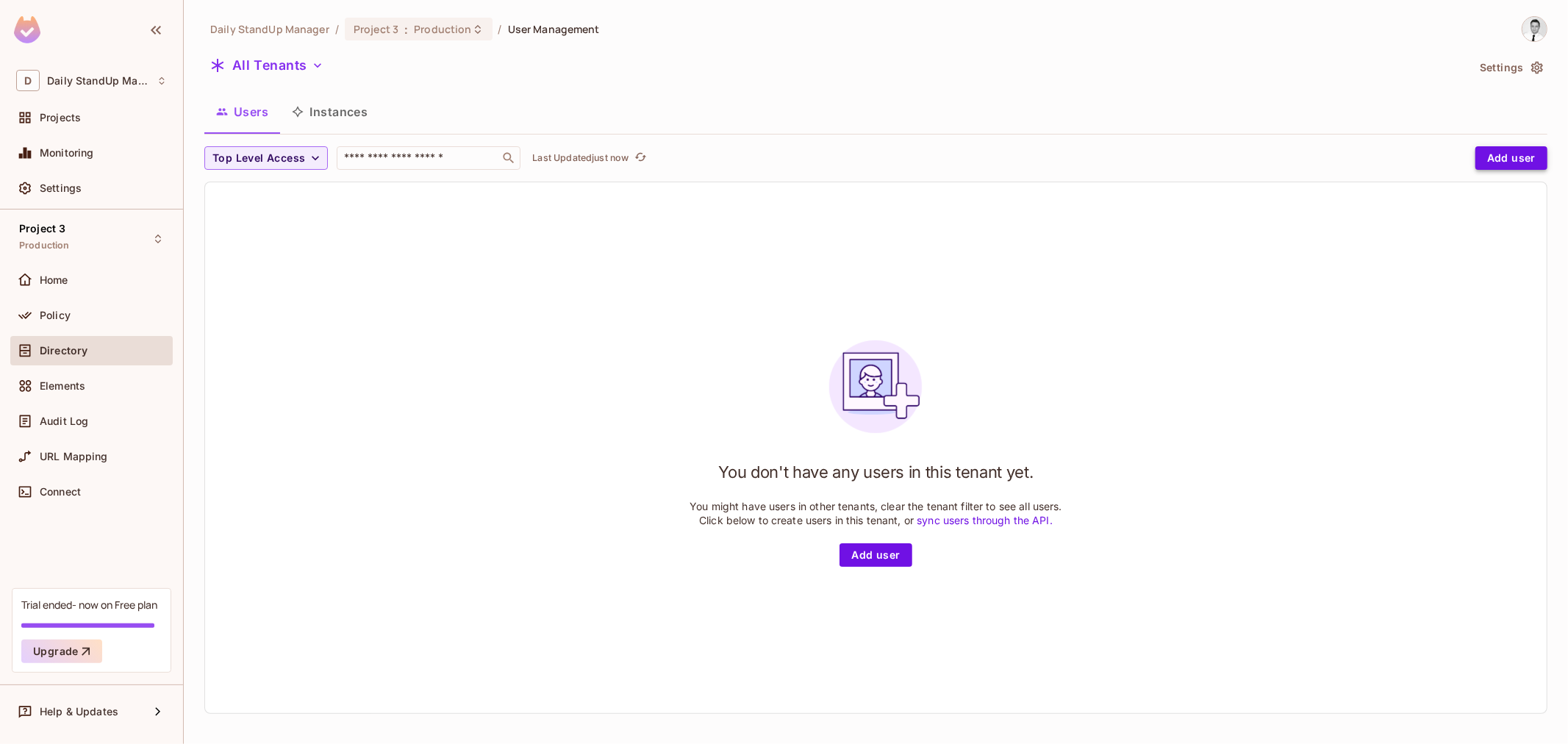
click at [1507, 151] on button "Add user" at bounding box center [1511, 158] width 72 height 23
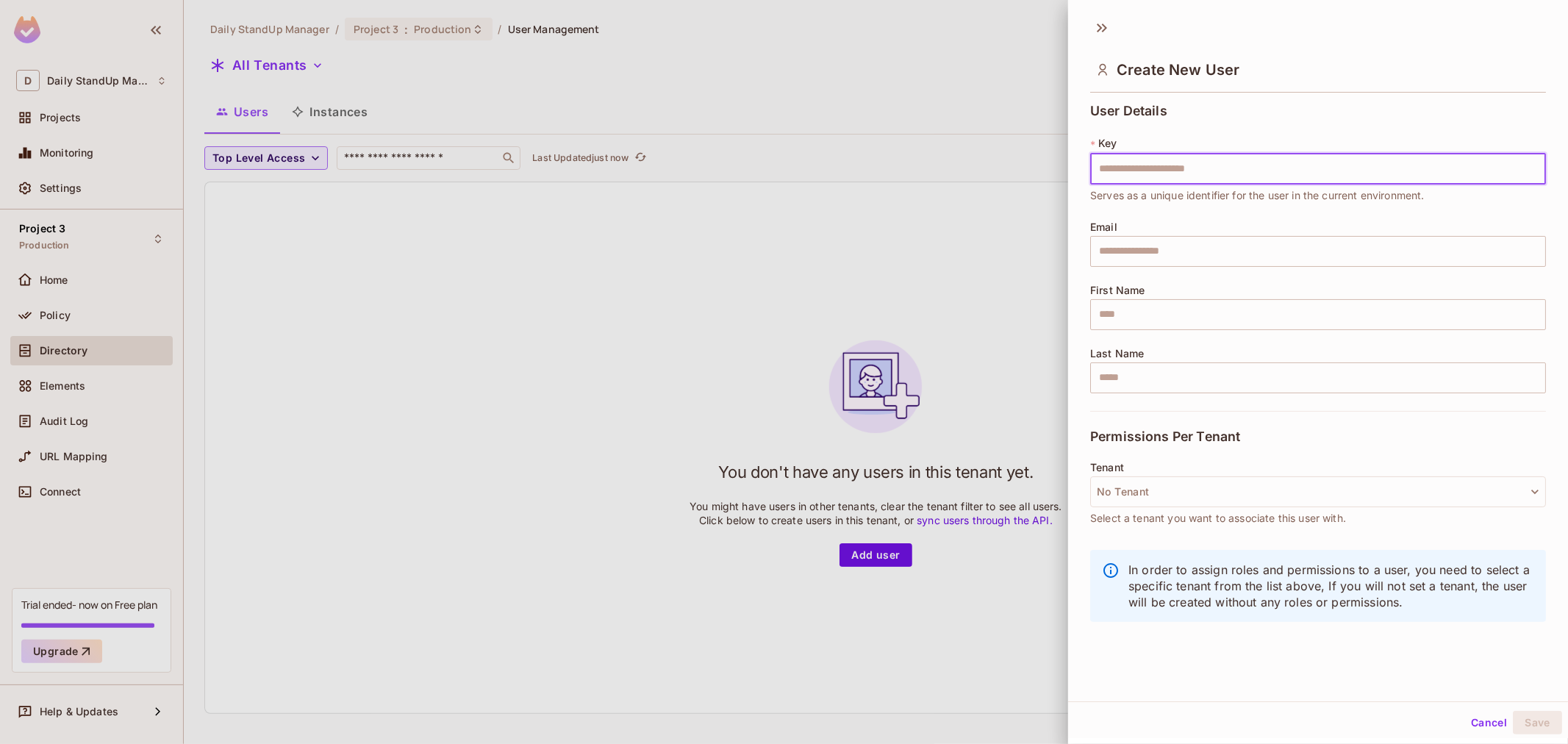
scroll to position [2, 0]
click at [1167, 489] on button "No Tenant" at bounding box center [1318, 489] width 456 height 31
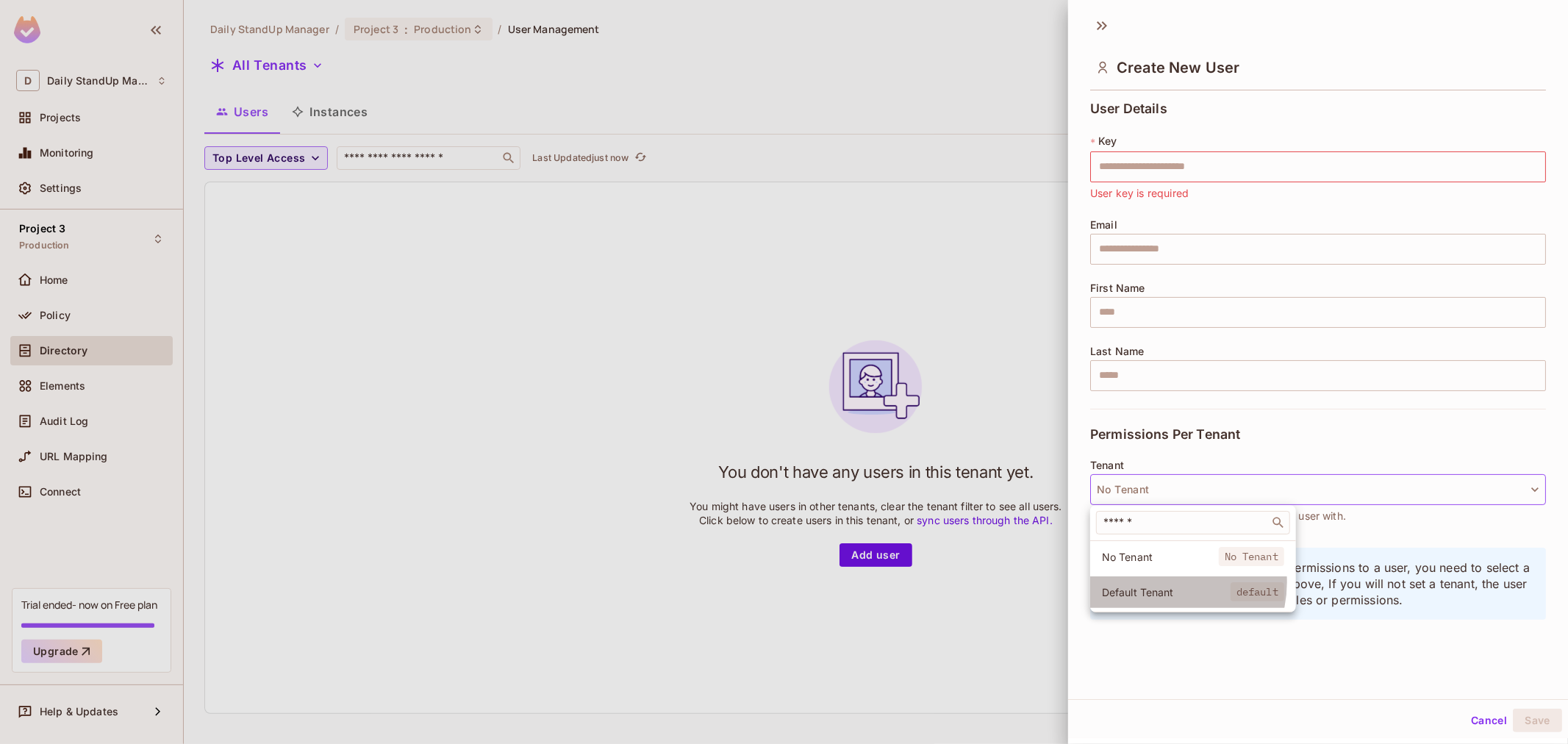
click at [1162, 582] on li "Default Tenant default" at bounding box center [1193, 591] width 205 height 31
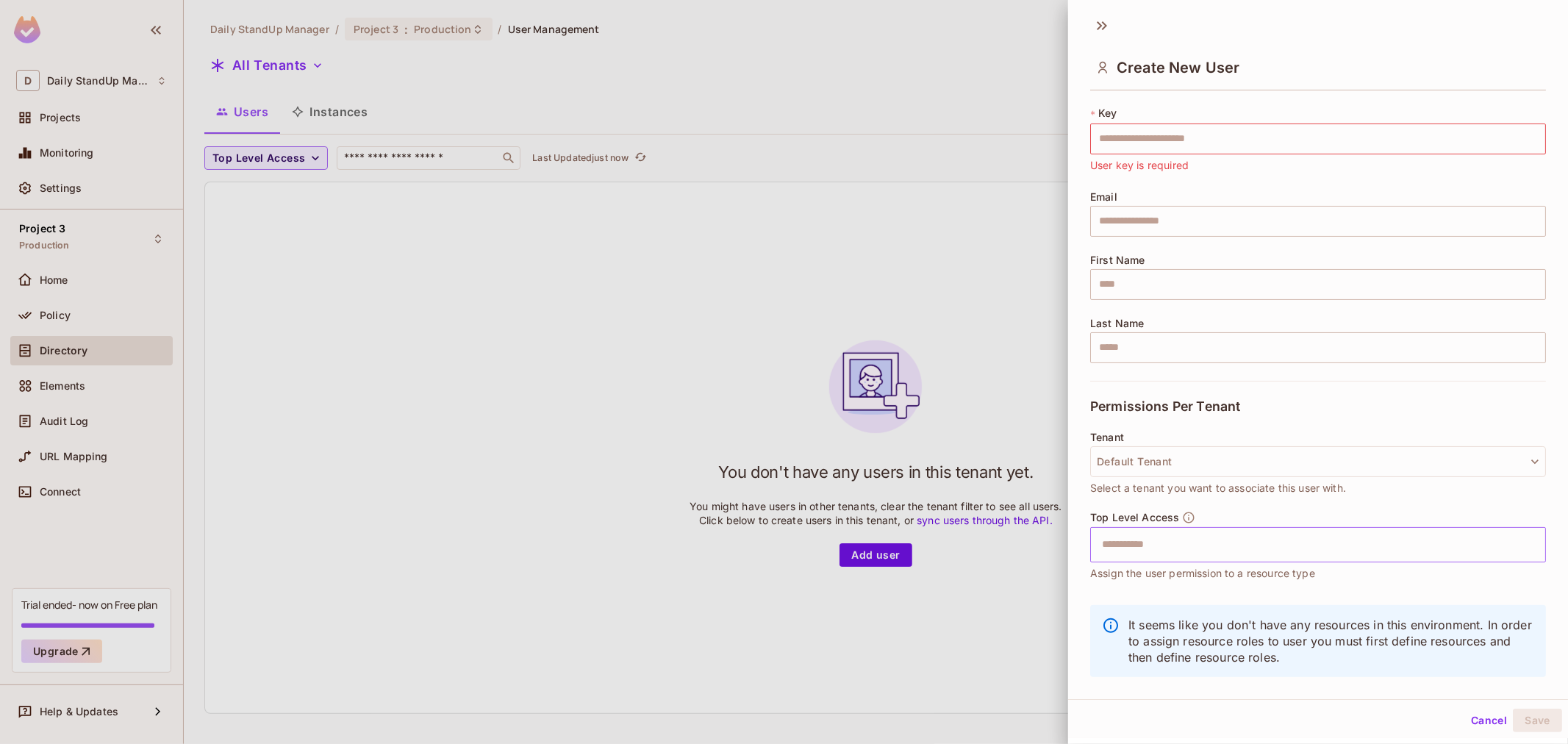
scroll to position [50, 0]
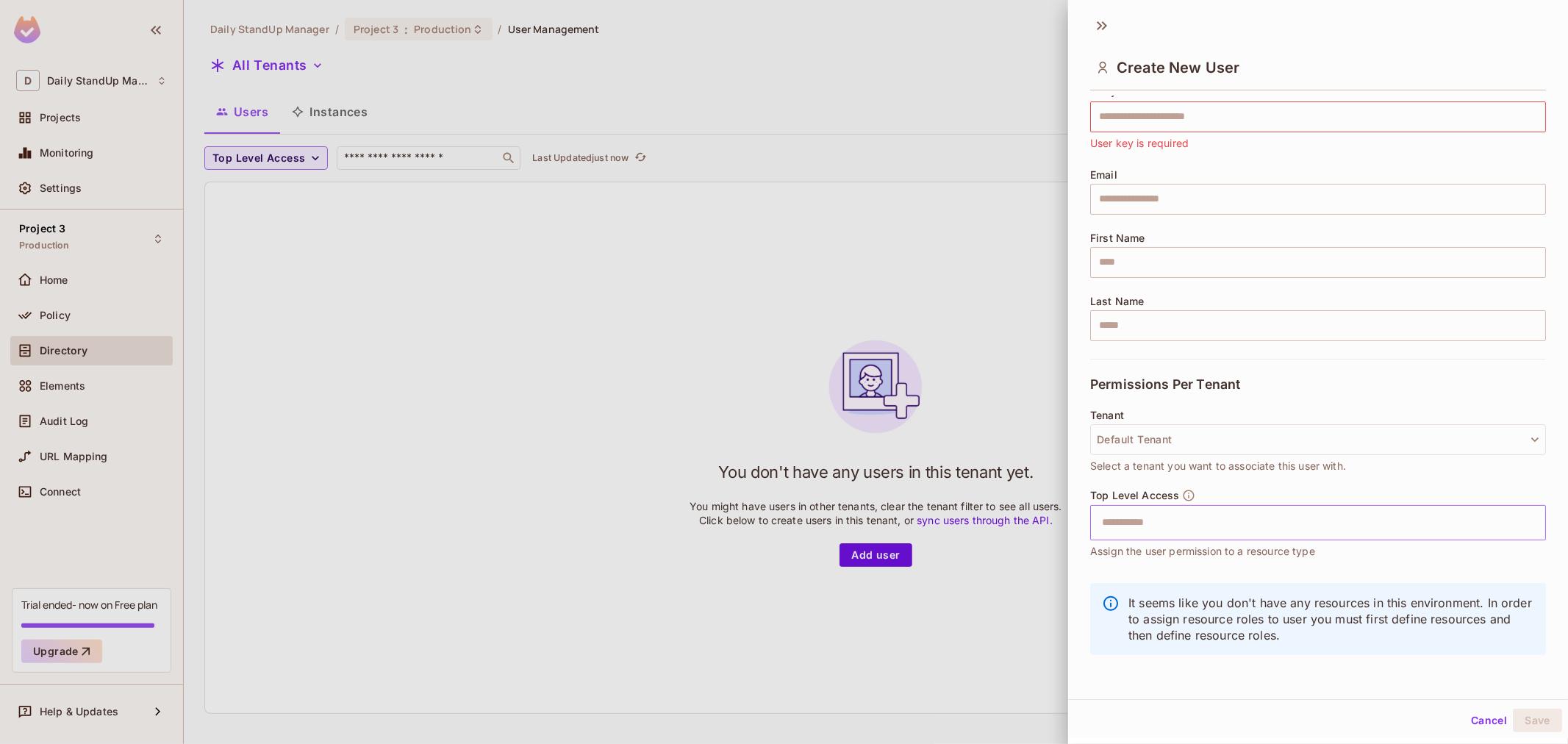
click at [1179, 516] on input "text" at bounding box center [1304, 522] width 424 height 29
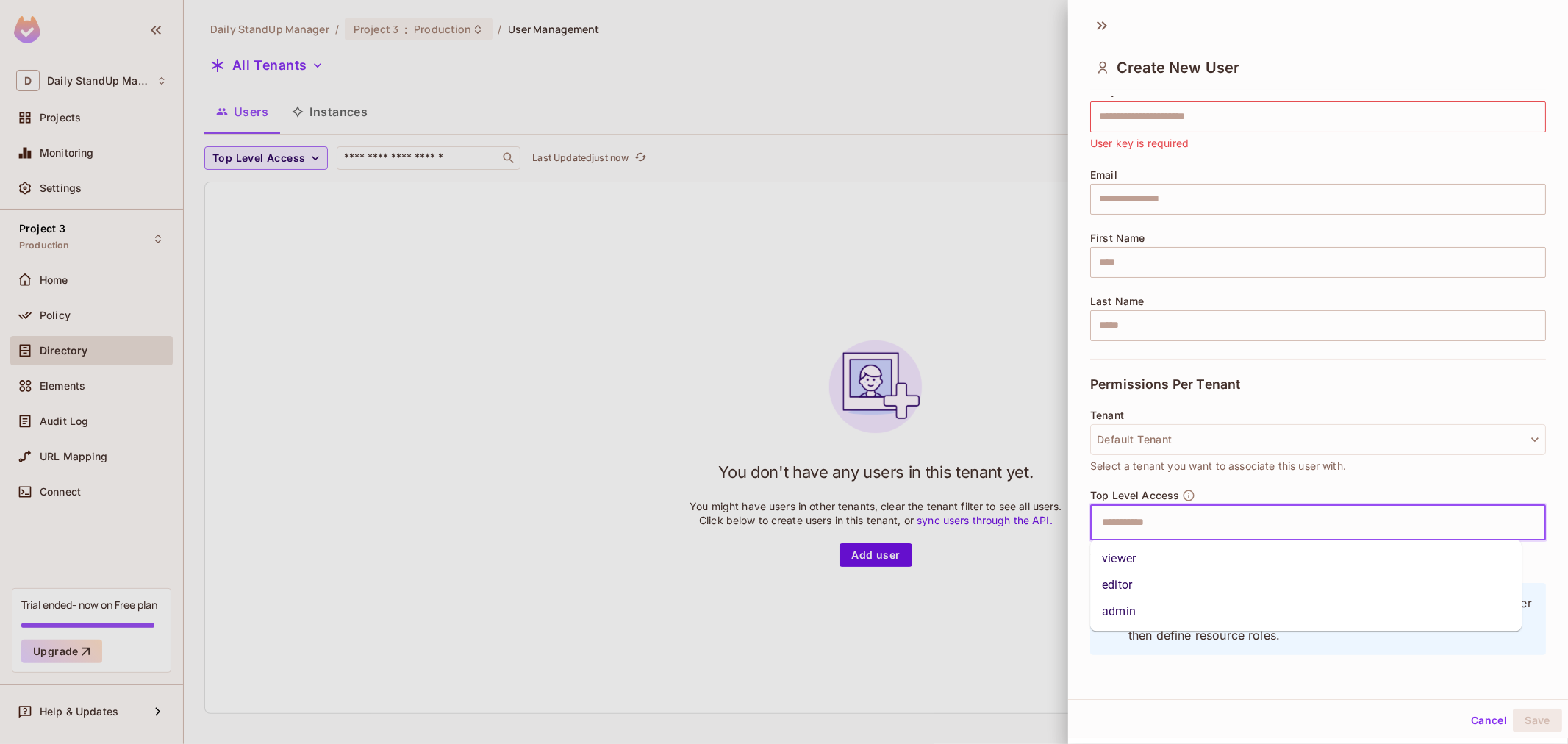
click at [1153, 586] on li "editor" at bounding box center [1305, 585] width 432 height 27
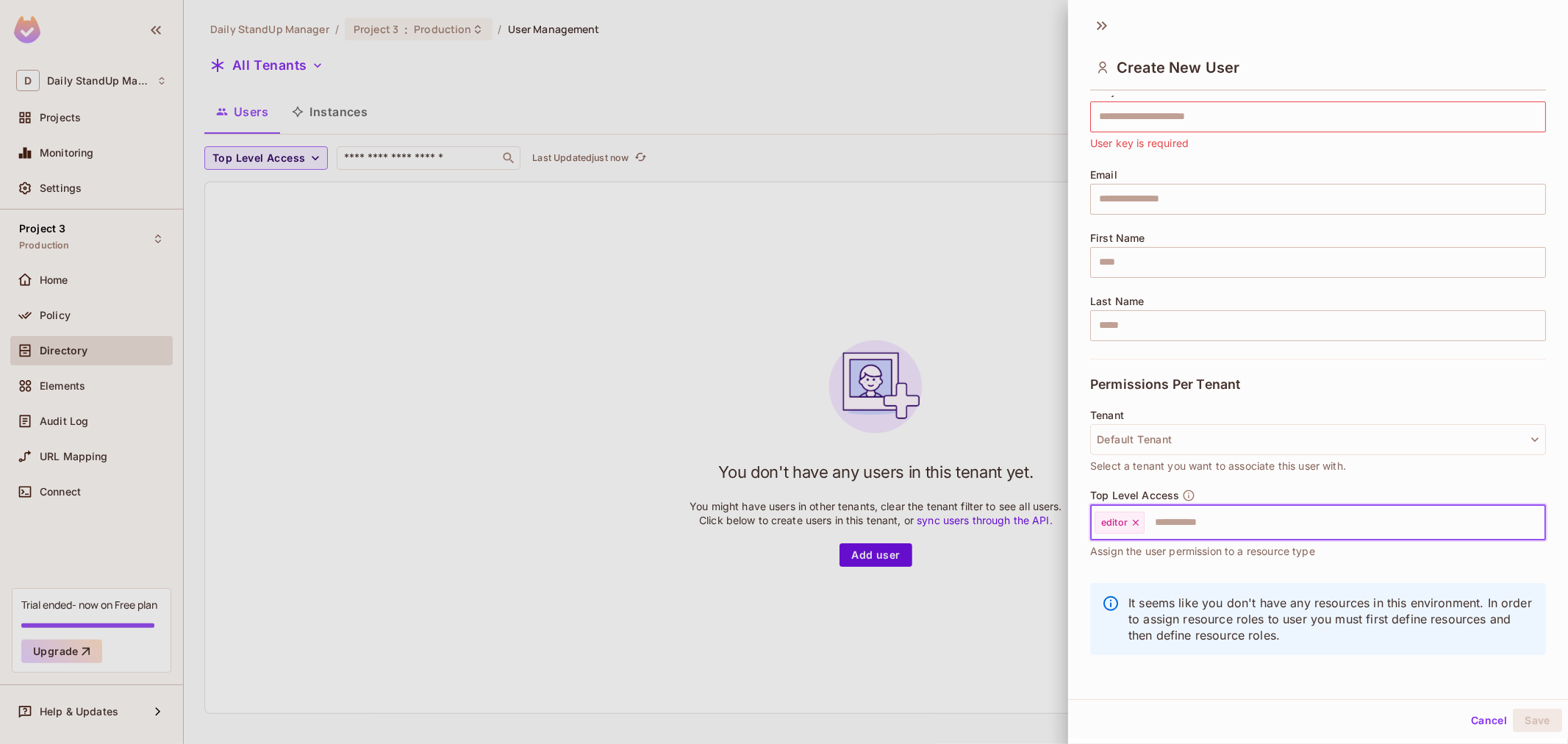
click at [1241, 524] on input "text" at bounding box center [1330, 522] width 371 height 29
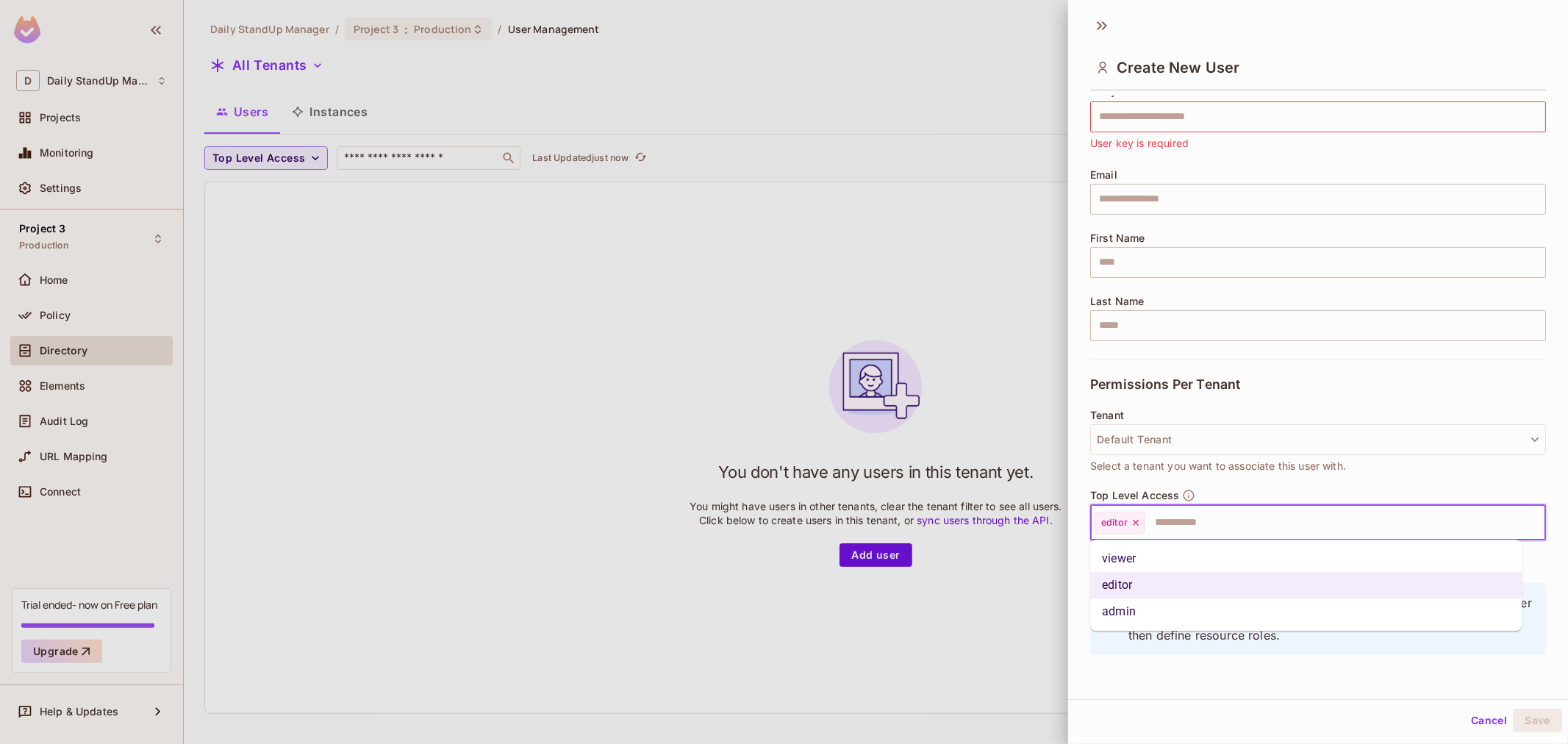
click at [1121, 562] on li "viewer" at bounding box center [1305, 558] width 432 height 27
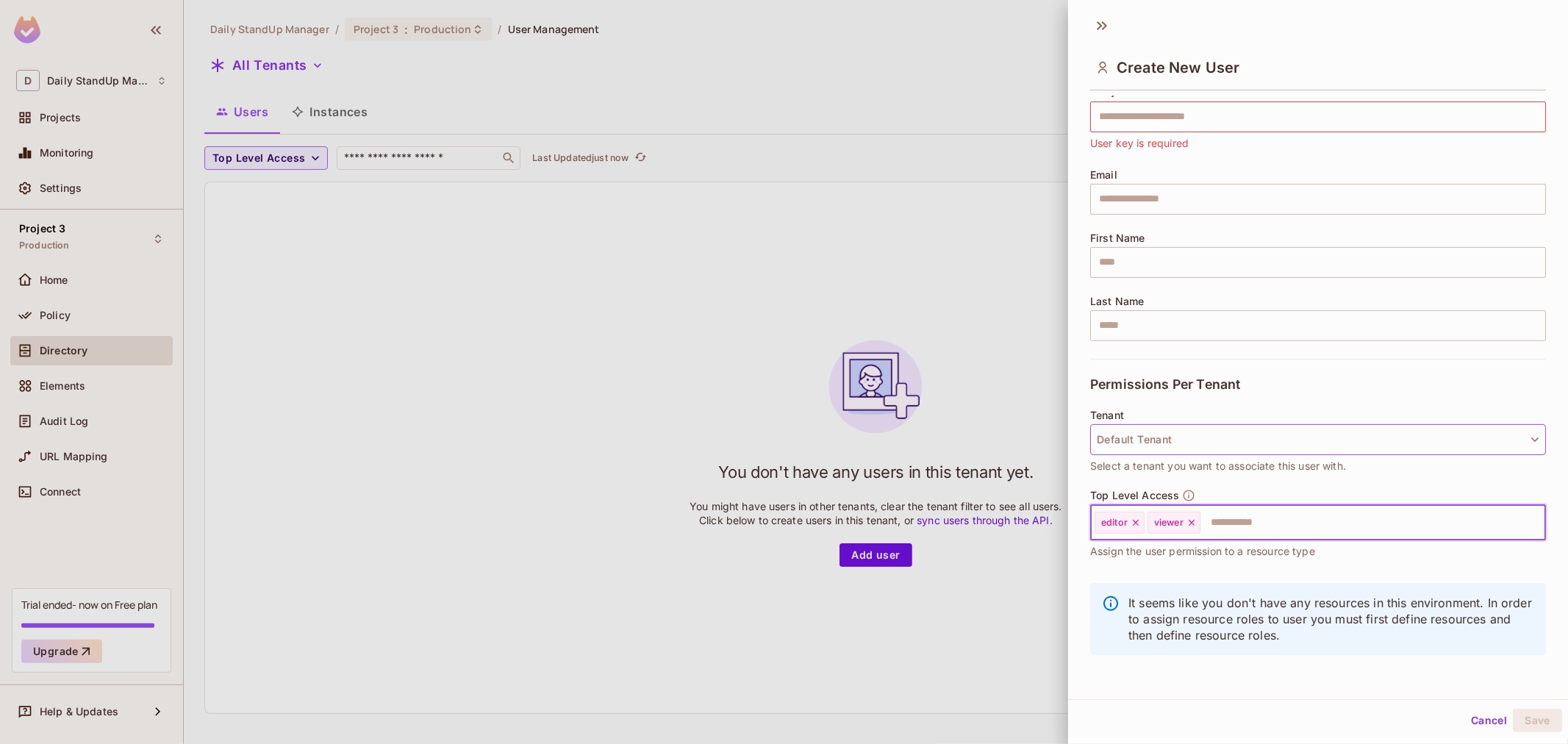
click at [1196, 443] on button "Default Tenant" at bounding box center [1318, 439] width 456 height 31
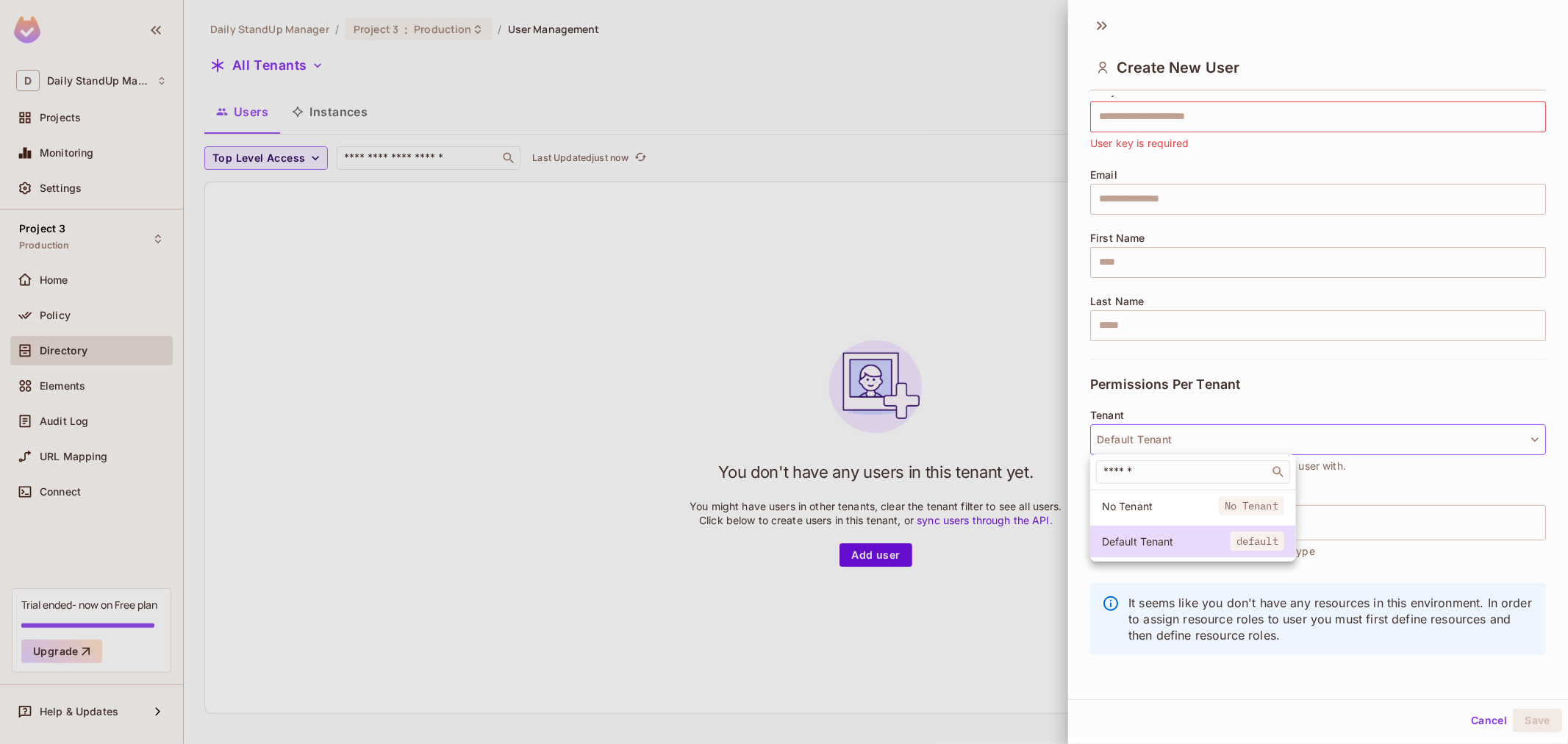
click at [1117, 509] on span "No Tenant" at bounding box center [1160, 506] width 117 height 14
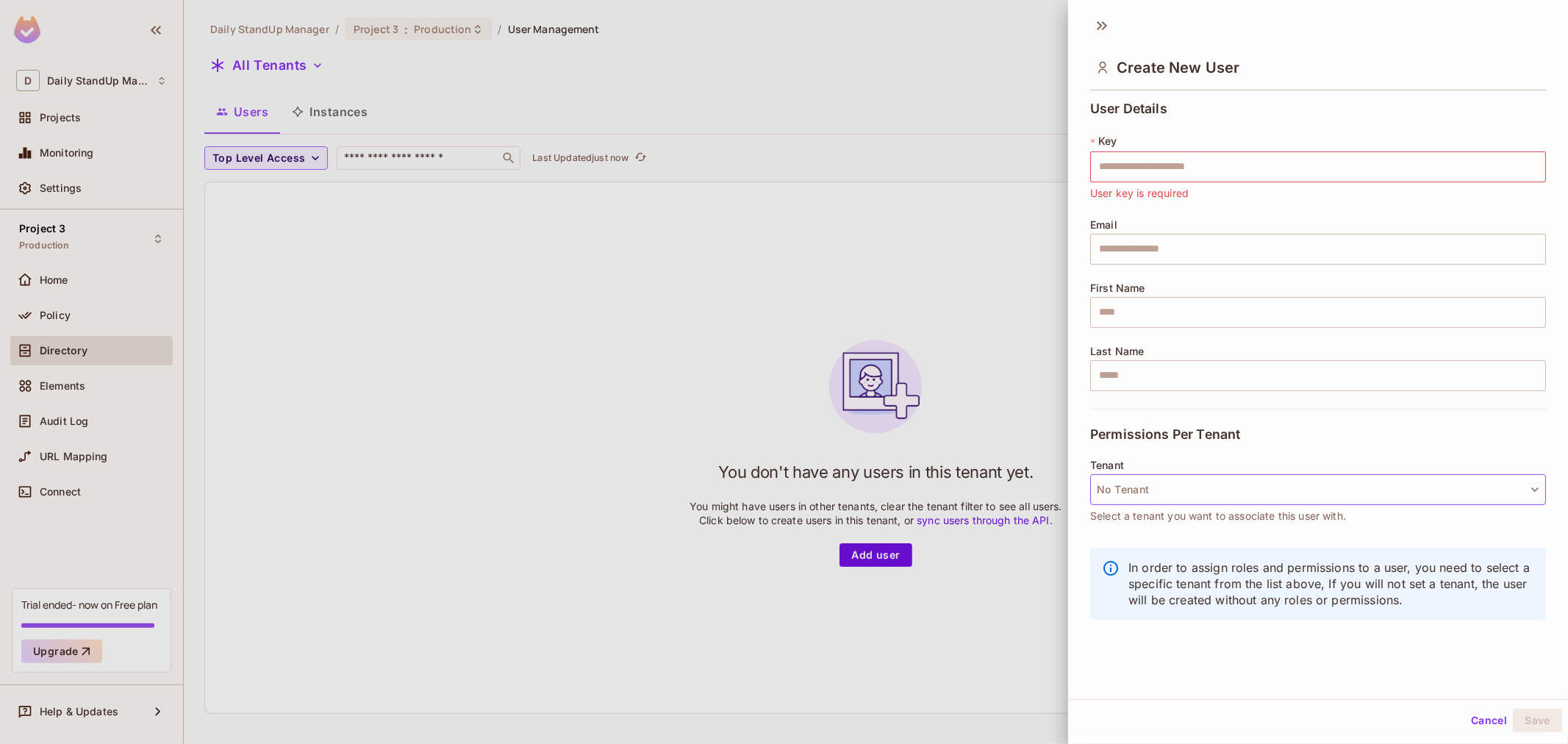
scroll to position [0, 0]
click at [1480, 715] on button "Cancel" at bounding box center [1488, 720] width 47 height 23
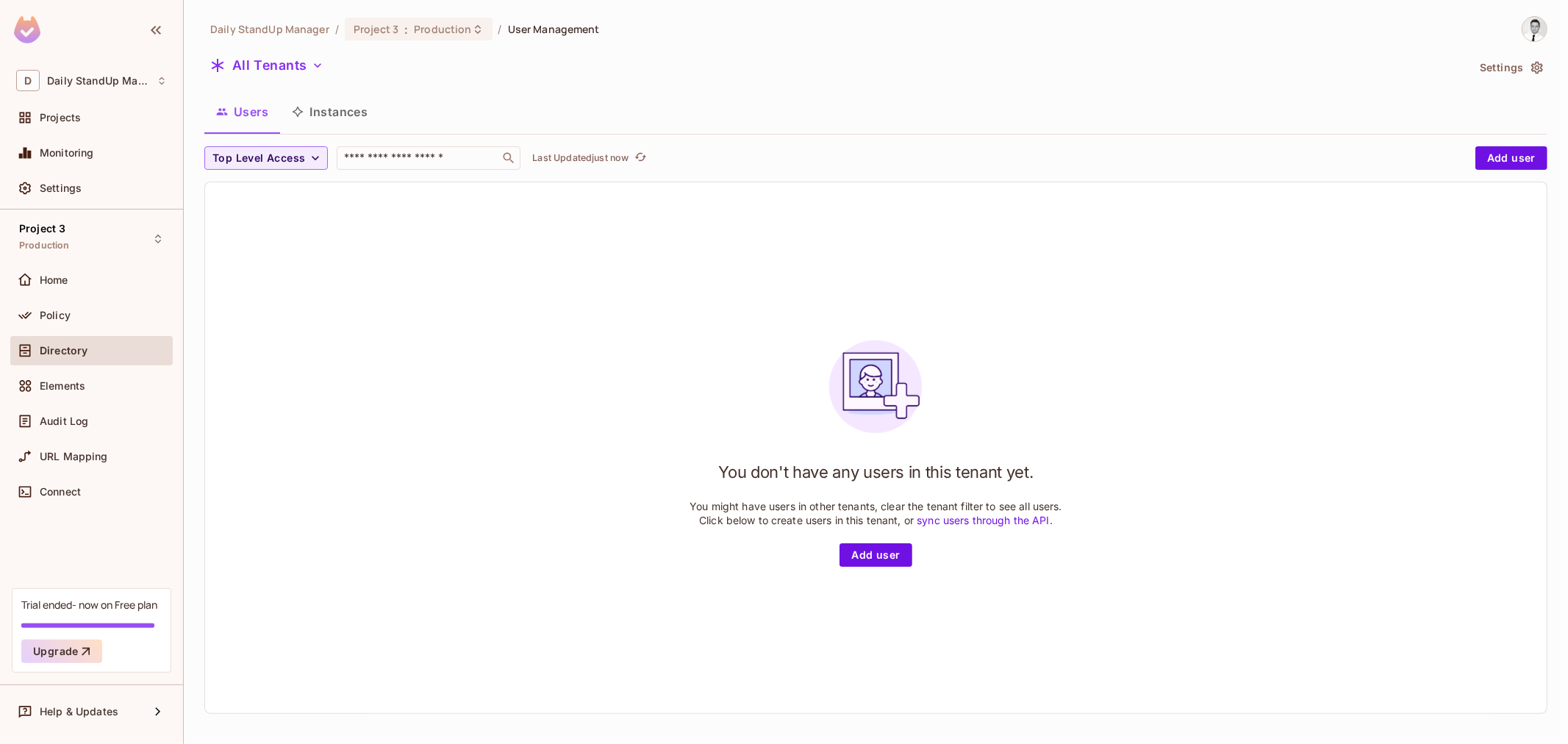
click at [516, 437] on div "You don't have any users in this tenant yet. You might have users in other tena…" at bounding box center [876, 447] width 1341 height 531
click at [62, 239] on span "Production" at bounding box center [44, 245] width 51 height 12
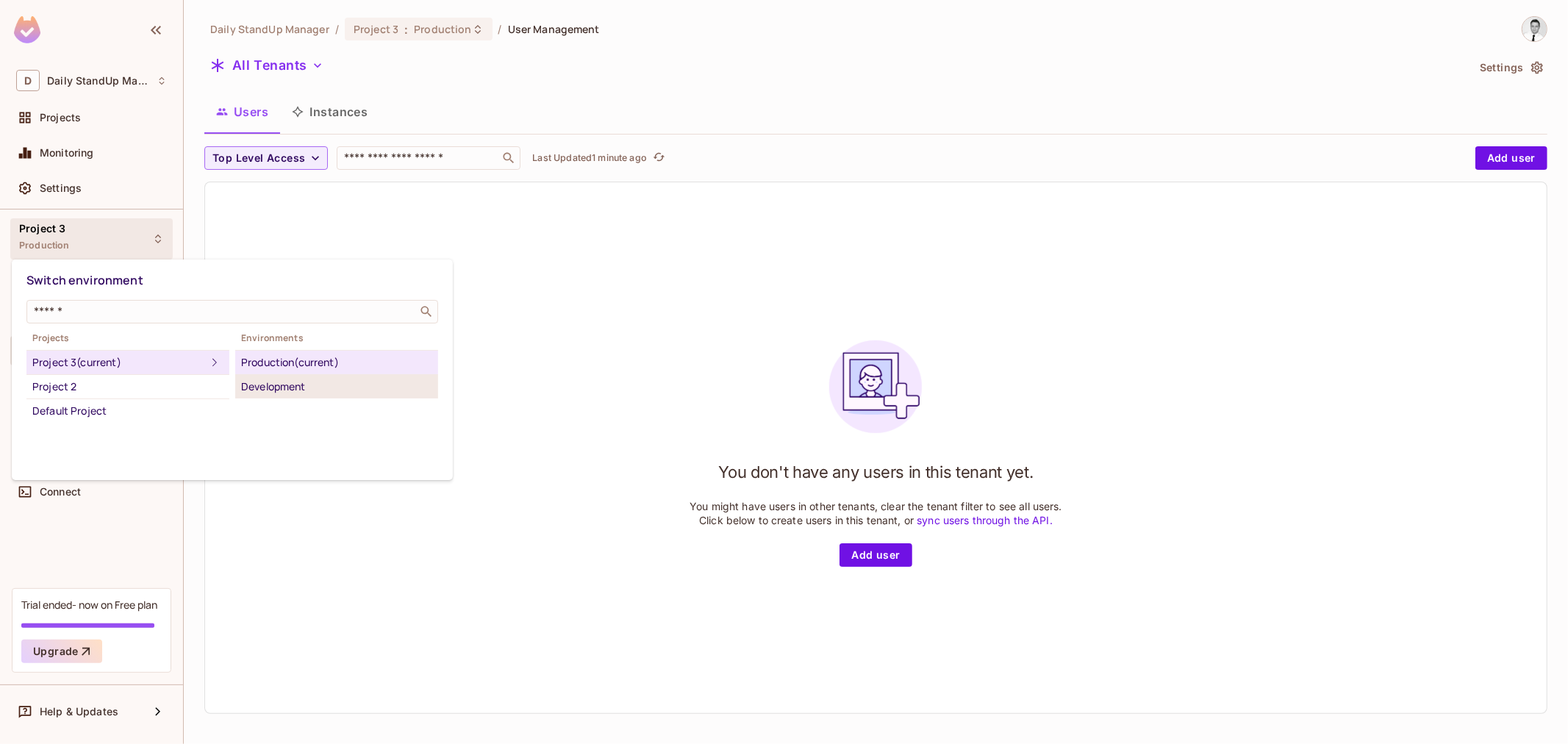
click at [298, 386] on div "Development" at bounding box center [337, 387] width 191 height 18
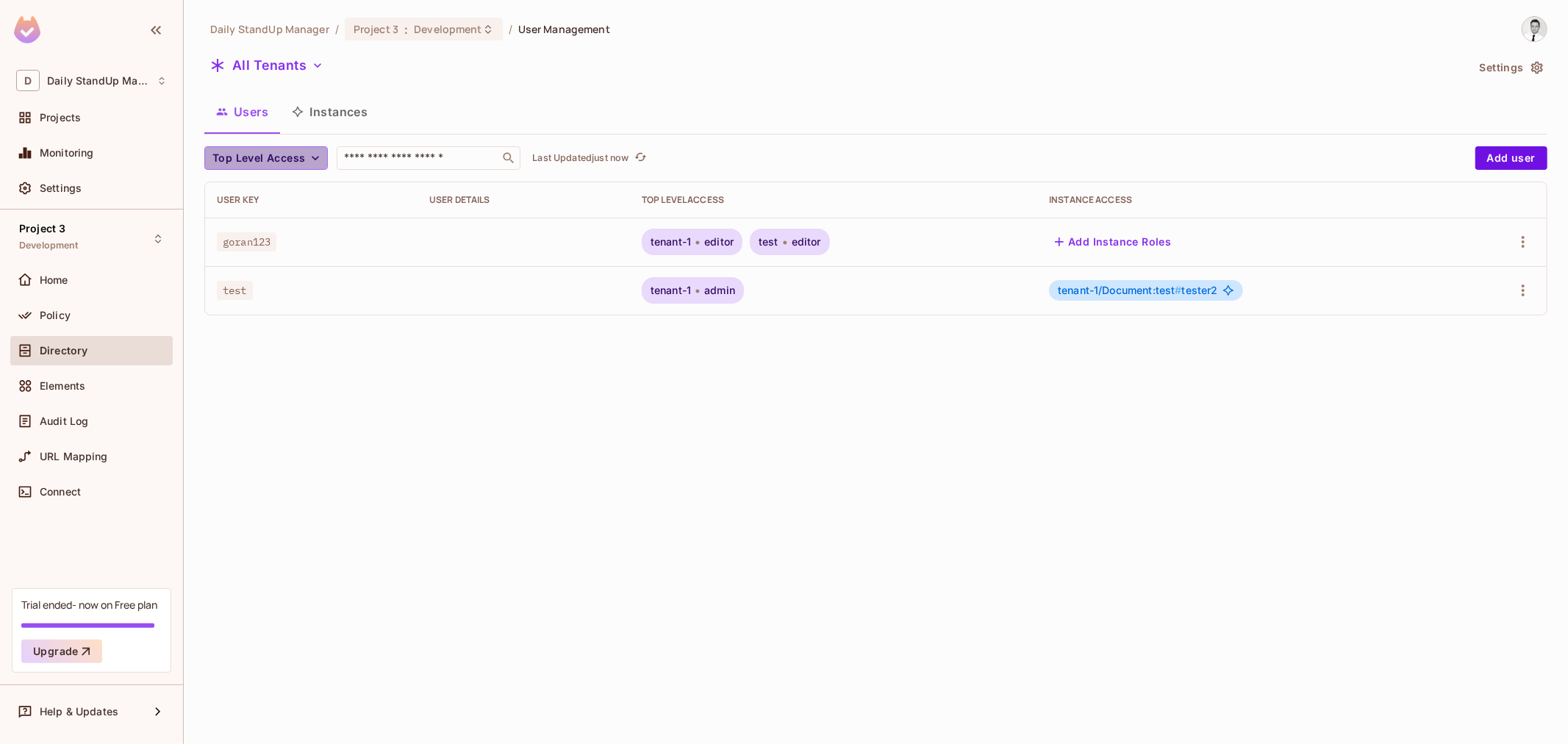
click at [267, 160] on span "Top Level Access" at bounding box center [259, 158] width 93 height 19
click at [442, 454] on div at bounding box center [784, 372] width 1568 height 744
click at [1137, 244] on button "Add Instance Roles" at bounding box center [1112, 241] width 128 height 23
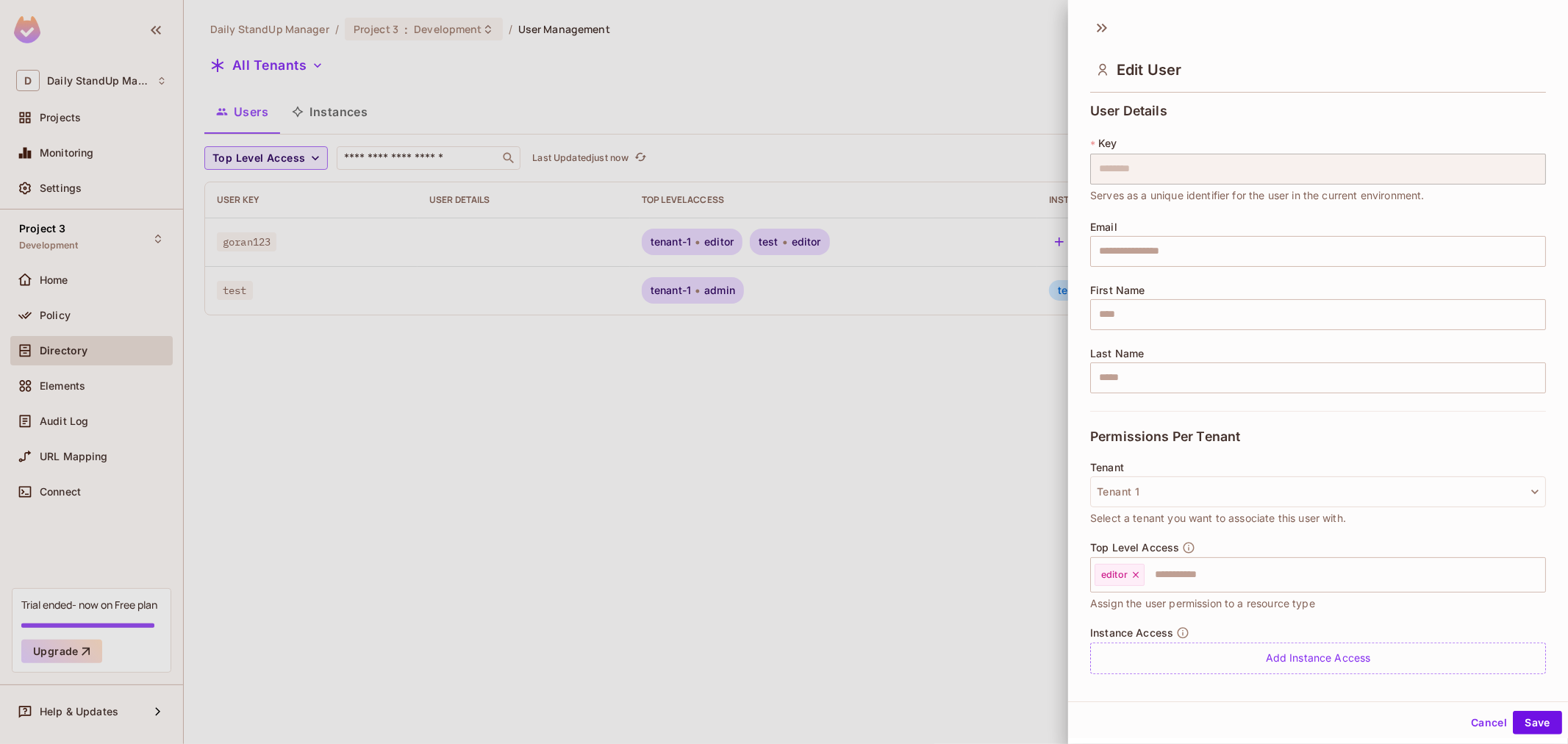
scroll to position [38, 0]
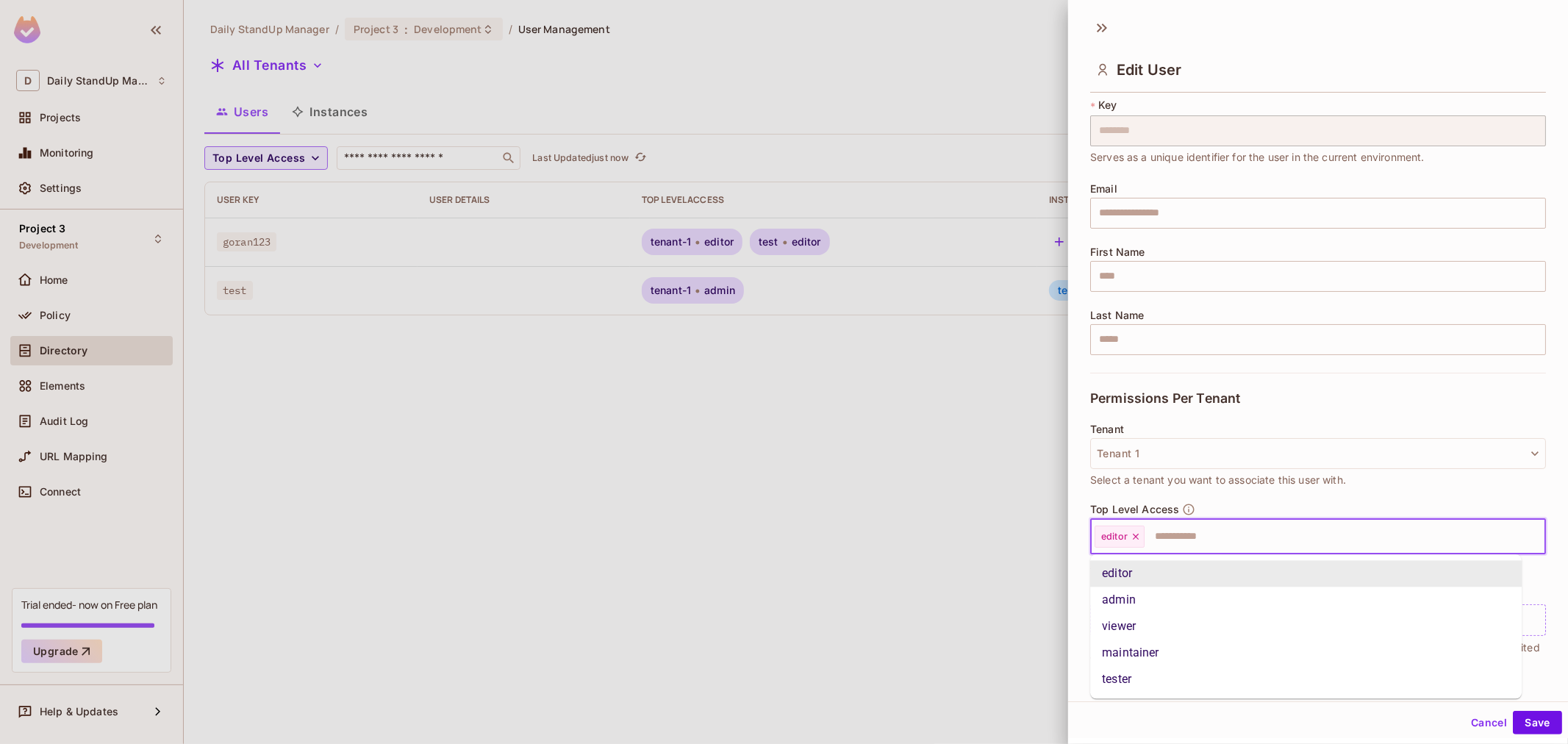
click at [1237, 548] on input "text" at bounding box center [1330, 536] width 371 height 29
click at [1473, 722] on button "Cancel" at bounding box center [1488, 722] width 47 height 23
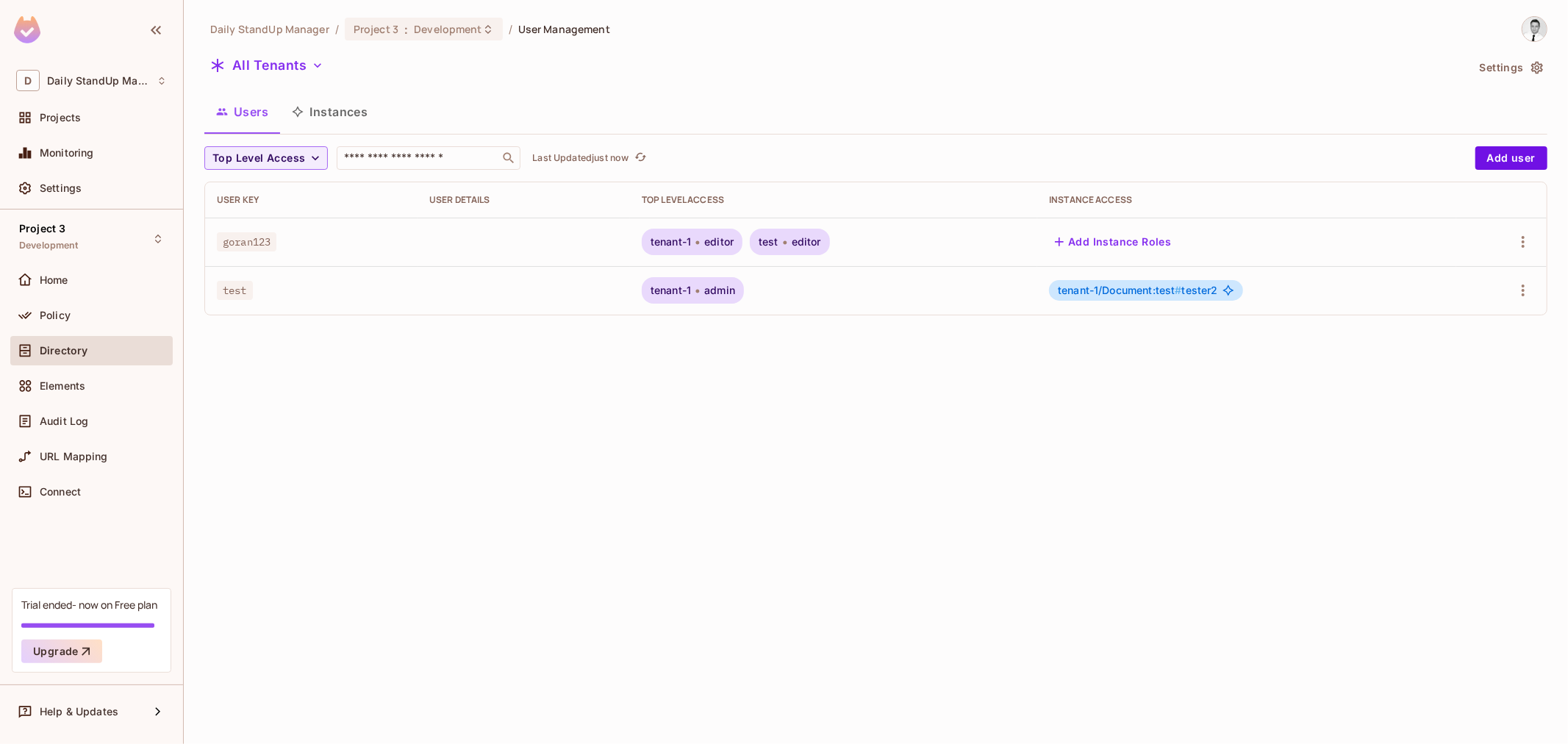
click at [1133, 239] on button "Add Instance Roles" at bounding box center [1112, 241] width 128 height 23
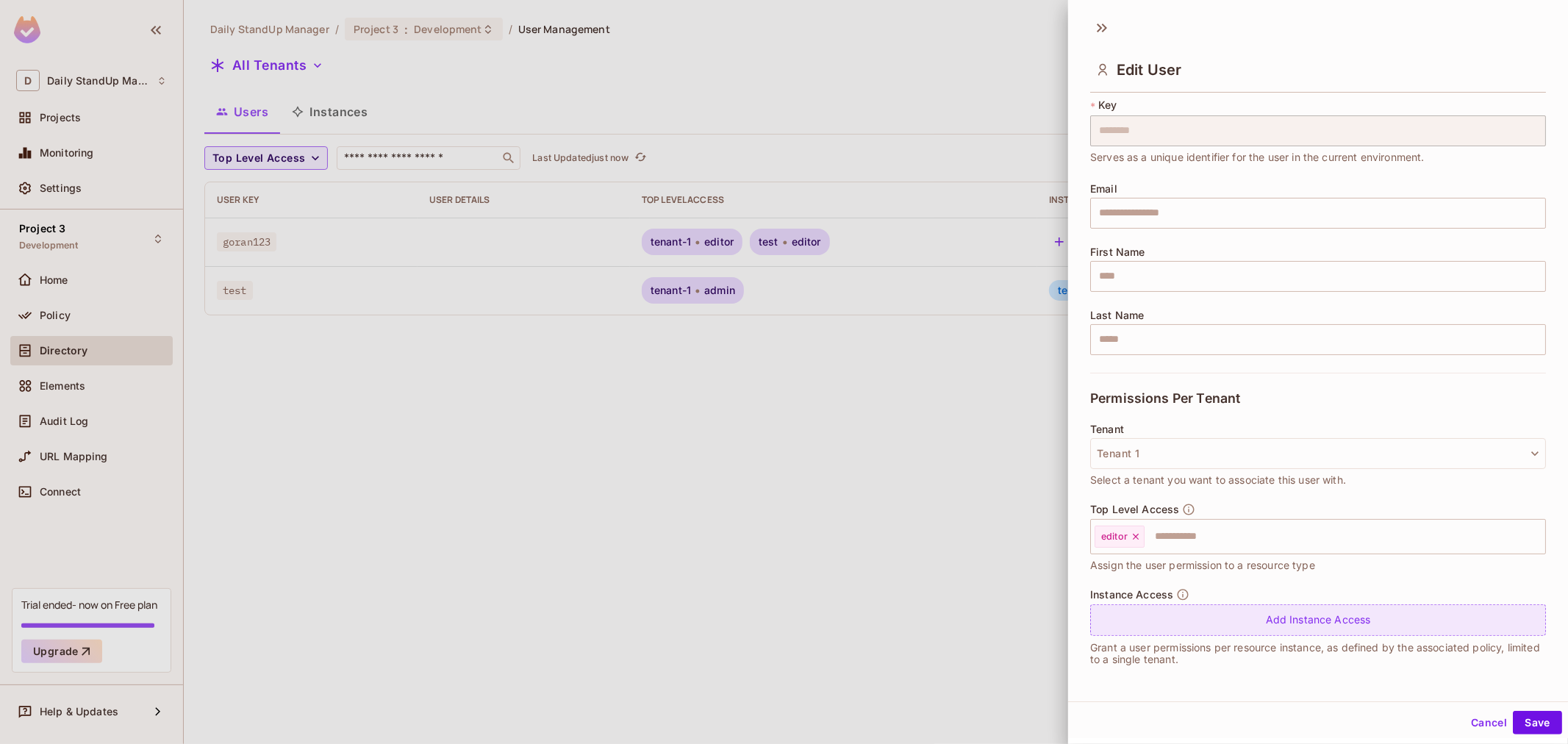
click at [1254, 628] on div "Add Instance Access" at bounding box center [1318, 619] width 456 height 31
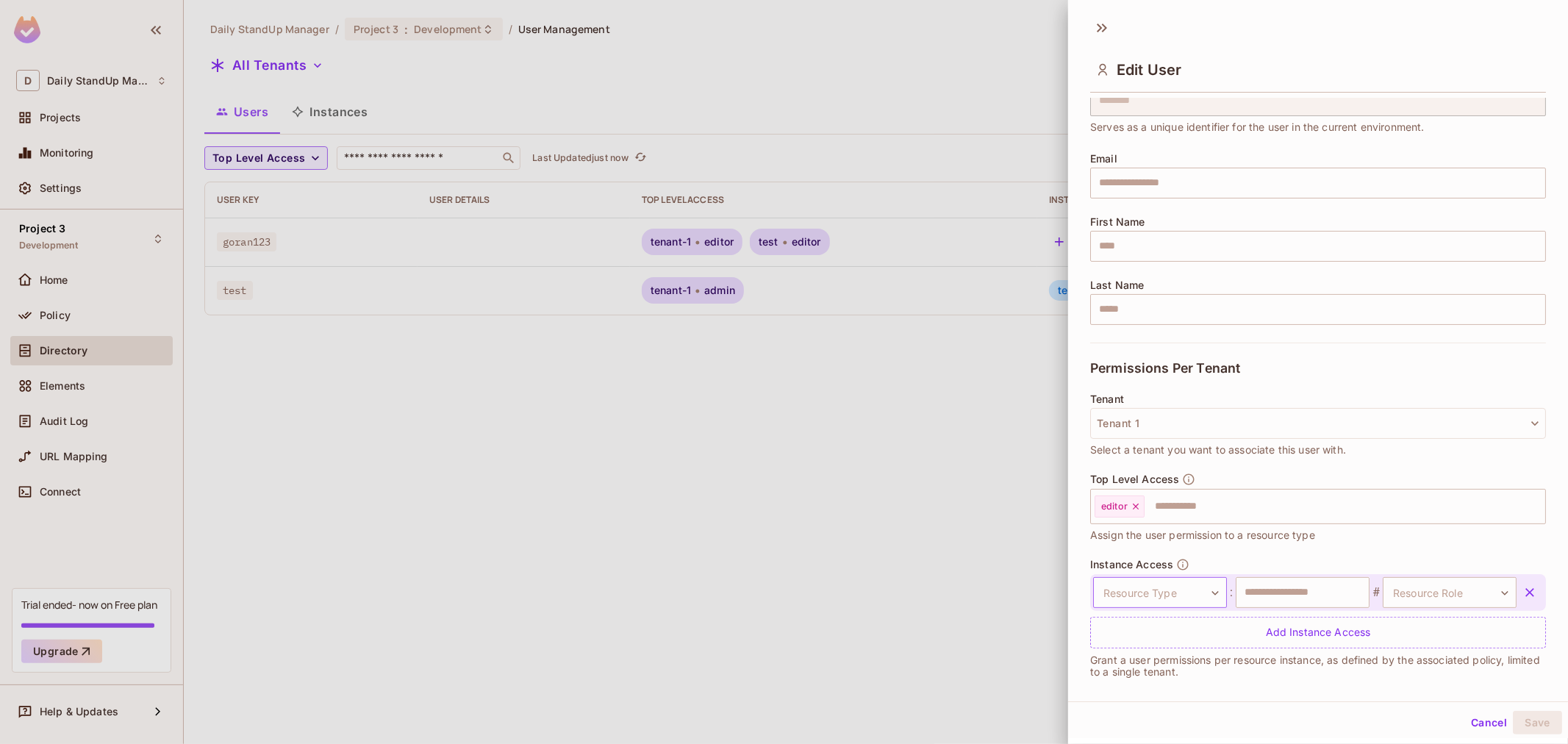
scroll to position [80, 0]
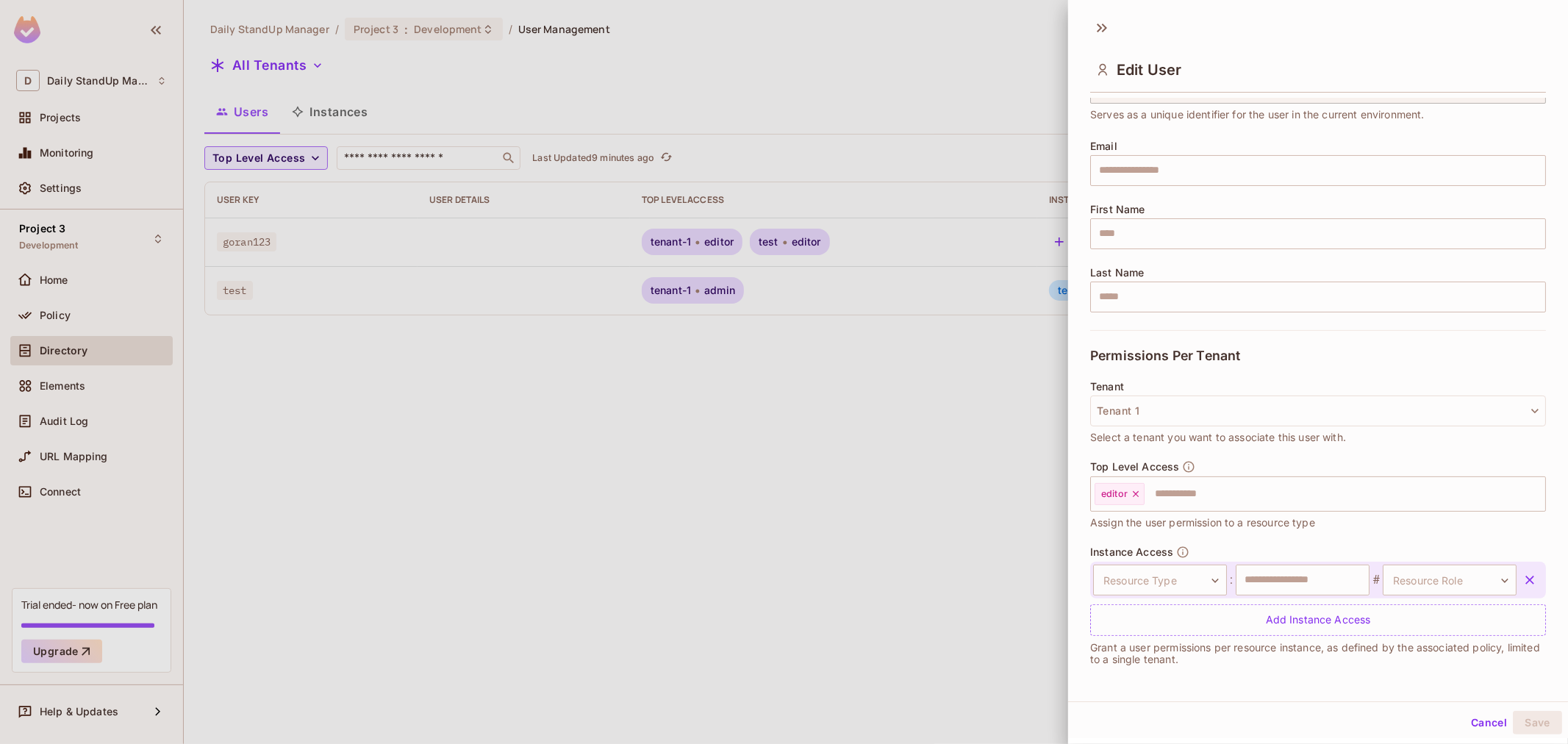
click at [1314, 441] on span "Select a tenant you want to associate this user with." at bounding box center [1218, 437] width 256 height 16
click at [1193, 405] on button "Tenant 1" at bounding box center [1318, 411] width 456 height 31
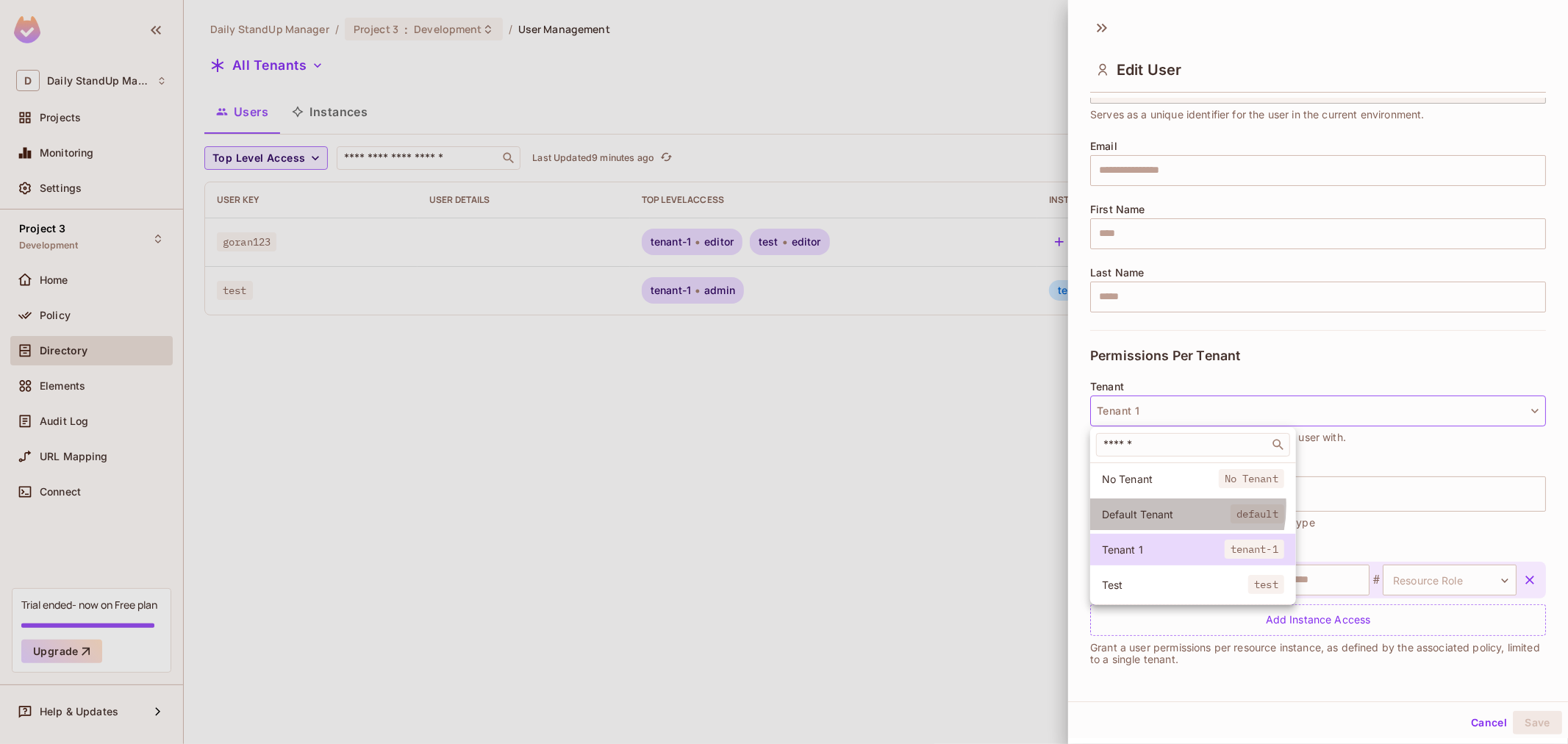
click at [1151, 507] on span "Default Tenant" at bounding box center [1166, 514] width 129 height 14
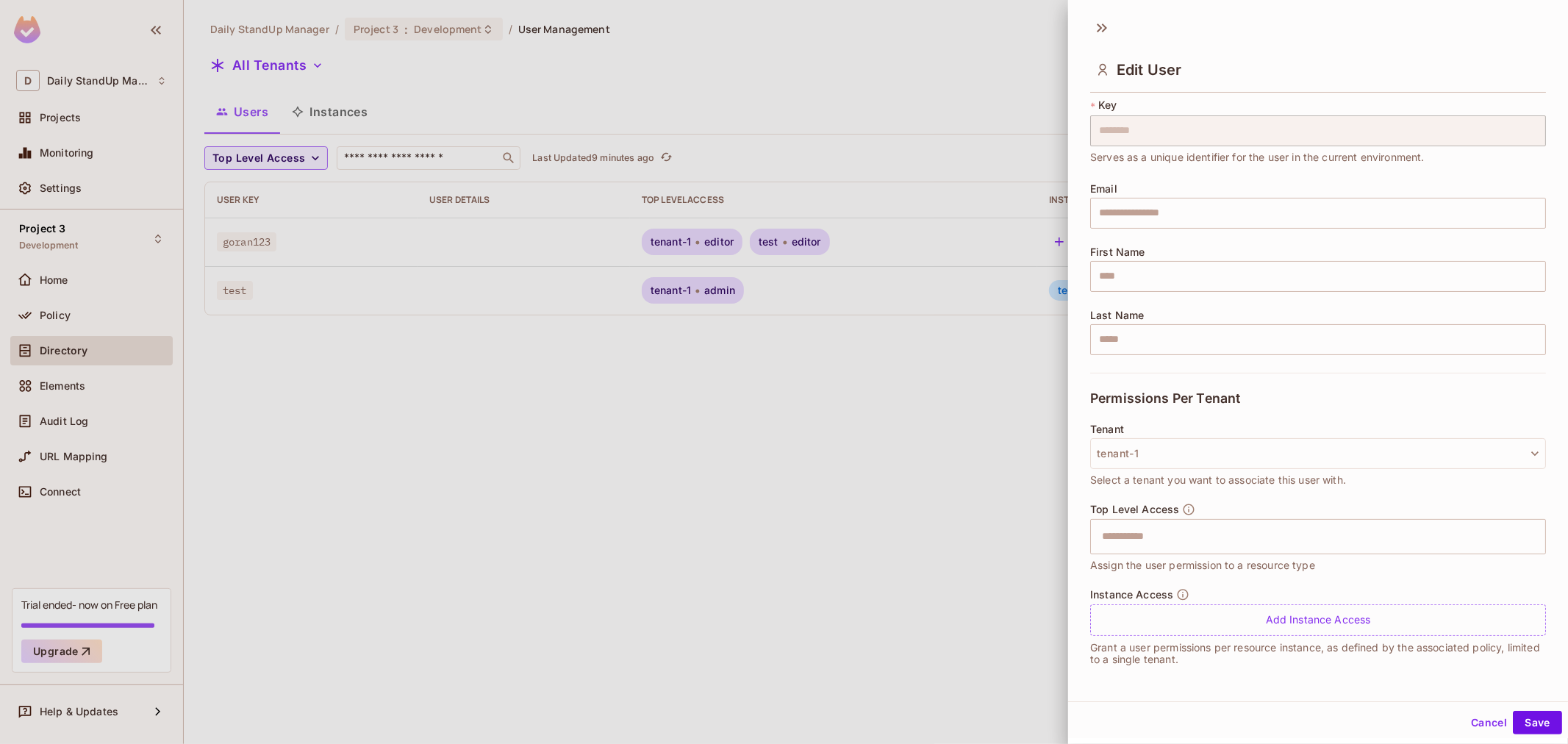
scroll to position [38, 0]
click at [1170, 532] on input "text" at bounding box center [1304, 536] width 424 height 29
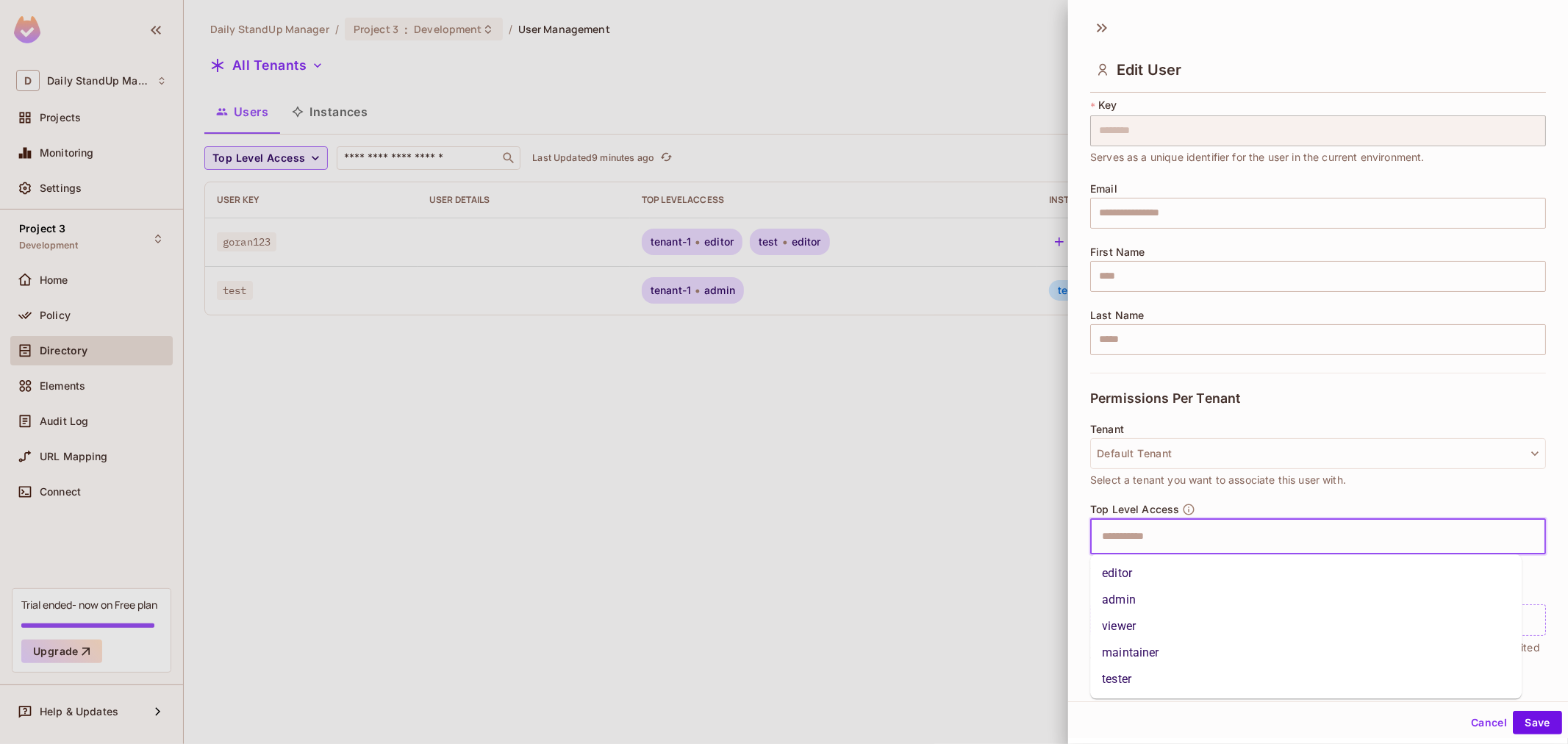
click at [1143, 567] on li "editor" at bounding box center [1305, 573] width 432 height 27
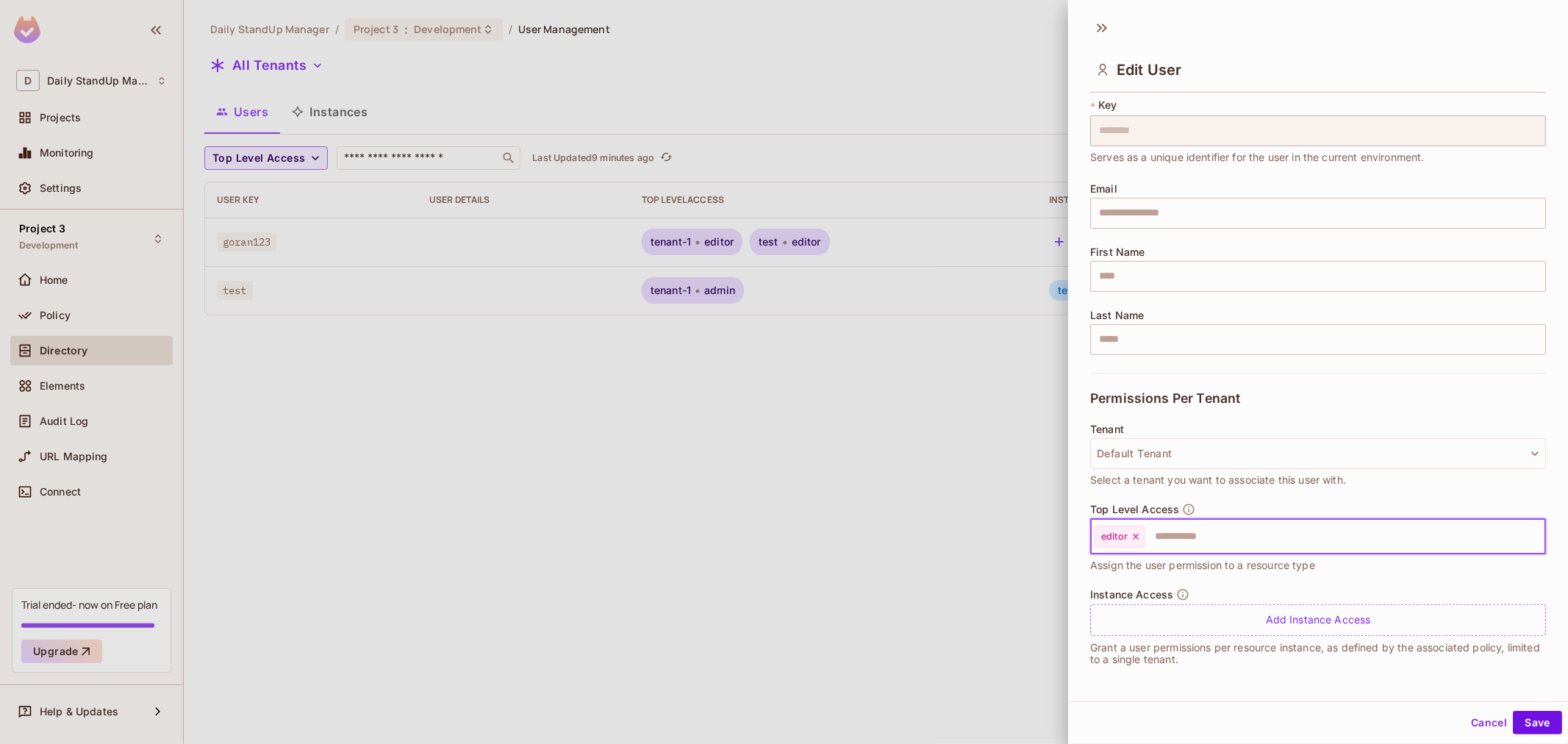
click at [1226, 539] on input "text" at bounding box center [1330, 536] width 371 height 29
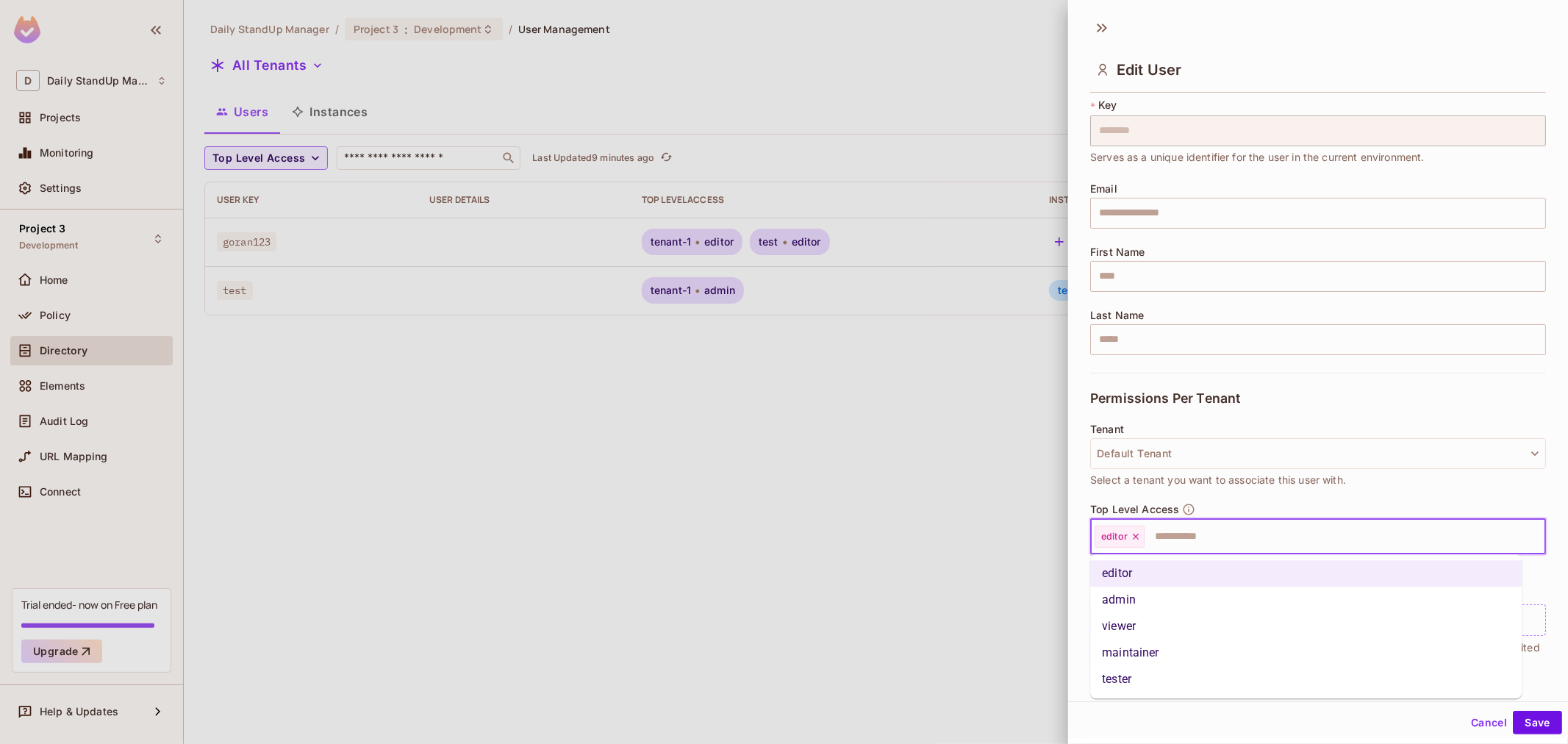
click at [1146, 598] on li "admin" at bounding box center [1305, 599] width 432 height 27
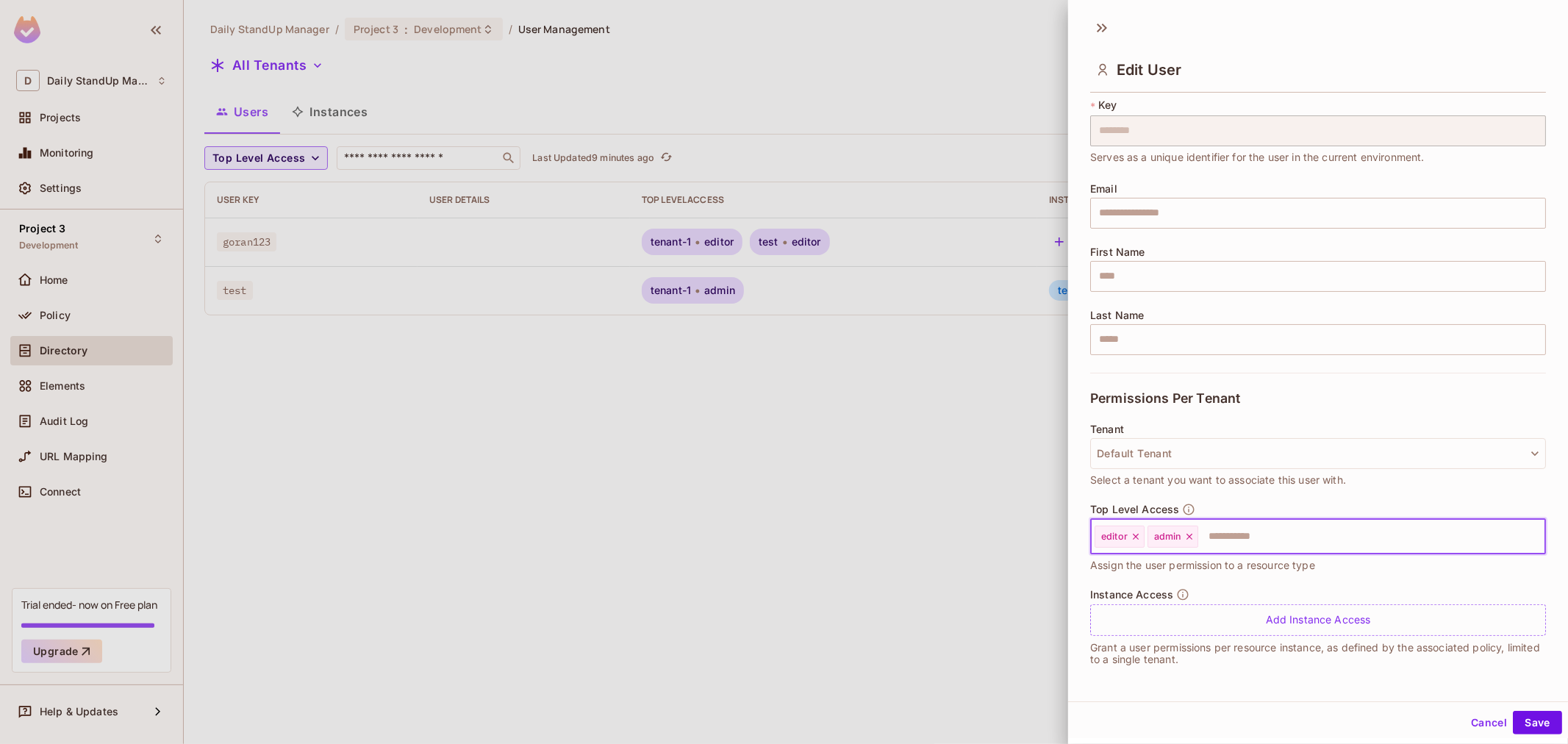
scroll to position [2, 0]
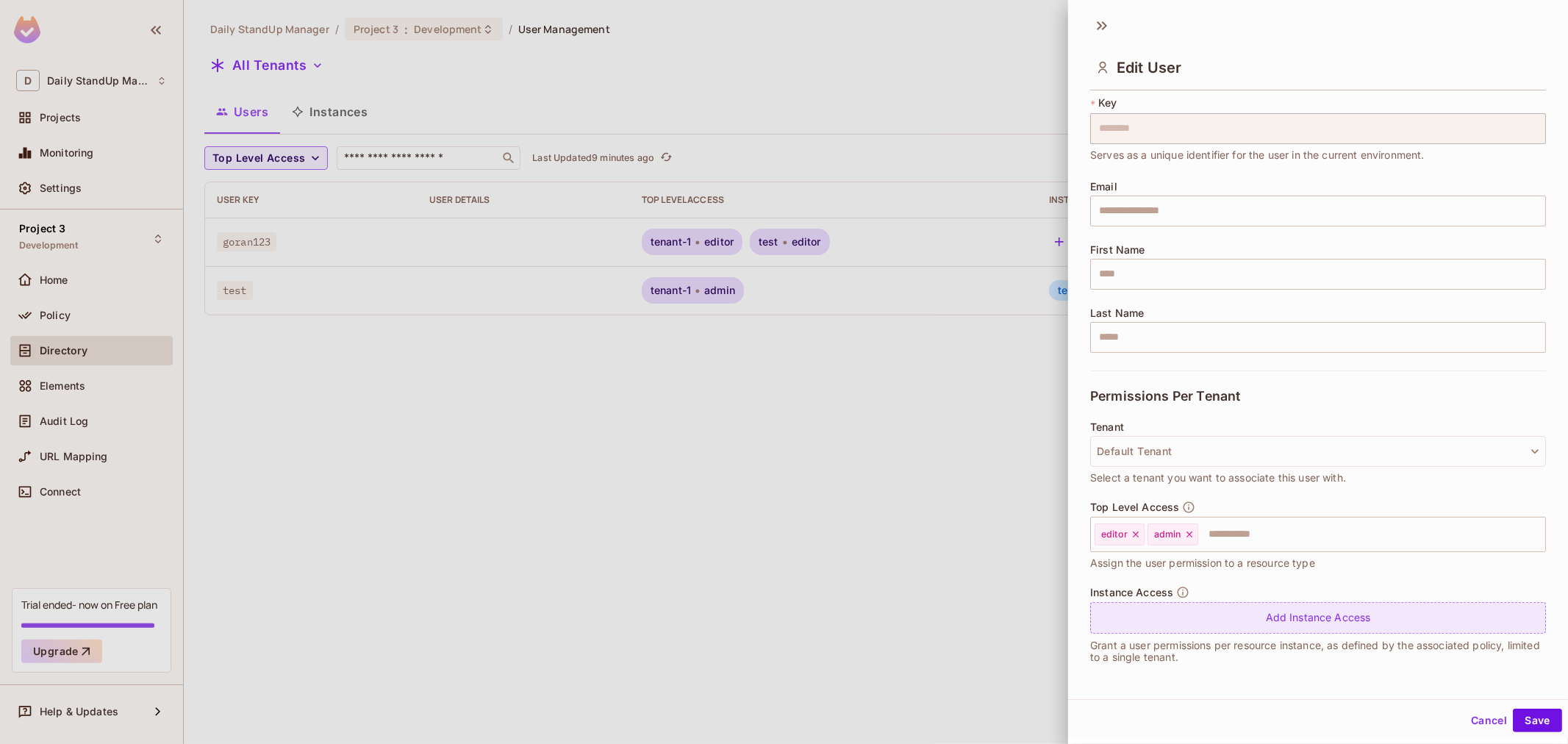
click at [1328, 611] on div "Add Instance Access" at bounding box center [1318, 617] width 456 height 31
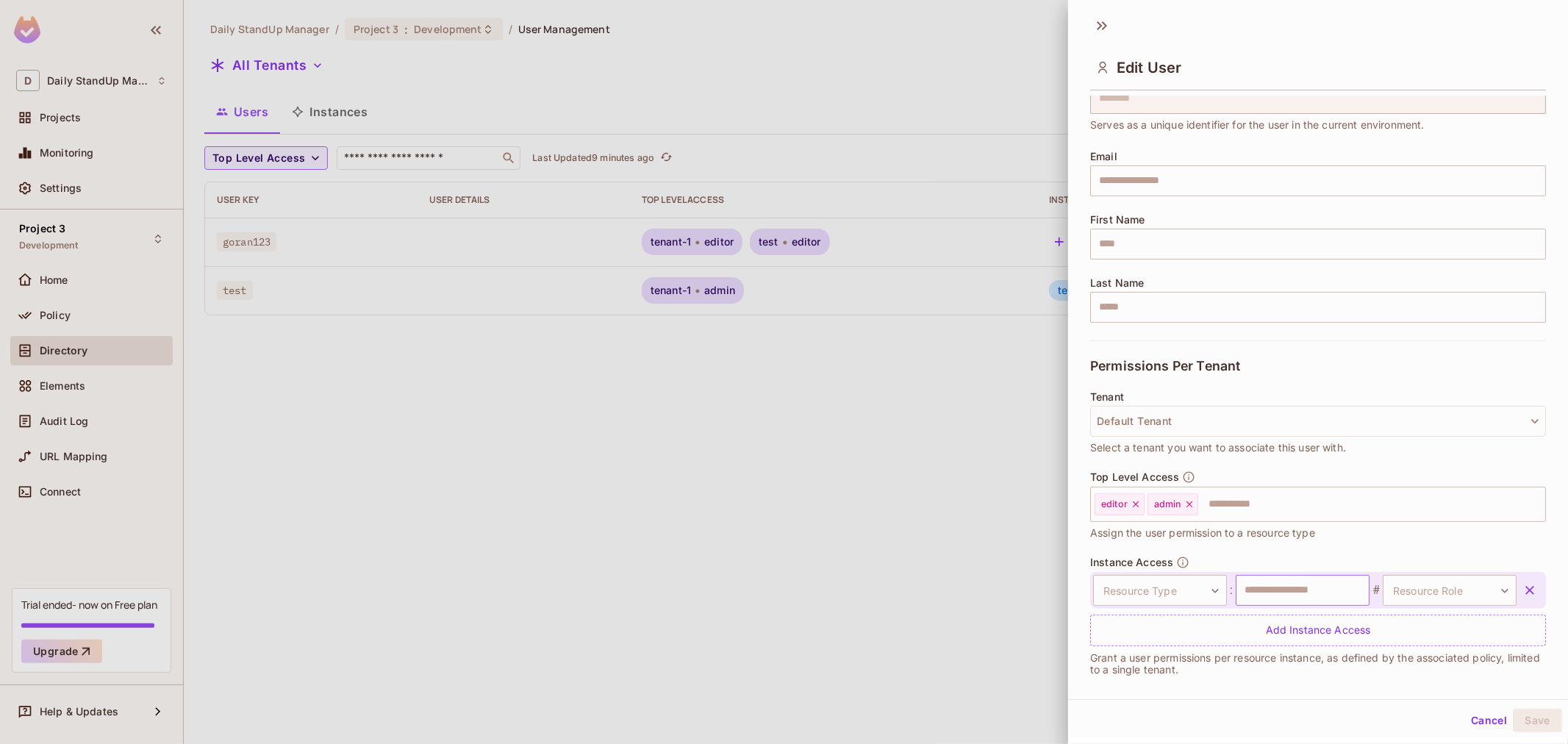
scroll to position [80, 0]
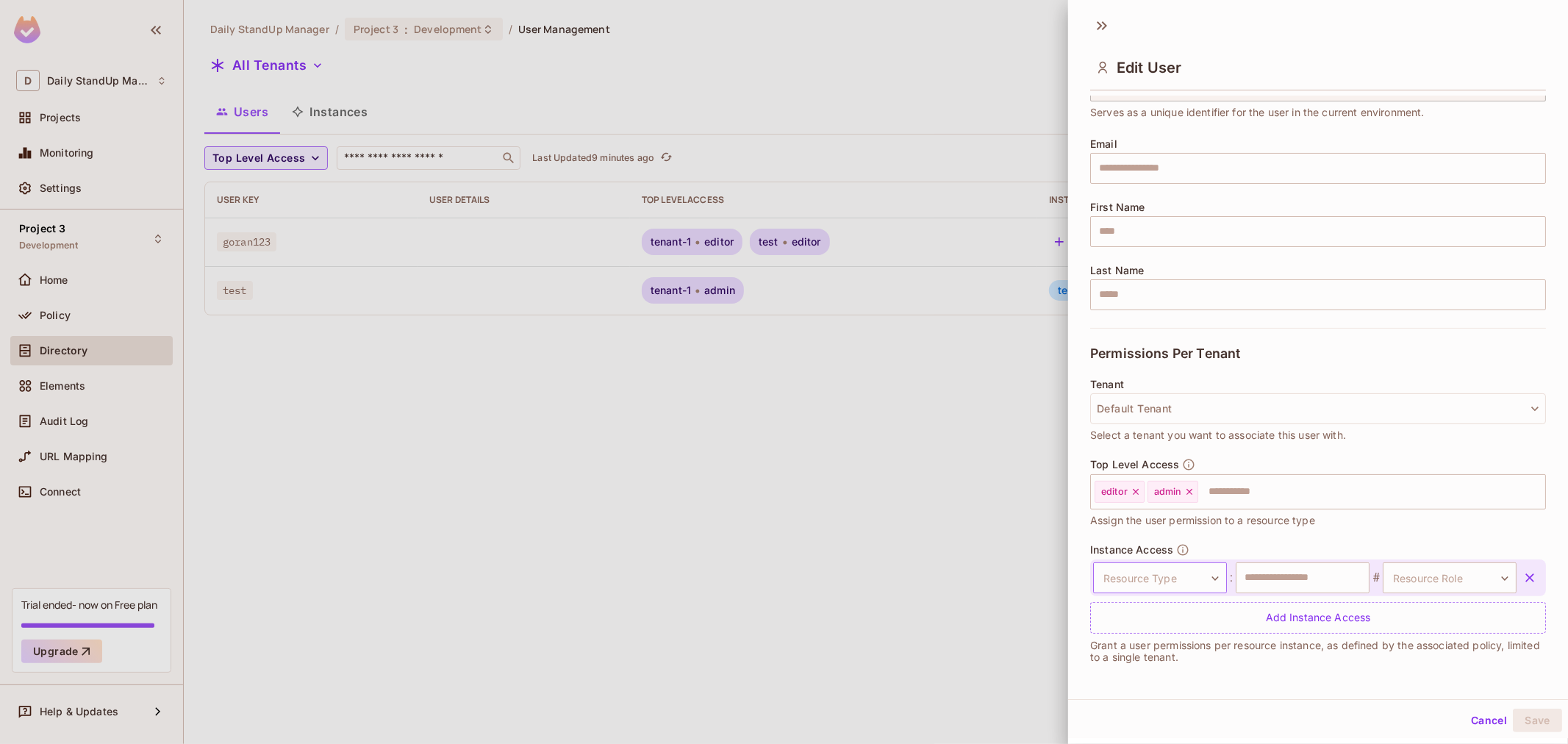
click at [1123, 582] on body "D Daily StandUp Manager Projects Monitoring Settings Project 3 Development Home…" at bounding box center [784, 372] width 1568 height 744
click at [1136, 647] on li "Document" at bounding box center [1151, 648] width 135 height 27
click at [1151, 568] on body "D Daily StandUp Manager Projects Monitoring Settings Project 3 Development Home…" at bounding box center [784, 372] width 1568 height 744
click at [1133, 627] on input "text" at bounding box center [1151, 616] width 118 height 23
click at [1312, 534] on div at bounding box center [784, 372] width 1568 height 744
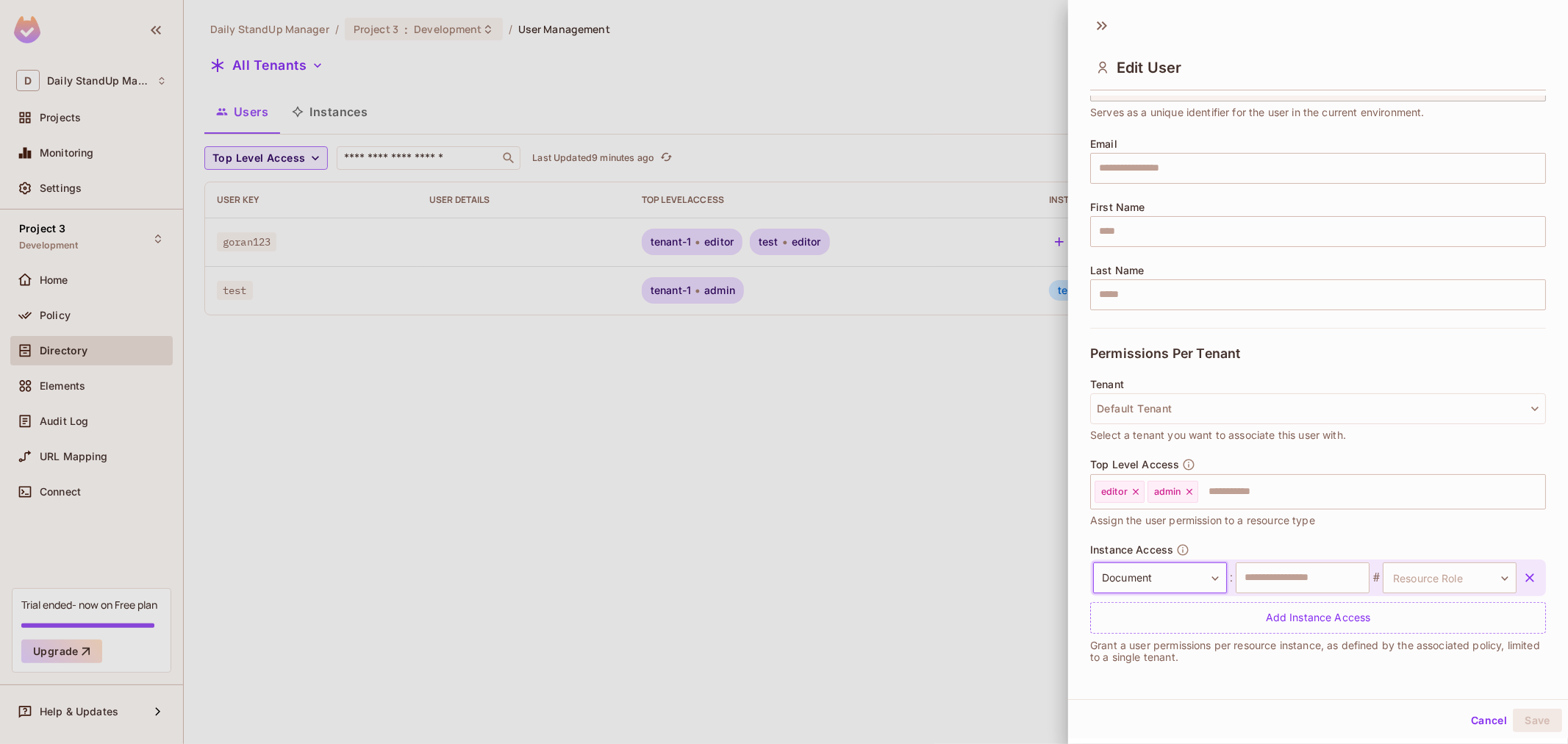
click at [1522, 575] on icon "button" at bounding box center [1530, 577] width 14 height 14
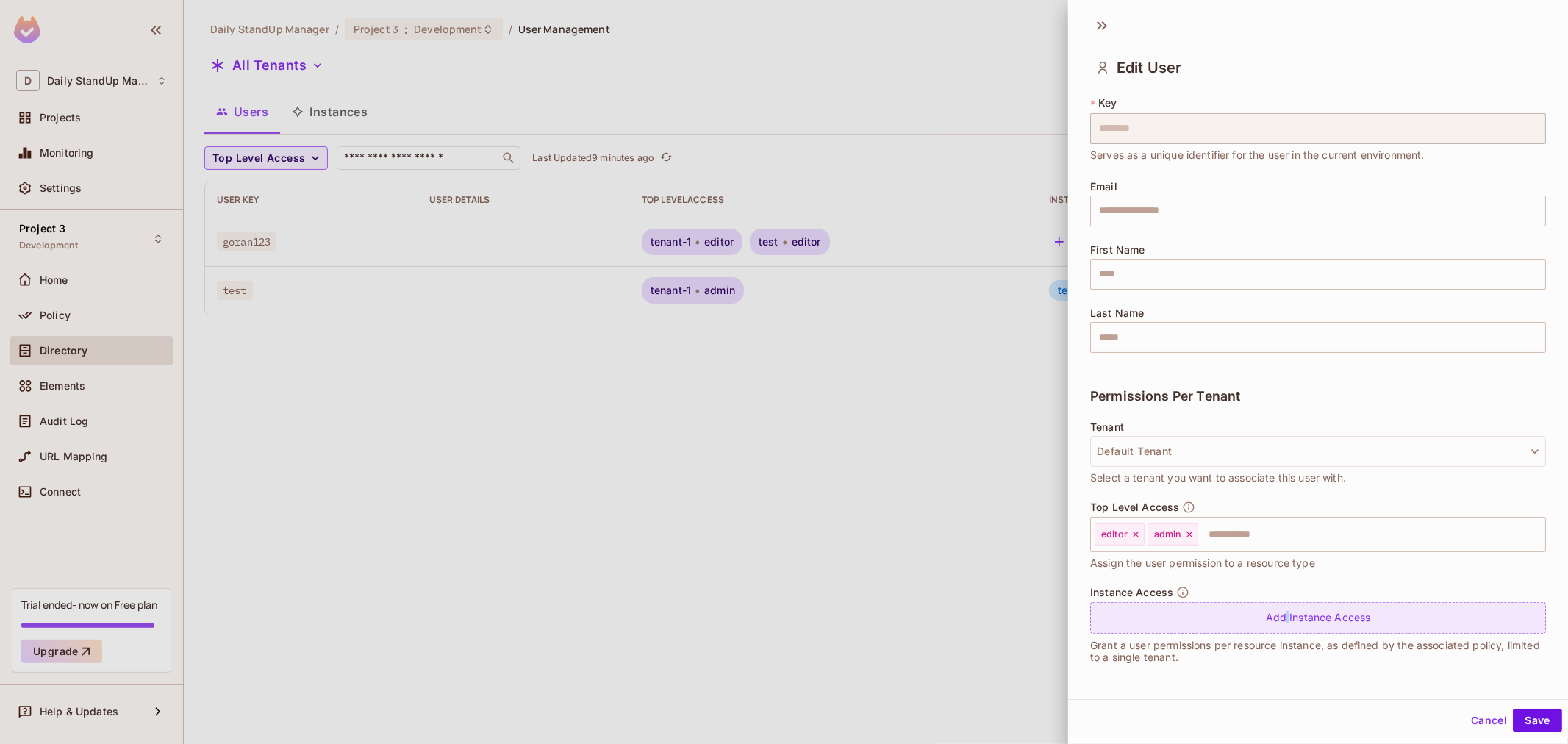
click at [1274, 606] on div "Add Instance Access" at bounding box center [1318, 617] width 456 height 31
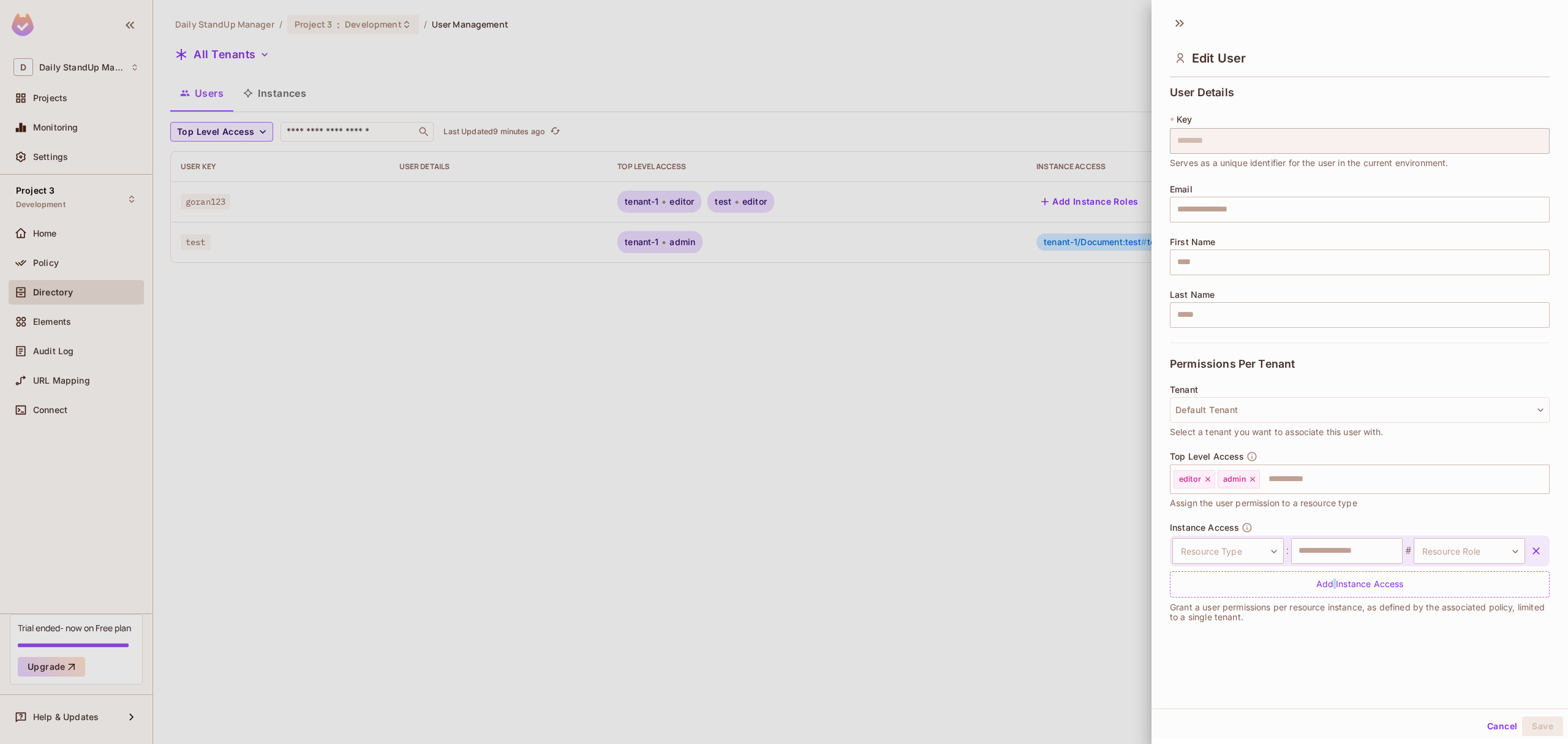
scroll to position [2, 0]
click at [1306, 620] on button "Cancel" at bounding box center [1502, 724] width 39 height 19
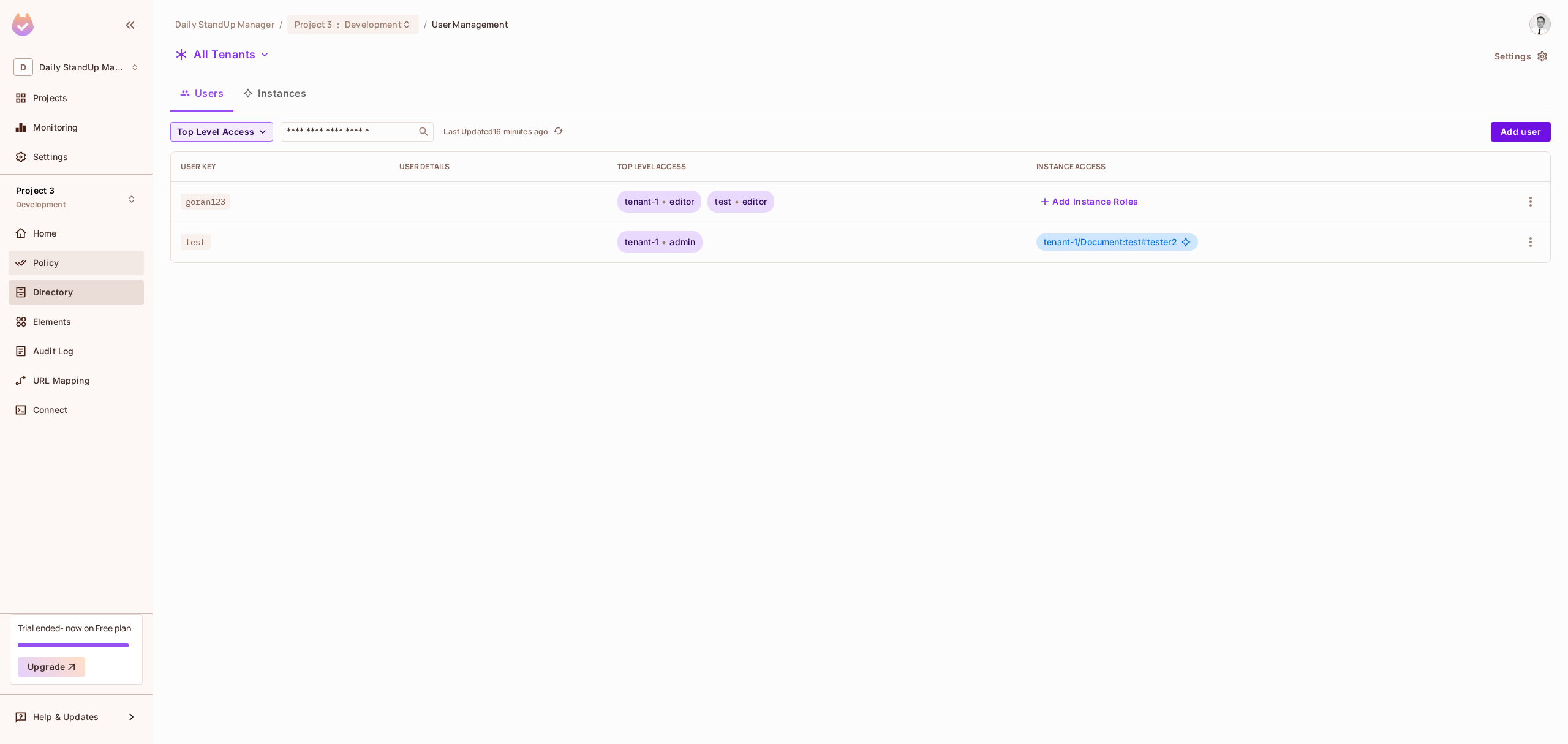
click at [57, 261] on span "Policy" at bounding box center [45, 262] width 26 height 10
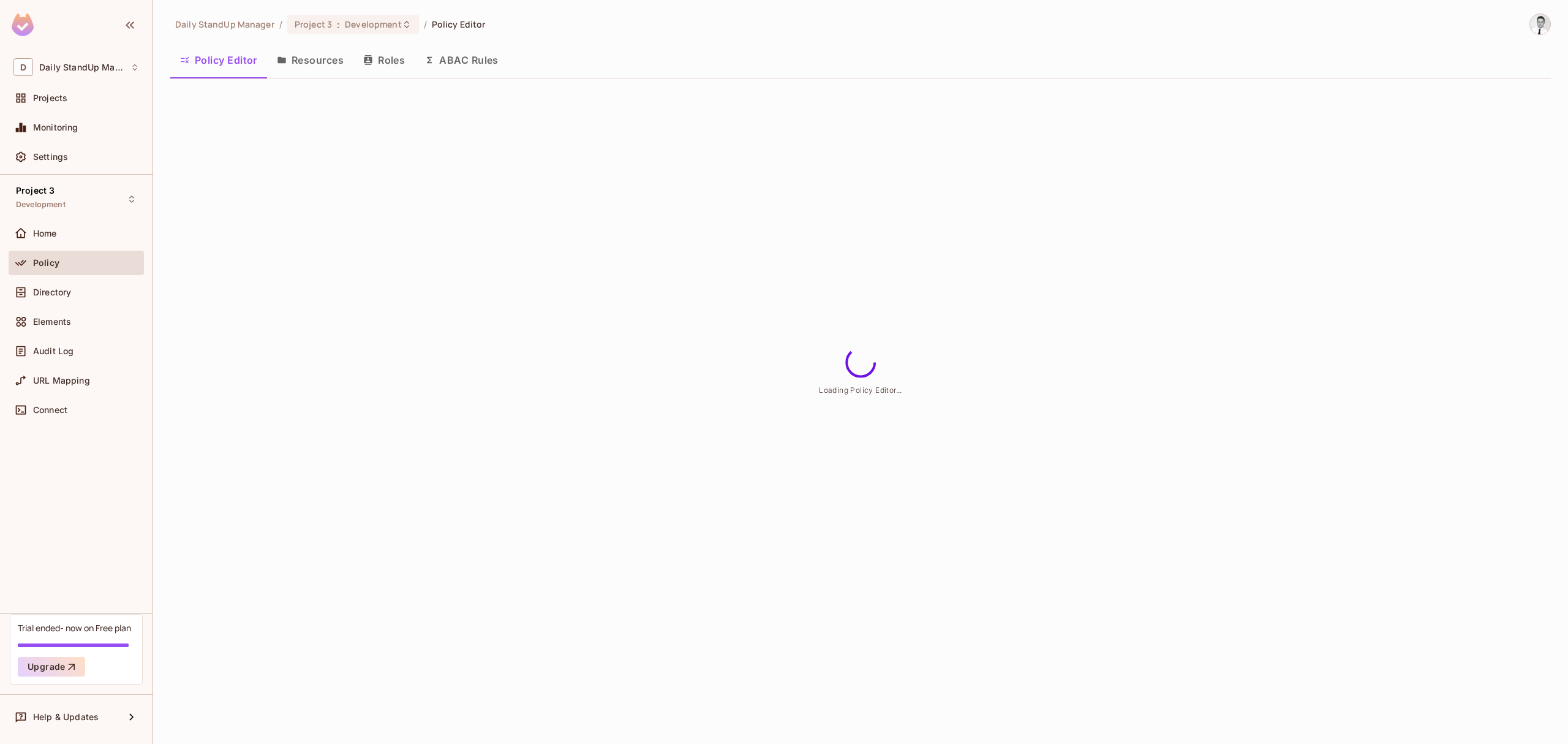
click at [300, 61] on button "Resources" at bounding box center [310, 60] width 86 height 31
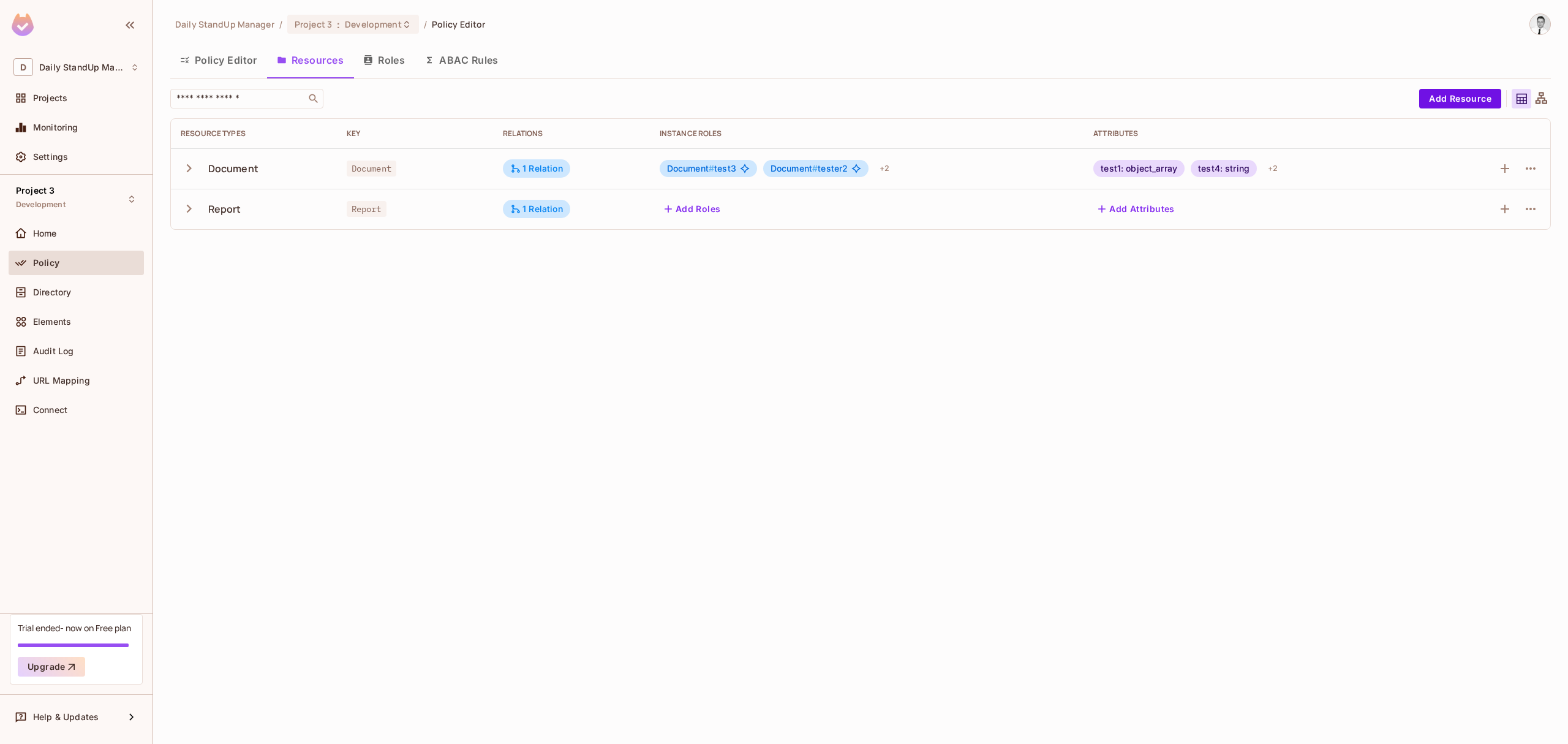
click at [1211, 104] on div "​" at bounding box center [791, 98] width 1243 height 19
click at [72, 192] on div "Project 3 Development" at bounding box center [77, 198] width 136 height 34
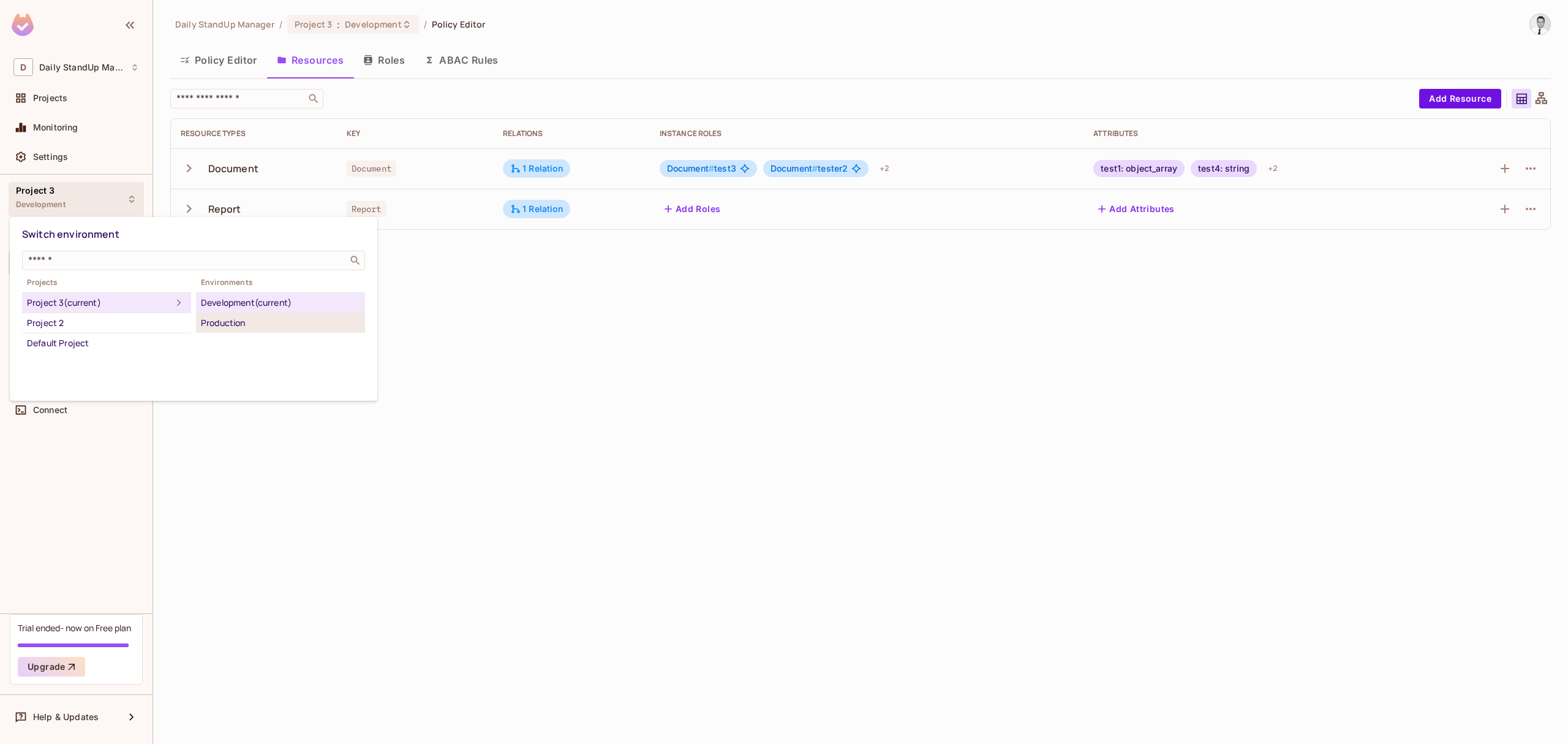
click at [275, 327] on div "Production" at bounding box center [281, 323] width 159 height 15
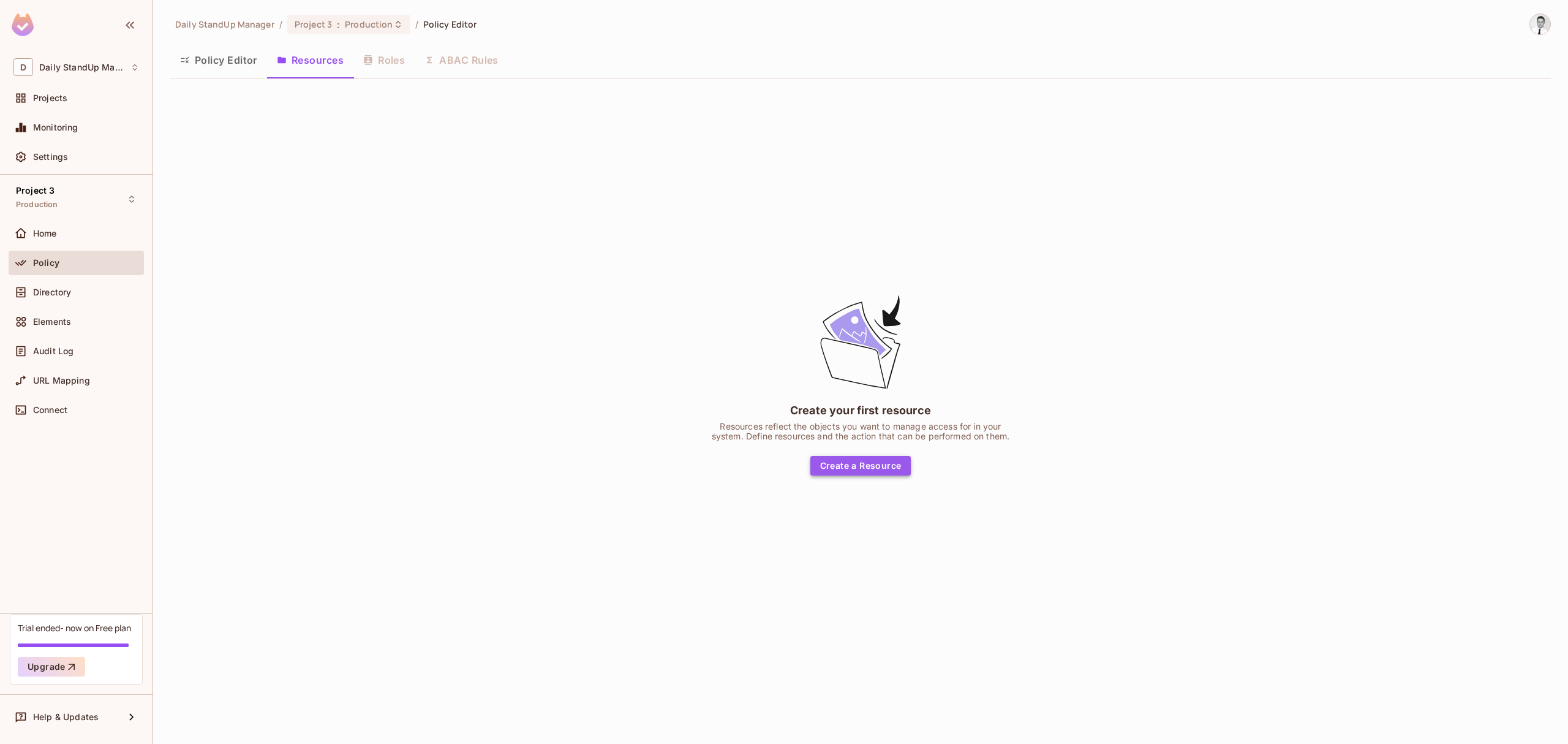
click at [866, 468] on button "Create a Resource" at bounding box center [861, 465] width 101 height 19
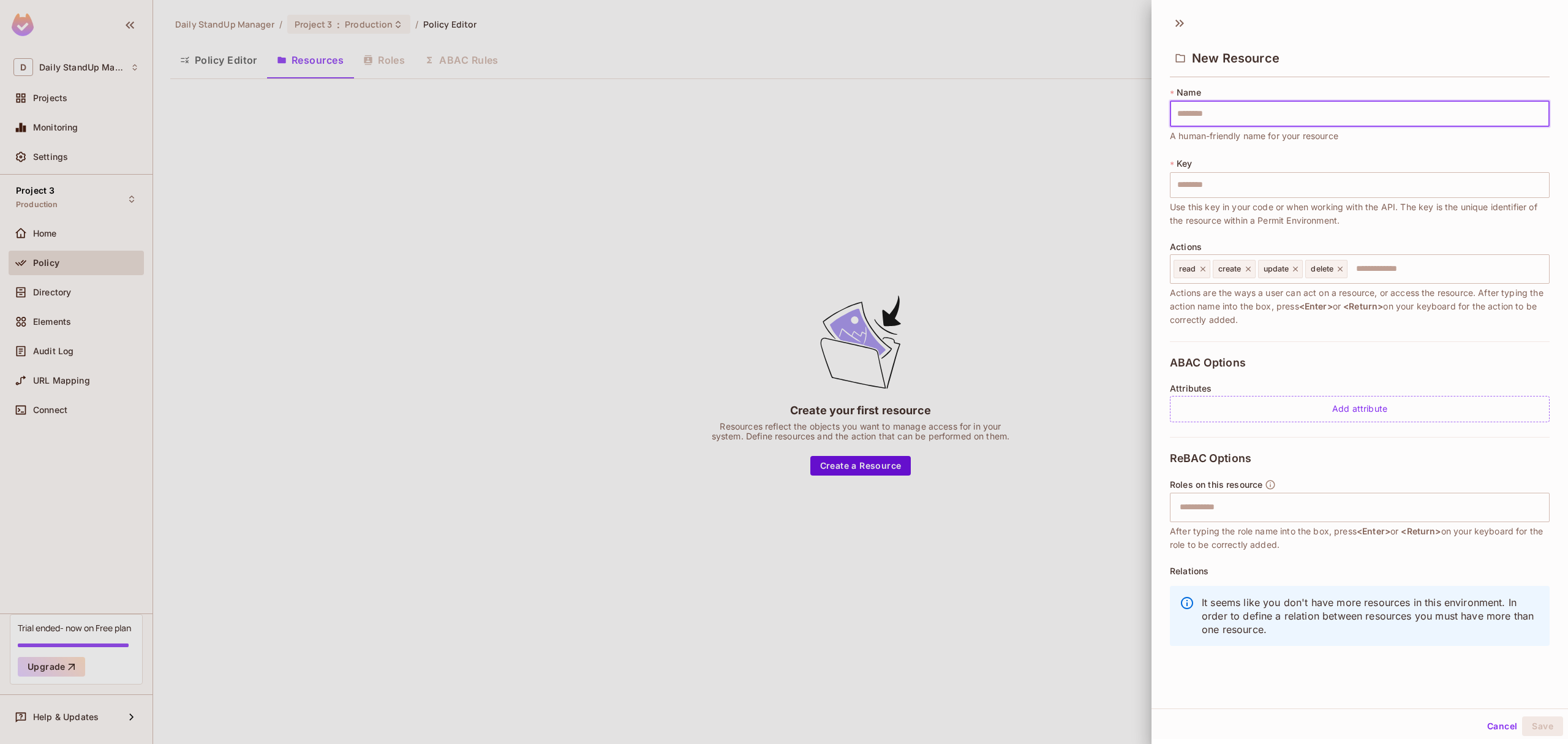
click at [1306, 620] on button "Cancel" at bounding box center [1502, 726] width 39 height 19
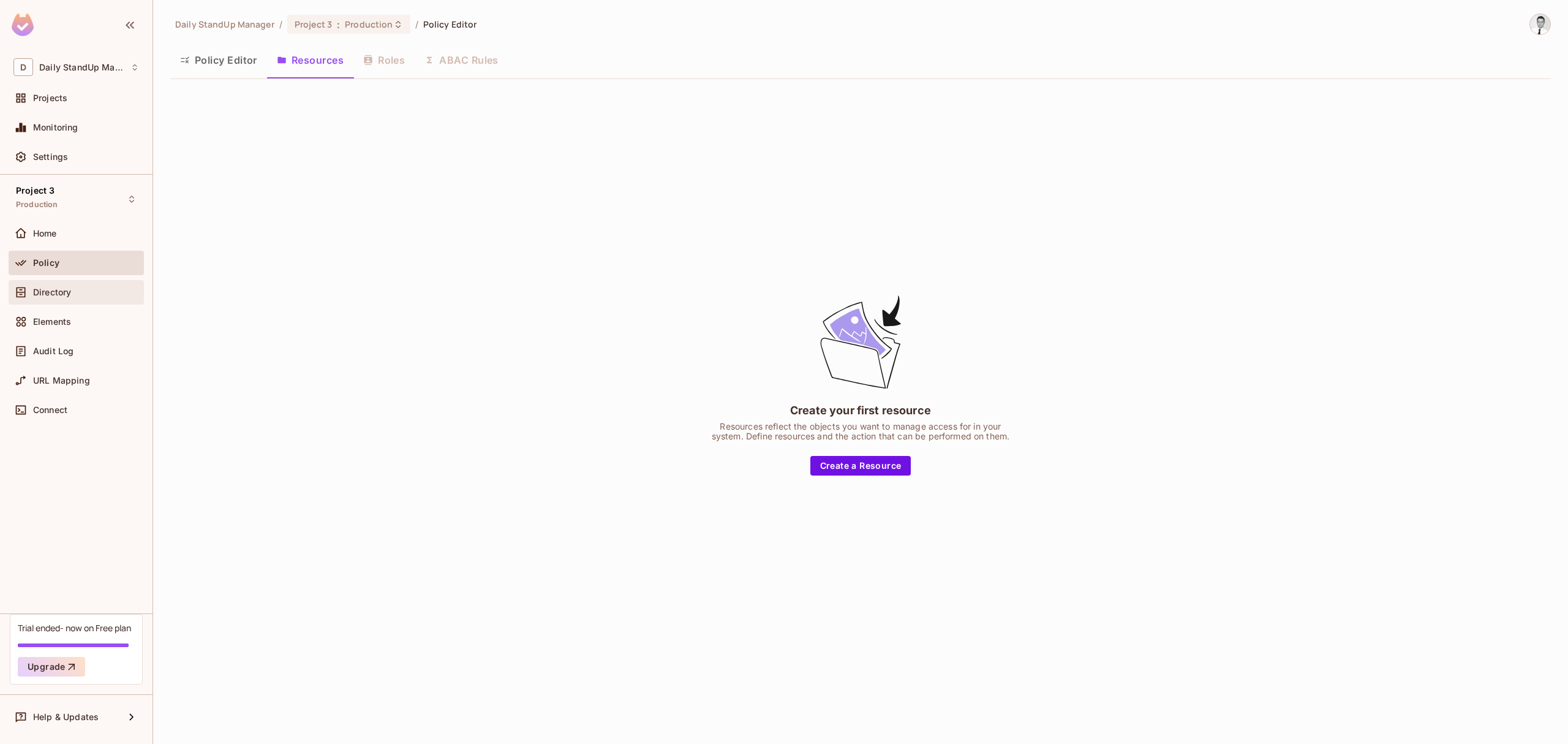
click at [64, 283] on div "Directory" at bounding box center [77, 292] width 136 height 25
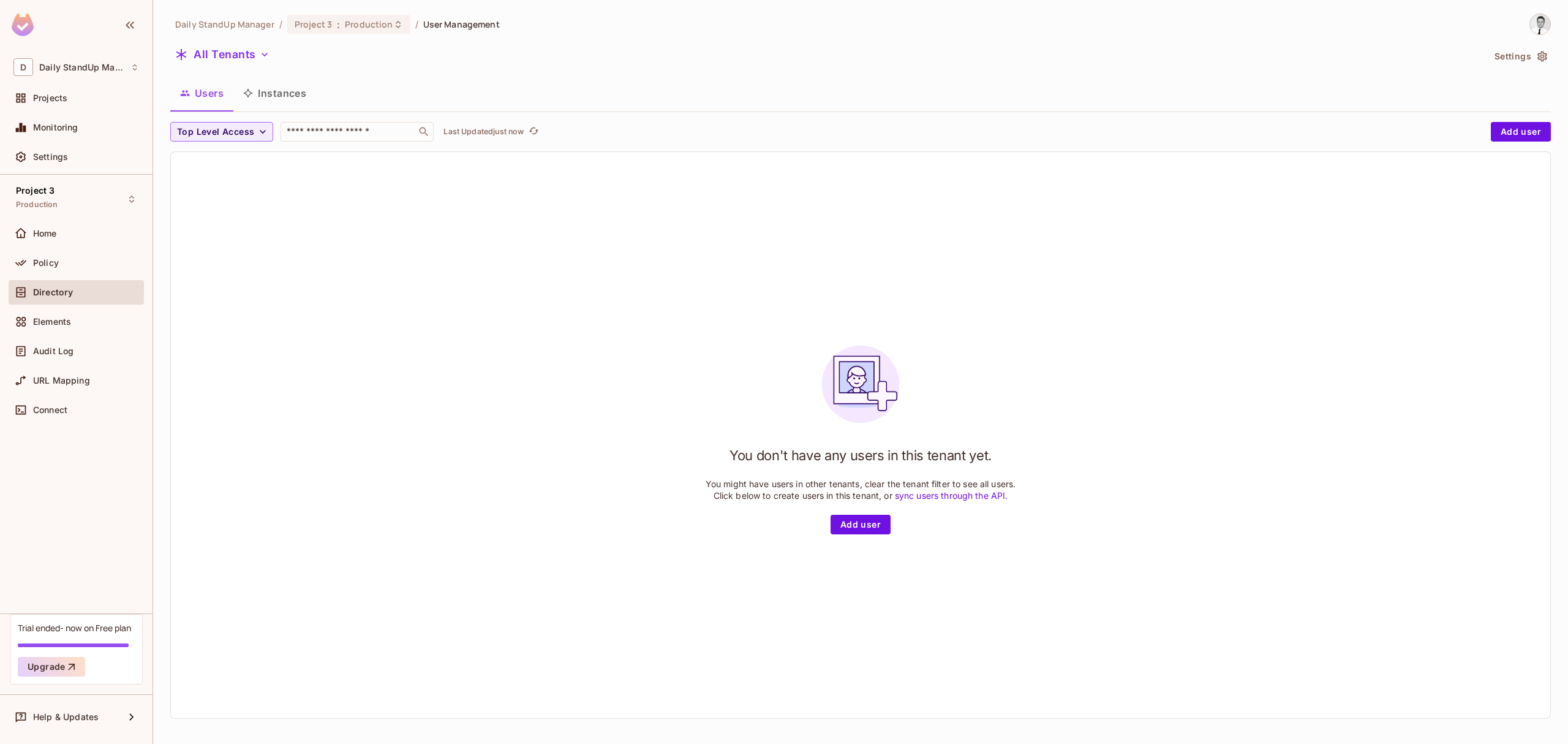
click at [334, 173] on div "You don't have any users in this tenant yet. You might have users in other tena…" at bounding box center [861, 435] width 1380 height 566
